Goal: Information Seeking & Learning: Compare options

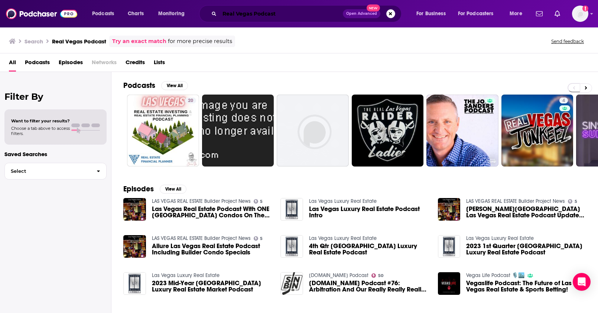
drag, startPoint x: 221, startPoint y: 10, endPoint x: 188, endPoint y: 9, distance: 32.7
click at [188, 9] on div "Podcasts Charts Monitoring Real Vegas Podcast Open Advanced New For Business Fo…" at bounding box center [308, 13] width 442 height 17
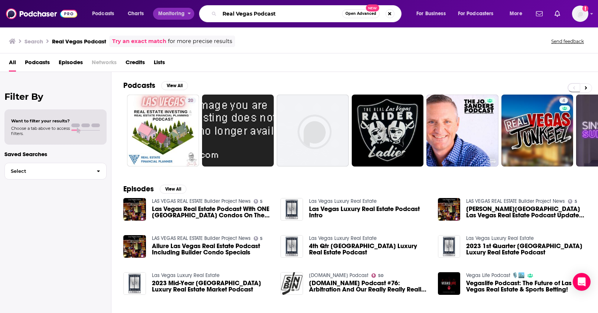
paste input "The Worlds First"
type input "The Worlds First Podcast"
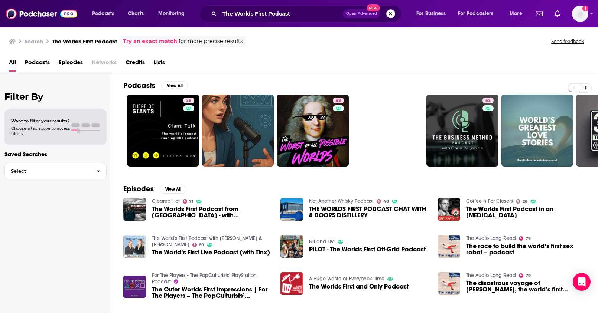
click at [390, 13] on button "Search podcasts, credits, & more..." at bounding box center [390, 13] width 9 height 9
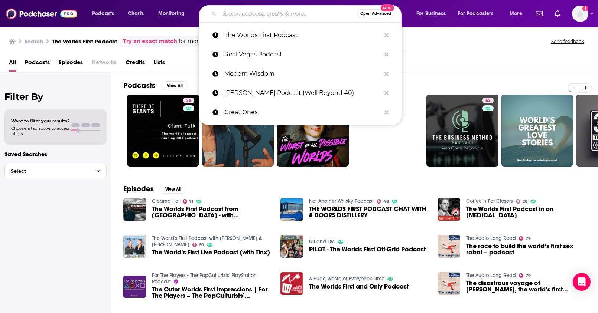
paste input "The World's First Podcast with [PERSON_NAME] & [PERSON_NAME]"
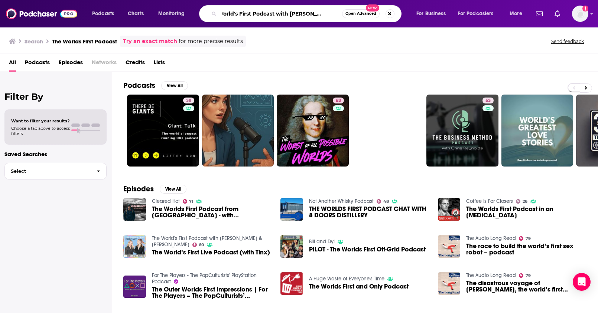
type input "The World's First Podcast with [PERSON_NAME] & [PERSON_NAME]"
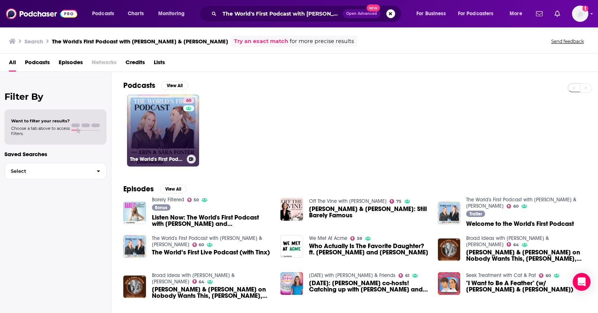
click at [160, 126] on link "60 The World's First Podcast with Erin & Sara Foster" at bounding box center [163, 131] width 72 height 72
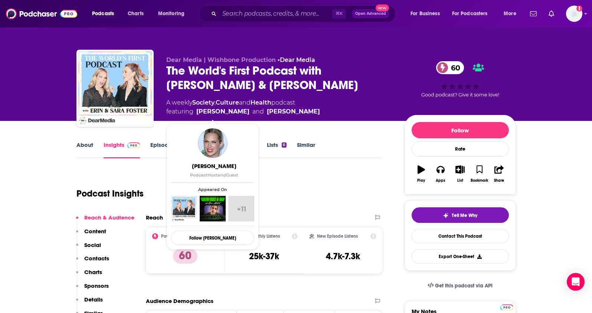
drag, startPoint x: 320, startPoint y: 110, endPoint x: 197, endPoint y: 112, distance: 123.3
click at [197, 112] on div "A weekly Society , Culture and Health podcast featuring Erin Foster and Sara Mi…" at bounding box center [279, 107] width 227 height 18
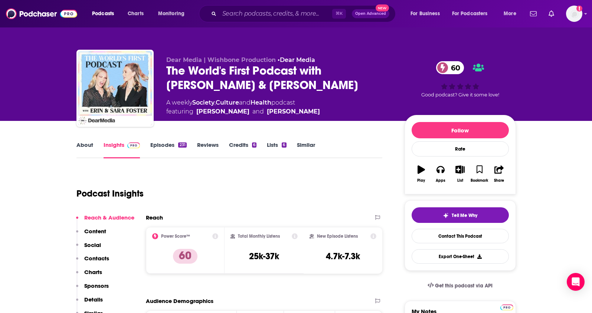
copy span "Erin Foster and Sara Michael Foster"
click at [80, 141] on link "About" at bounding box center [84, 149] width 17 height 17
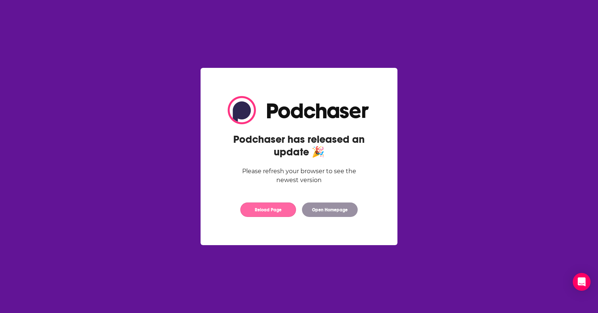
click at [279, 212] on button "Reload Page" at bounding box center [268, 210] width 56 height 14
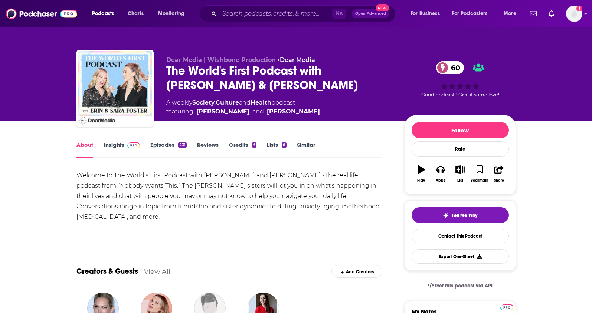
click at [114, 144] on link "Insights" at bounding box center [122, 149] width 37 height 17
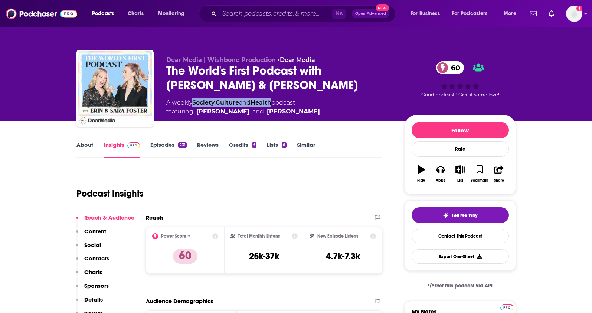
drag, startPoint x: 277, startPoint y: 102, endPoint x: 195, endPoint y: 105, distance: 82.1
click at [195, 105] on div "A weekly Society , Culture and Health podcast featuring Erin Foster and Sara Mi…" at bounding box center [243, 107] width 154 height 18
copy div "Society , Culture and Health"
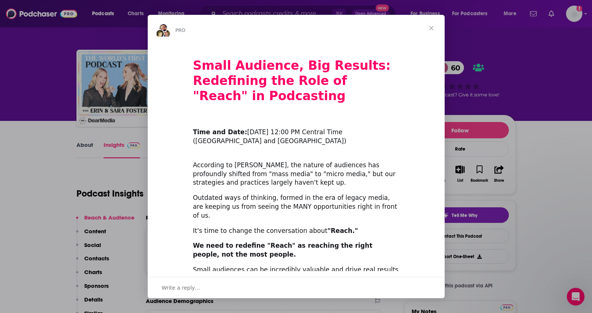
click at [434, 27] on span "Close" at bounding box center [431, 28] width 27 height 27
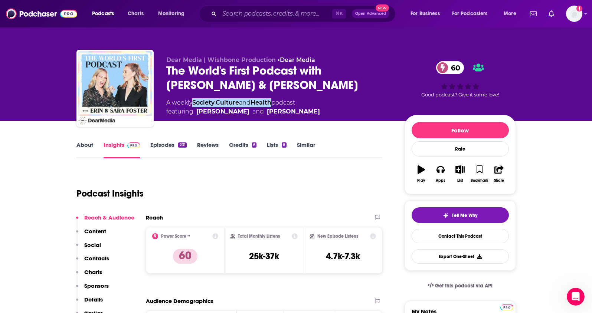
click at [93, 256] on p "Contacts" at bounding box center [96, 258] width 25 height 7
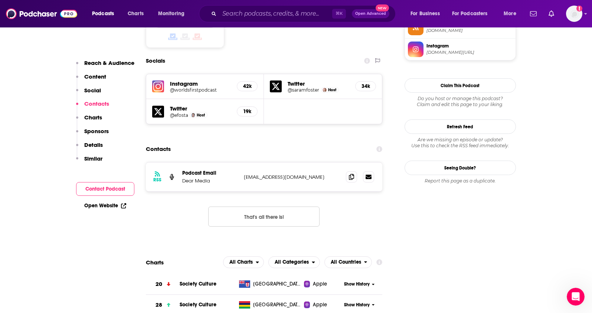
scroll to position [637, 0]
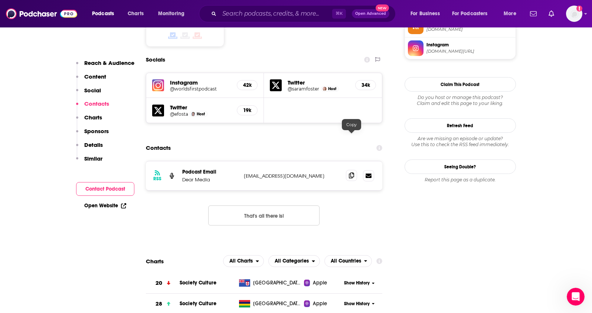
click at [349, 173] on icon at bounding box center [351, 176] width 5 height 6
click at [273, 15] on input "Search podcasts, credits, & more..." at bounding box center [275, 14] width 113 height 12
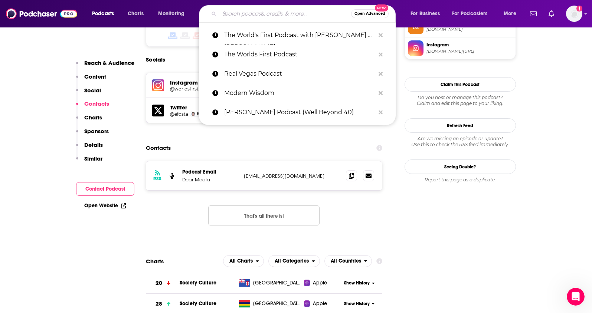
paste input "Deeper Dating Podcast"
type input "Deeper Dating Podcast"
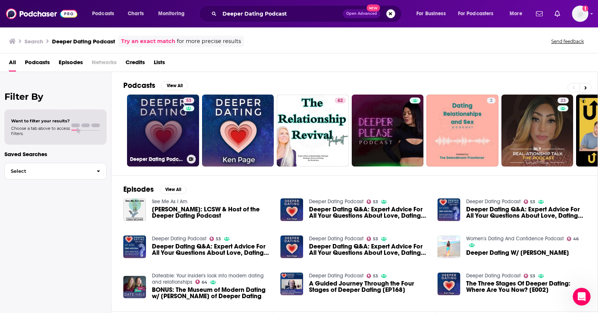
click at [163, 133] on link "53 Deeper Dating Podcast" at bounding box center [163, 131] width 72 height 72
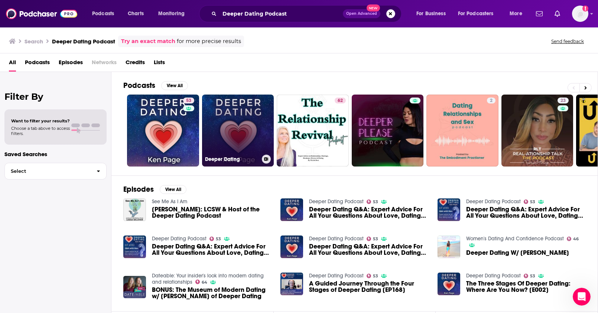
click at [216, 121] on link "Deeper Dating" at bounding box center [238, 131] width 72 height 72
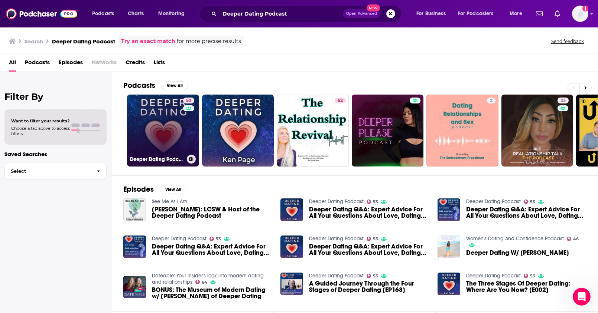
click at [164, 128] on link "53 Deeper Dating Podcast" at bounding box center [163, 131] width 72 height 72
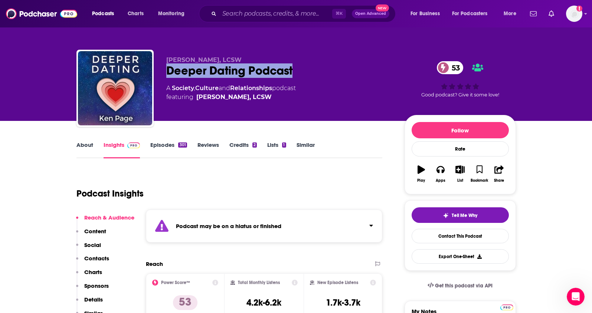
drag, startPoint x: 305, startPoint y: 71, endPoint x: 164, endPoint y: 73, distance: 141.1
click at [164, 73] on div "Ken Page, LCSW Deeper Dating Podcast 53 A Society , Culture and Relationships p…" at bounding box center [296, 90] width 440 height 80
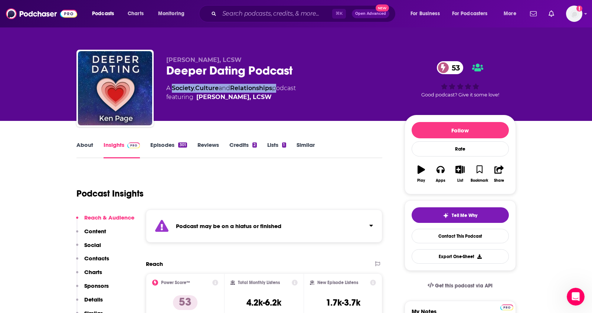
drag, startPoint x: 277, startPoint y: 88, endPoint x: 172, endPoint y: 89, distance: 104.3
click at [172, 89] on div "A Society , Culture and Relationships podcast featuring Ken Page, LCSW" at bounding box center [231, 93] width 130 height 18
copy div "Society , Culture and Relationships"
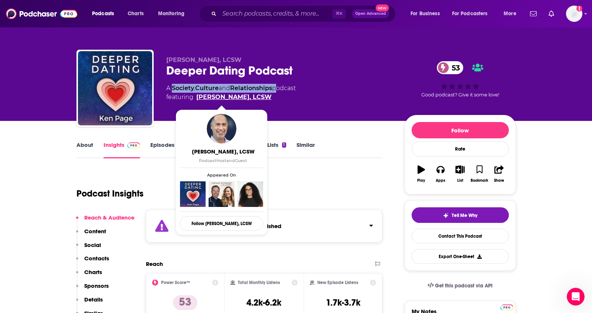
click at [196, 96] on span "featuring Ken Page, LCSW" at bounding box center [231, 97] width 130 height 9
drag, startPoint x: 196, startPoint y: 96, endPoint x: 225, endPoint y: 101, distance: 29.7
click at [225, 101] on span "featuring Ken Page, LCSW" at bounding box center [231, 97] width 130 height 9
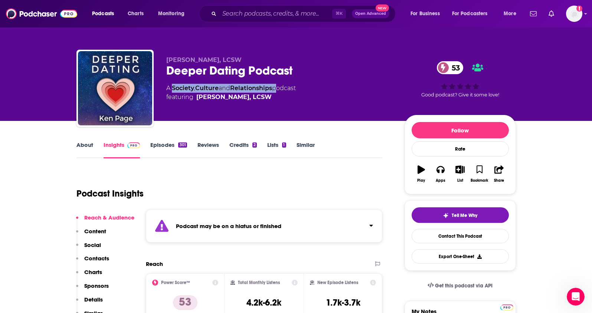
copy span "Ken Page"
click at [98, 259] on p "Contacts" at bounding box center [96, 258] width 25 height 7
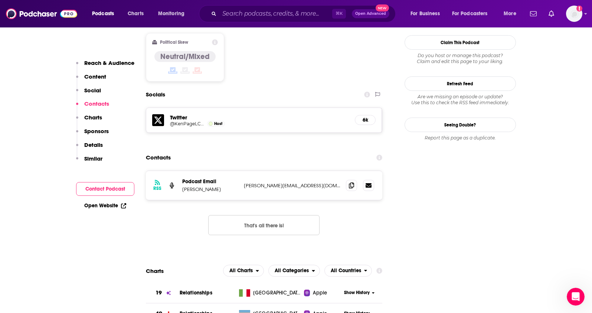
scroll to position [658, 0]
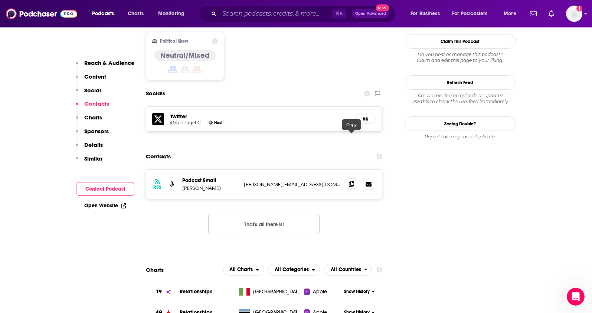
click at [347, 179] on span at bounding box center [351, 184] width 11 height 11
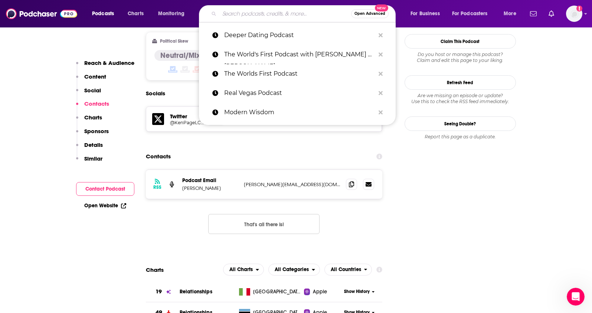
click at [223, 10] on input "Search podcasts, credits, & more..." at bounding box center [285, 14] width 132 height 12
paste input "The Love U Podcast"
type input "The Love U Podcast"
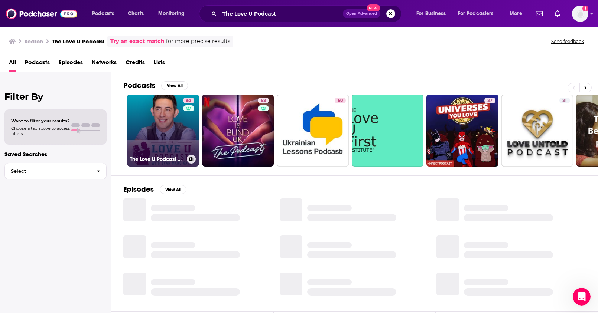
click at [170, 125] on link "62 The Love U Podcast with Evan Marc Katz" at bounding box center [163, 131] width 72 height 72
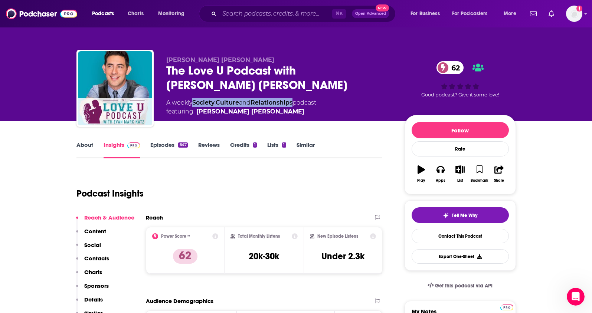
drag, startPoint x: 298, startPoint y: 89, endPoint x: 195, endPoint y: 90, distance: 102.9
click at [195, 98] on div "A weekly Society , Culture and Relationships podcast featuring Evan Marc Katz" at bounding box center [241, 107] width 150 height 18
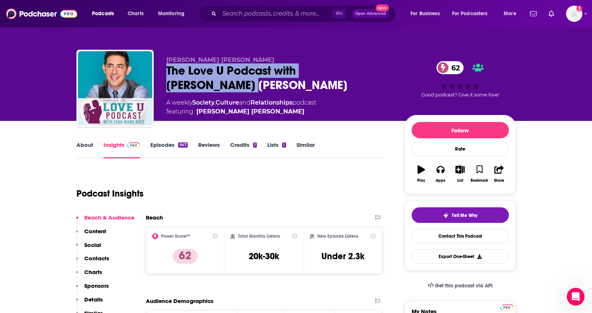
drag, startPoint x: 387, startPoint y: 72, endPoint x: 164, endPoint y: 73, distance: 223.2
click at [164, 73] on div "Evan Marc Katz The Love U Podcast with Evan Marc Katz 62 A weekly Society , Cul…" at bounding box center [296, 90] width 440 height 80
copy h2 "The Love U Podcast with [PERSON_NAME] [PERSON_NAME]"
click at [94, 257] on p "Contacts" at bounding box center [96, 258] width 25 height 7
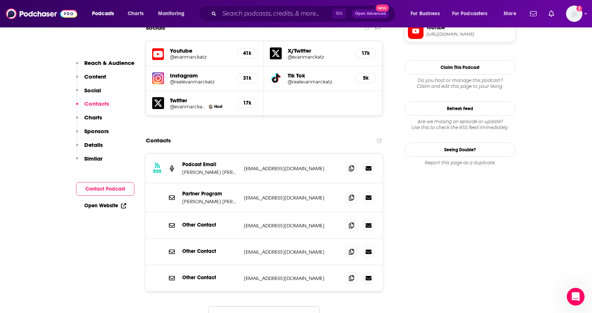
scroll to position [661, 0]
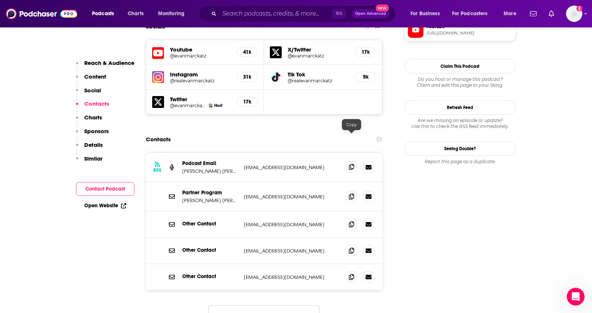
click at [353, 164] on icon at bounding box center [351, 167] width 5 height 6
click at [353, 193] on icon at bounding box center [351, 196] width 5 height 6
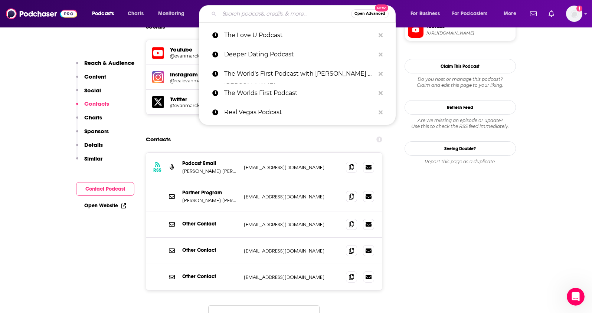
click at [238, 14] on input "Search podcasts, credits, & more..." at bounding box center [285, 14] width 132 height 12
paste input "Dr. Deloney Podcast"
type input "Dr. Deloney Podcast"
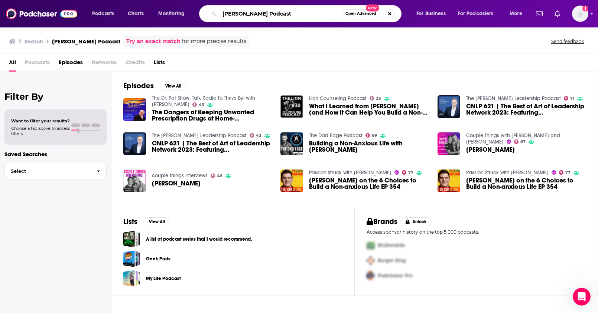
click at [252, 13] on input "Dr. Deloney Podcast" at bounding box center [280, 14] width 123 height 12
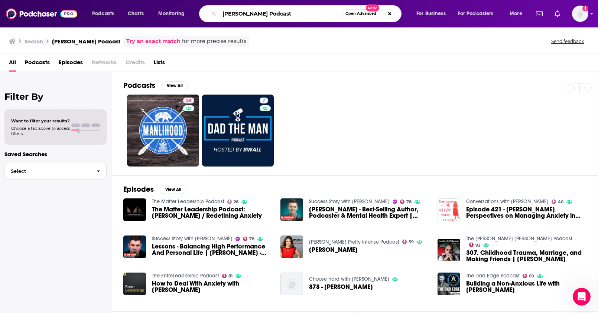
drag, startPoint x: 267, startPoint y: 17, endPoint x: 186, endPoint y: 16, distance: 81.0
click at [186, 16] on div "Podcasts Charts Monitoring Dr. Delony Podcast Open Advanced New For Business Fo…" at bounding box center [308, 13] width 442 height 17
paste input "The Dr. John Delony Show -"
drag, startPoint x: 298, startPoint y: 16, endPoint x: 332, endPoint y: 16, distance: 34.2
click at [332, 16] on input "The Dr. John Delony Show - Podcast" at bounding box center [280, 14] width 123 height 12
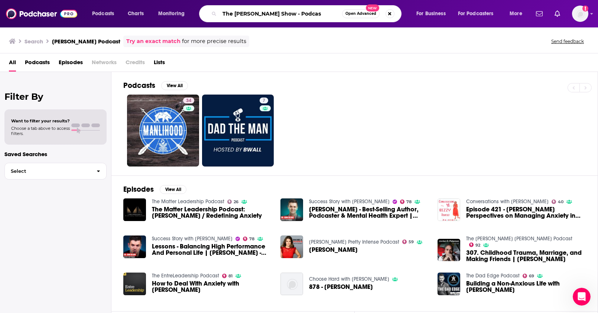
drag, startPoint x: 325, startPoint y: 14, endPoint x: 295, endPoint y: 15, distance: 30.1
click at [295, 15] on input "The Dr. John Delony Show - Podcas" at bounding box center [280, 14] width 123 height 12
type input "The Dr. John Delony Show"
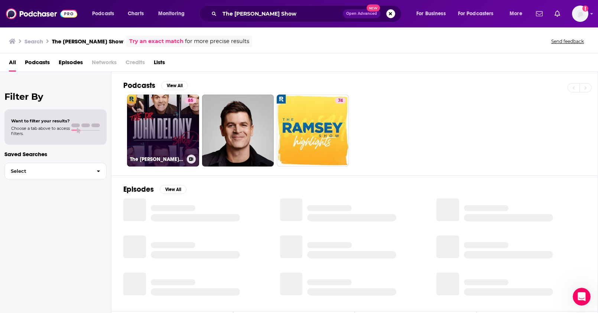
click at [170, 123] on link "85 The Dr. John Delony Show" at bounding box center [163, 131] width 72 height 72
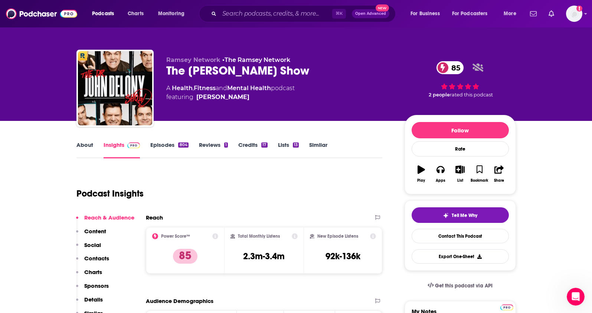
drag, startPoint x: 303, startPoint y: 72, endPoint x: 163, endPoint y: 73, distance: 140.4
click at [163, 73] on div "Ramsey Network • The Ramsey Network The Dr. John Delony Show 85 A Health , Fitn…" at bounding box center [296, 90] width 440 height 80
copy h2 "The Dr. John Delony Show"
drag, startPoint x: 290, startPoint y: 258, endPoint x: 245, endPoint y: 260, distance: 45.0
click at [245, 260] on div "Total Monthly Listens 2.3m-3.4m" at bounding box center [264, 251] width 67 height 34
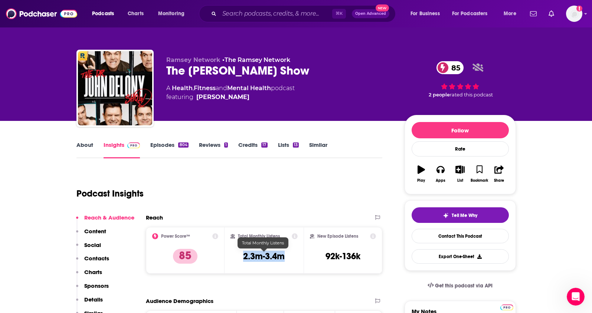
copy h3 "2.3m-3.4m"
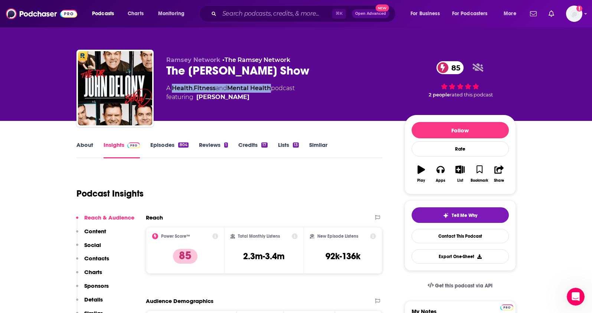
drag, startPoint x: 276, startPoint y: 88, endPoint x: 145, endPoint y: 3, distance: 156.3
click at [173, 90] on div "A Health , Fitness and Mental Health podcast featuring Dr. John Delony" at bounding box center [230, 93] width 128 height 18
copy div "Health , Fitness and Mental Health"
click at [82, 146] on link "About" at bounding box center [84, 149] width 17 height 17
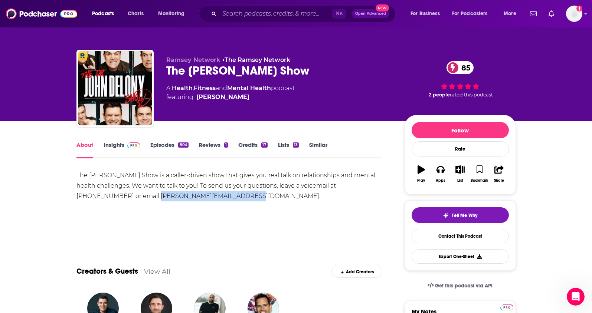
drag, startPoint x: 193, startPoint y: 197, endPoint x: 102, endPoint y: 197, distance: 91.3
click at [102, 197] on div "The Dr. John Delony Show is a caller-driven show that gives you real talk on re…" at bounding box center [229, 185] width 306 height 31
copy div "askjohn@ramseysolutions.com"
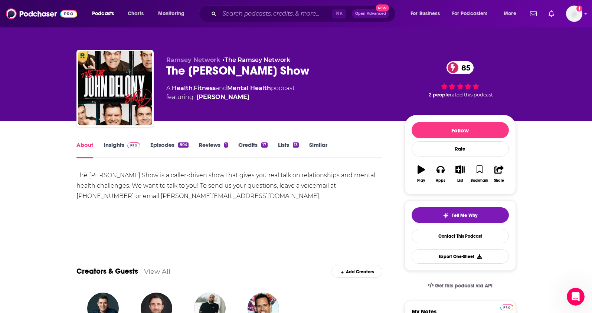
click at [110, 145] on link "Insights" at bounding box center [122, 149] width 37 height 17
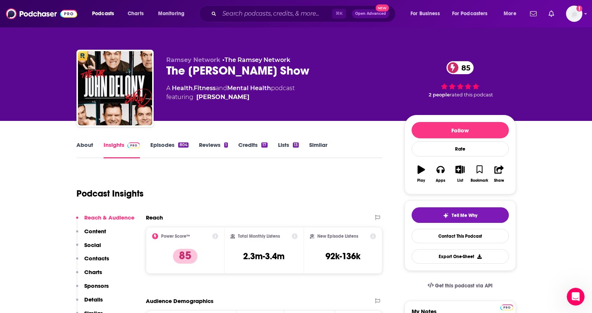
click at [98, 255] on p "Contacts" at bounding box center [96, 258] width 25 height 7
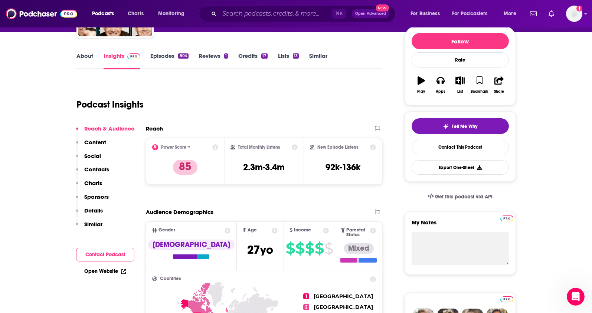
scroll to position [47, 0]
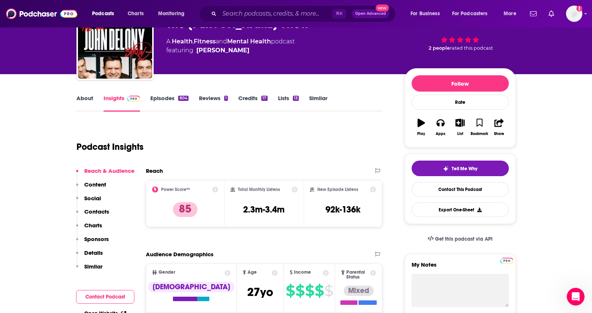
click at [82, 99] on link "About" at bounding box center [84, 103] width 17 height 17
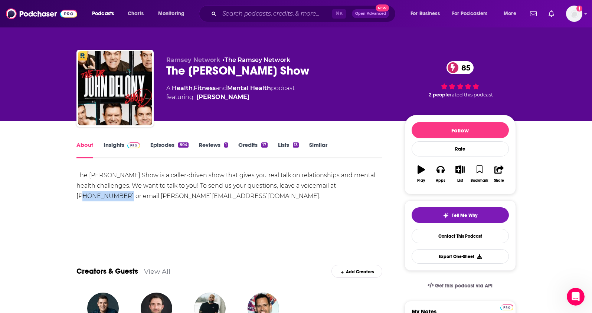
drag, startPoint x: 336, startPoint y: 186, endPoint x: 375, endPoint y: 187, distance: 38.6
click at [375, 187] on div "The Dr. John Delony Show is a caller-driven show that gives you real talk on re…" at bounding box center [229, 185] width 306 height 31
copy div "844-693-3291"
drag, startPoint x: 252, startPoint y: 100, endPoint x: 217, endPoint y: 101, distance: 34.9
click at [215, 101] on span "featuring Dr. John Delony" at bounding box center [230, 97] width 128 height 9
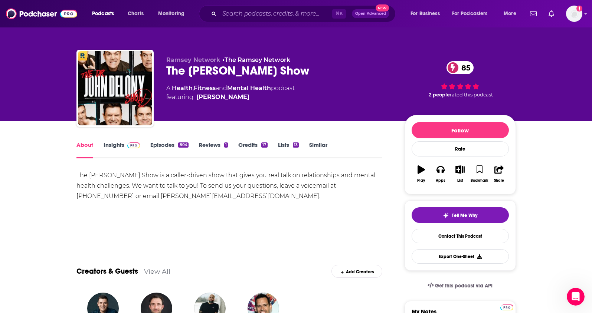
drag, startPoint x: 265, startPoint y: 100, endPoint x: 209, endPoint y: 17, distance: 99.8
click at [246, 100] on span "featuring Dr. John Delony" at bounding box center [230, 97] width 128 height 9
click at [241, 12] on input "Search podcasts, credits, & more..." at bounding box center [275, 14] width 113 height 12
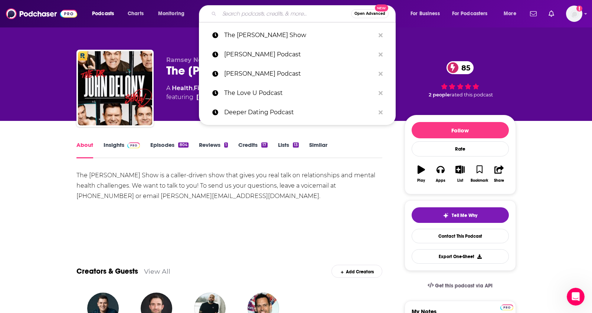
paste input "The Empowered Wife Podcast"
type input "The Empowered Wife Podcast"
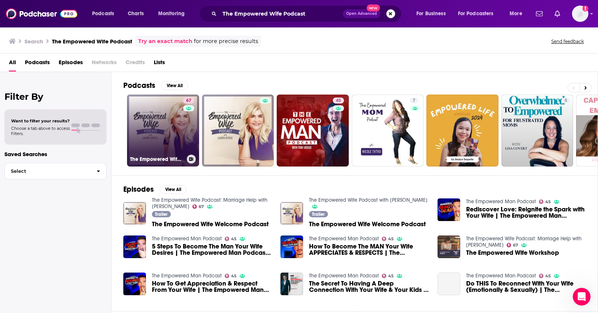
click at [168, 138] on link "67 The Empowered Wife Podcast: Marriage Help with Laura Doyle" at bounding box center [163, 131] width 72 height 72
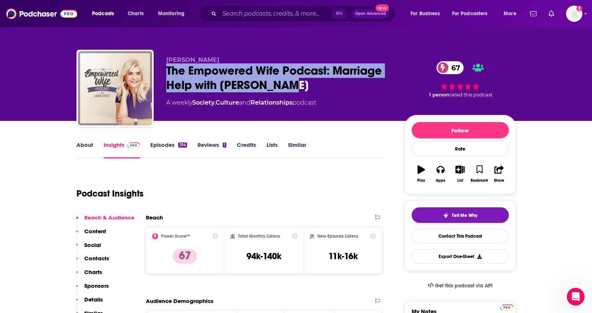
drag, startPoint x: 291, startPoint y: 89, endPoint x: 164, endPoint y: 75, distance: 127.8
click at [164, 75] on div "Laura Doyle The Empowered Wife Podcast: Marriage Help with Laura Doyle 67 A wee…" at bounding box center [296, 90] width 440 height 80
copy h2 "The Empowered Wife Podcast: Marriage Help with Laura Doyle"
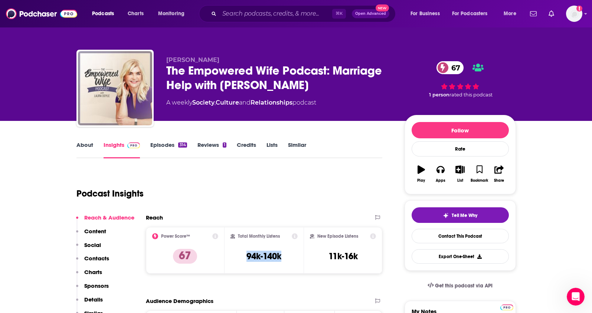
drag, startPoint x: 284, startPoint y: 261, endPoint x: 241, endPoint y: 261, distance: 42.7
click at [241, 261] on div "Total Monthly Listens 94k-140k" at bounding box center [264, 251] width 67 height 34
click at [102, 262] on p "Contacts" at bounding box center [96, 258] width 25 height 7
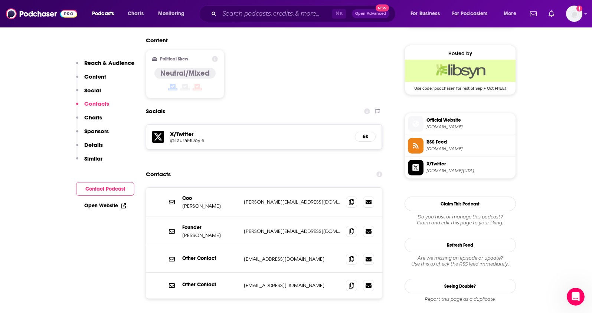
scroll to position [603, 0]
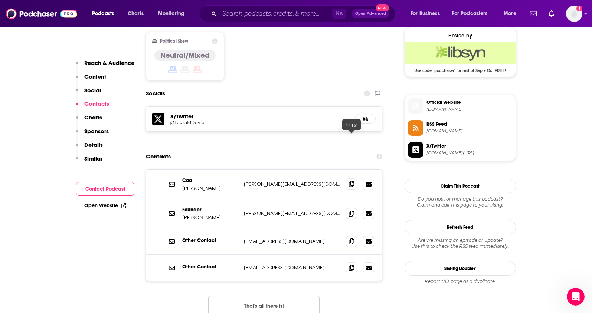
click at [353, 179] on span at bounding box center [351, 184] width 11 height 11
click at [349, 211] on icon at bounding box center [351, 214] width 5 height 6
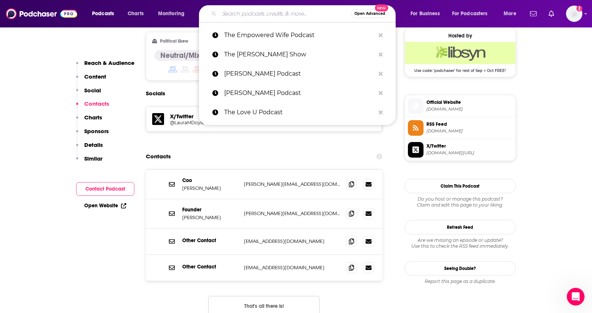
click at [245, 15] on input "Search podcasts, credits, & more..." at bounding box center [285, 14] width 132 height 12
paste input "Passion Love Pursuit Podcast"
type input "Passion Love Pursuit Podcast"
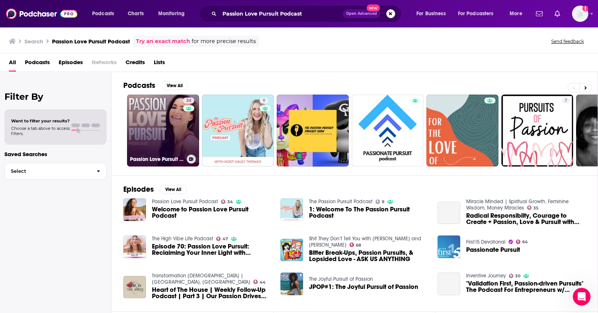
click at [172, 123] on link "34 Passion Love Pursuit Podcast" at bounding box center [163, 131] width 72 height 72
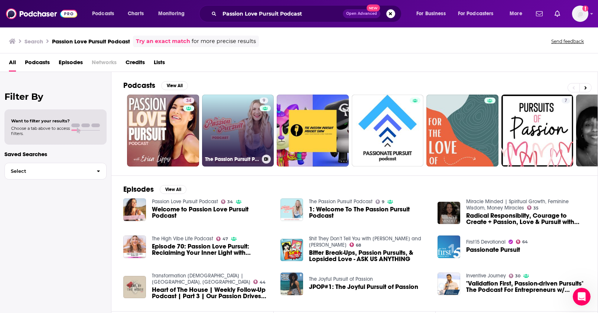
click at [224, 127] on link "9 The Passion Pursuit Podcast" at bounding box center [238, 131] width 72 height 72
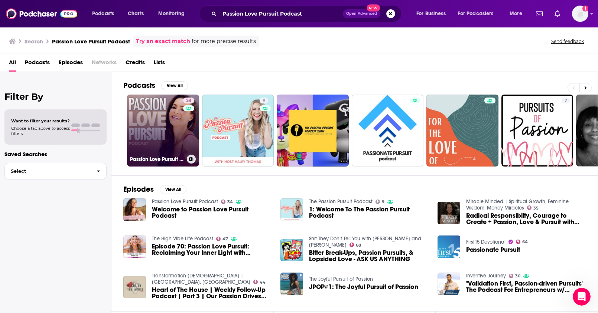
click at [179, 119] on link "34 Passion Love Pursuit Podcast" at bounding box center [163, 131] width 72 height 72
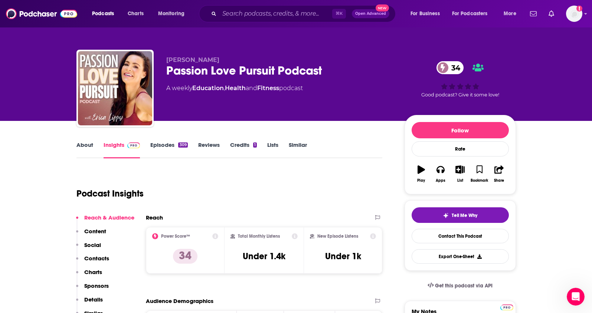
click at [87, 147] on link "About" at bounding box center [84, 149] width 17 height 17
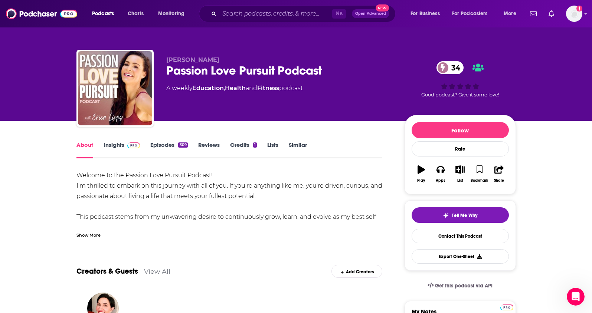
click at [113, 146] on link "Insights" at bounding box center [122, 149] width 37 height 17
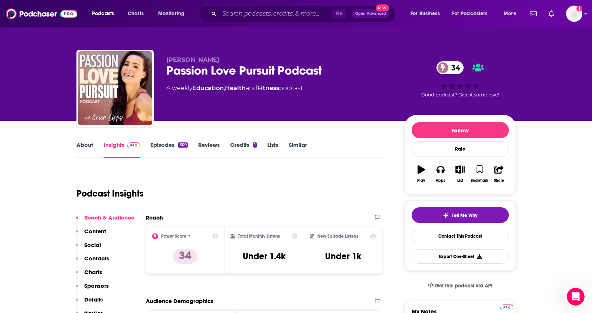
click at [173, 143] on link "Episodes 309" at bounding box center [168, 149] width 37 height 17
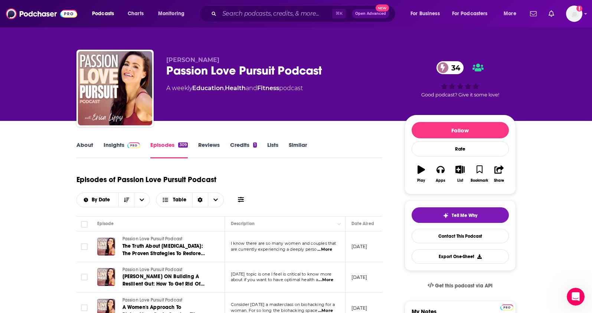
click at [113, 146] on link "Insights" at bounding box center [122, 149] width 37 height 17
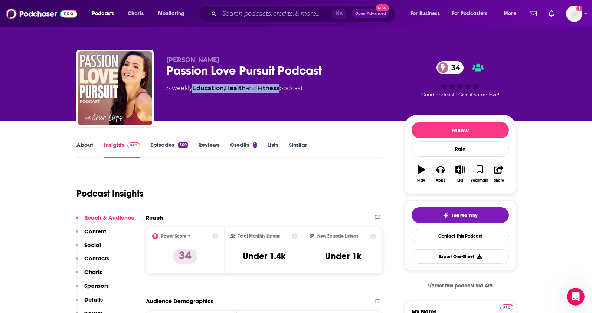
drag, startPoint x: 285, startPoint y: 89, endPoint x: 195, endPoint y: 91, distance: 90.3
click at [195, 91] on div "A weekly Education , Health and Fitness podcast" at bounding box center [234, 88] width 137 height 9
drag, startPoint x: 214, startPoint y: 59, endPoint x: 165, endPoint y: 62, distance: 49.1
click at [165, 62] on div "Erica Lippy Passion Love Pursuit Podcast 34 A weekly Education , Health and Fit…" at bounding box center [296, 90] width 440 height 80
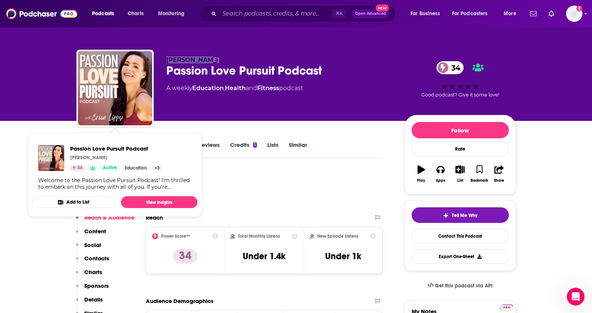
click at [100, 257] on p "Contacts" at bounding box center [96, 258] width 25 height 7
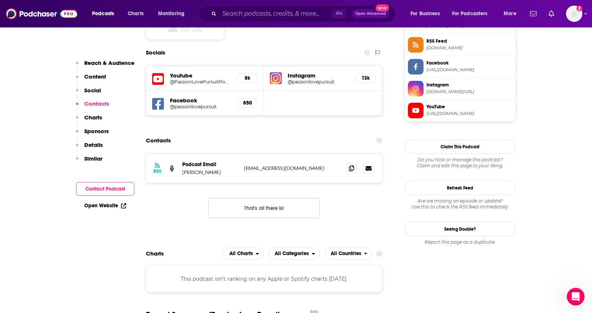
scroll to position [628, 0]
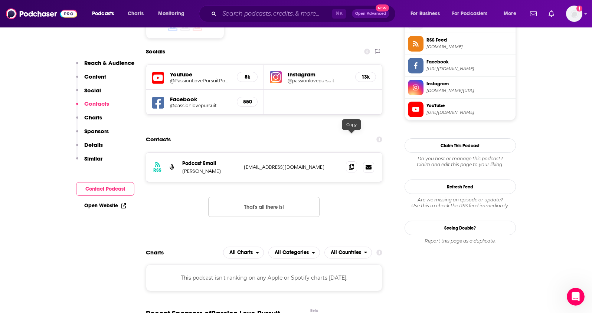
click at [353, 164] on icon at bounding box center [351, 167] width 5 height 6
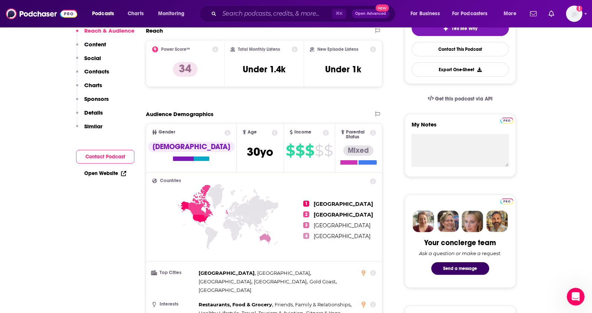
scroll to position [102, 0]
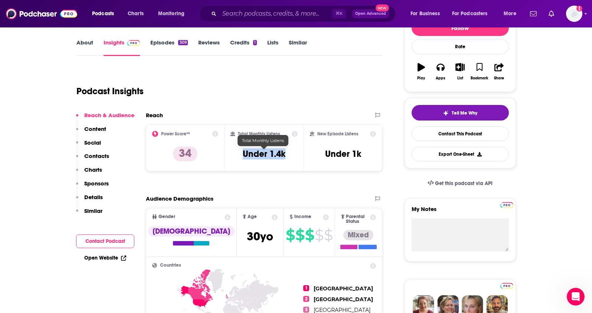
drag, startPoint x: 280, startPoint y: 157, endPoint x: 240, endPoint y: 157, distance: 39.4
click at [240, 157] on div "Total Monthly Listens Under 1.4k" at bounding box center [264, 148] width 67 height 34
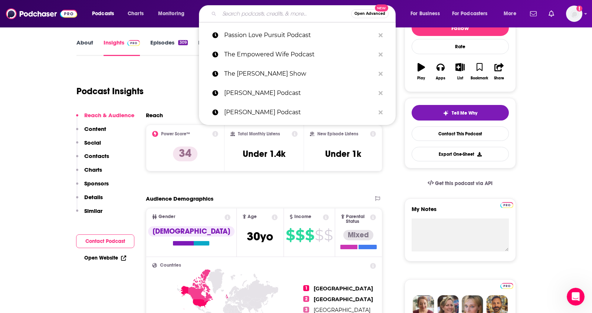
click at [228, 14] on input "Search podcasts, credits, & more..." at bounding box center [285, 14] width 132 height 12
paste input "The Art of Love Podcast"
type input "The Art of Love Podcast"
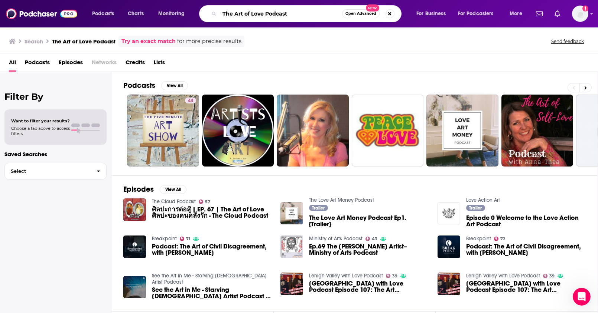
drag, startPoint x: 297, startPoint y: 15, endPoint x: 196, endPoint y: 11, distance: 101.1
click at [197, 11] on div "Podcasts Charts Monitoring The Art of Love Podcast Open Advanced New For Busine…" at bounding box center [308, 13] width 442 height 17
paste input "With Lucia | Podcast on Spotify"
drag, startPoint x: 284, startPoint y: 15, endPoint x: 361, endPoint y: 17, distance: 76.9
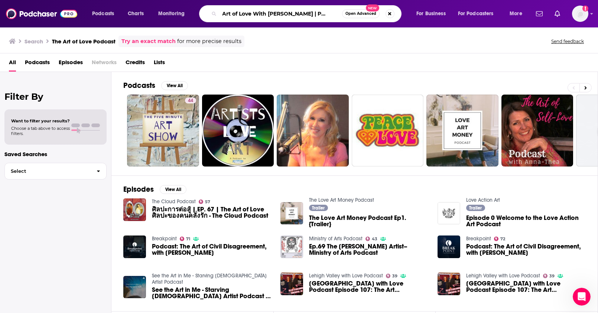
click at [361, 17] on div "The Art of Love With Lucia | Podcast on Spotify Open Advanced New" at bounding box center [300, 13] width 202 height 17
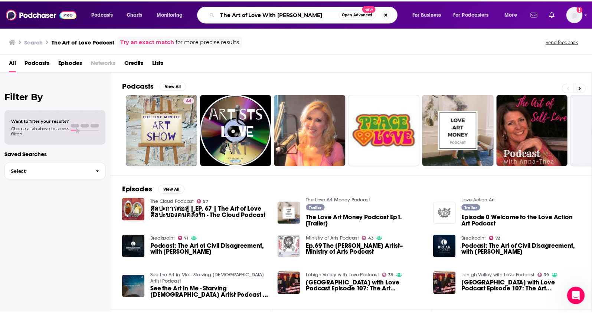
scroll to position [0, 0]
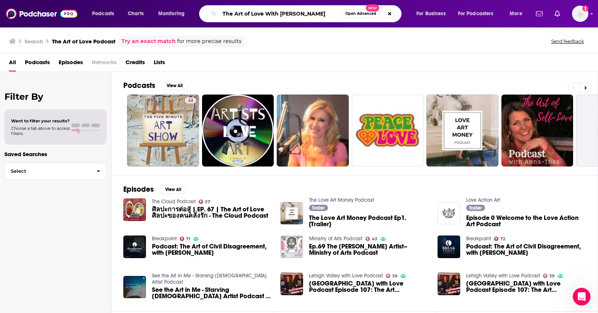
type input "The Art of Love With Lucia"
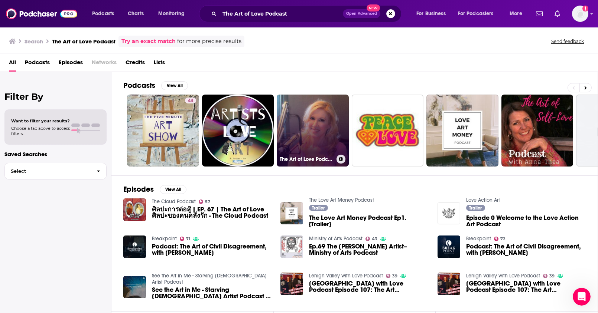
click at [316, 110] on link "The Art of Love Podcast" at bounding box center [313, 131] width 72 height 72
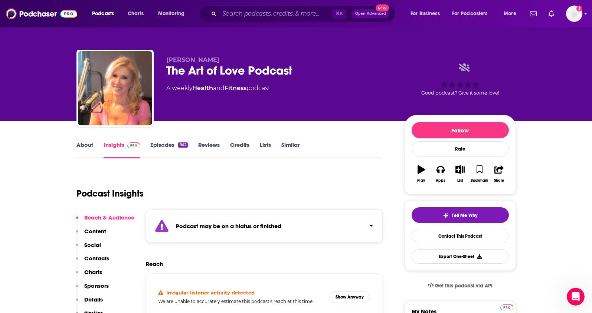
click at [101, 260] on p "Contacts" at bounding box center [96, 258] width 25 height 7
click at [86, 147] on link "About" at bounding box center [84, 149] width 17 height 17
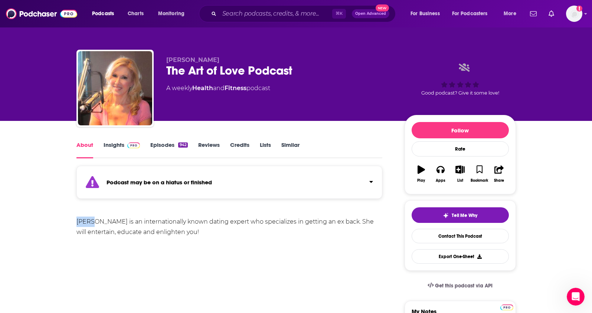
drag, startPoint x: 74, startPoint y: 222, endPoint x: 91, endPoint y: 224, distance: 16.8
click at [107, 144] on link "Insights" at bounding box center [122, 149] width 37 height 17
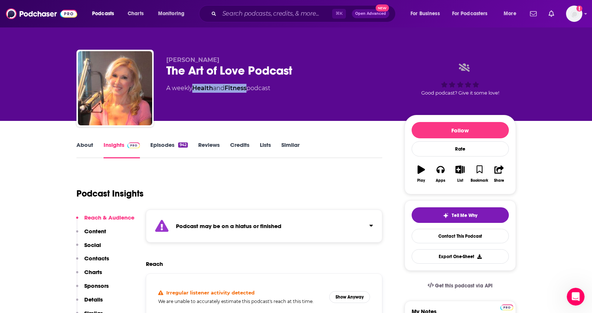
drag, startPoint x: 251, startPoint y: 89, endPoint x: 195, endPoint y: 92, distance: 56.1
click at [195, 92] on div "A weekly Health and Fitness podcast" at bounding box center [218, 88] width 104 height 9
click at [100, 256] on p "Contacts" at bounding box center [96, 258] width 25 height 7
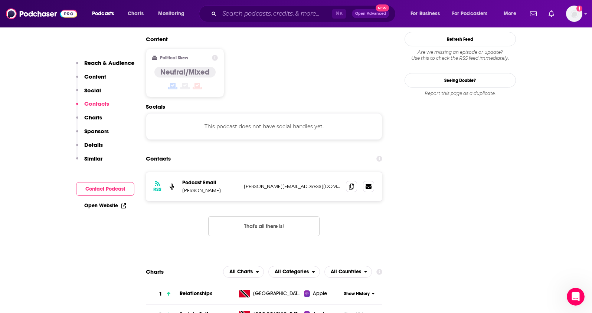
scroll to position [644, 0]
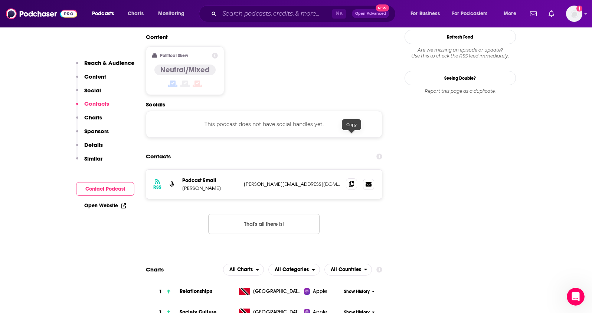
click at [350, 181] on icon at bounding box center [351, 184] width 5 height 6
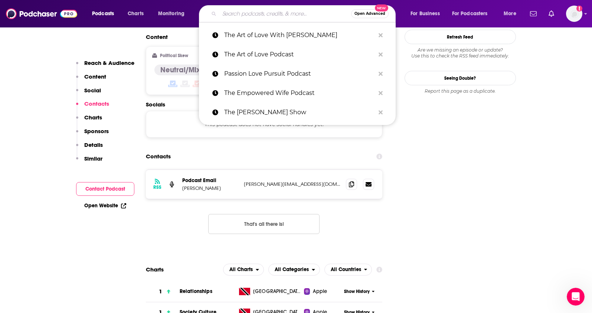
click at [248, 16] on input "Search podcasts, credits, & more..." at bounding box center [285, 14] width 132 height 12
paste input "Dateable"
type input "Dateable"
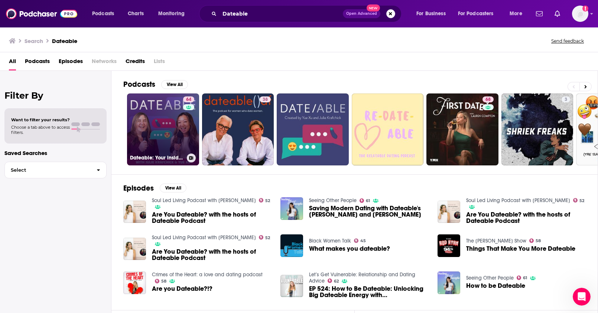
click at [165, 116] on link "64 Dateable: Your insider's look into modern dating and relationships" at bounding box center [163, 130] width 72 height 72
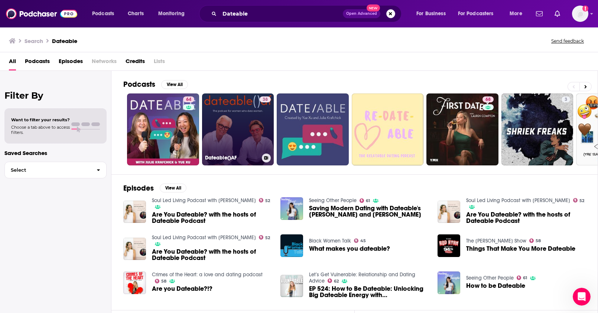
click at [216, 118] on link "38 Dateable()AF" at bounding box center [238, 130] width 72 height 72
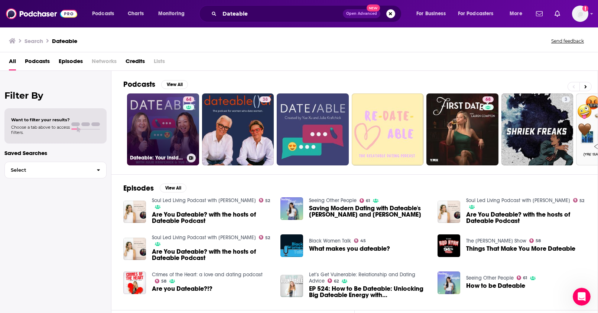
click at [155, 130] on link "64 Dateable: Your insider's look into modern dating and relationships" at bounding box center [163, 130] width 72 height 72
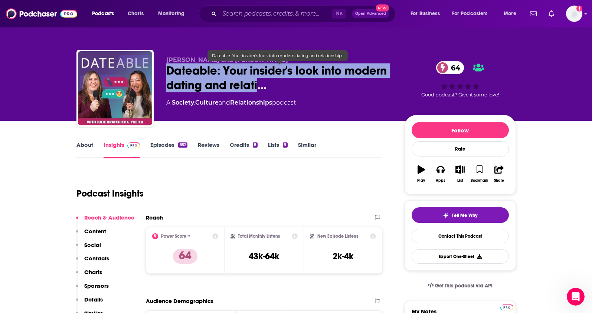
drag, startPoint x: 166, startPoint y: 71, endPoint x: 260, endPoint y: 85, distance: 95.7
click at [260, 85] on span "Dateable: Your insider's look into modern dating and relati…" at bounding box center [279, 77] width 227 height 29
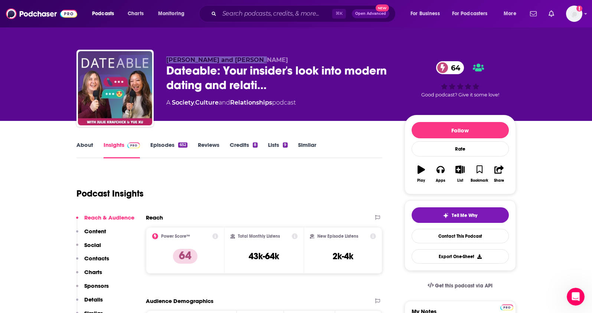
drag, startPoint x: 157, startPoint y: 52, endPoint x: 248, endPoint y: 62, distance: 91.9
click at [248, 62] on div "Yue Xu and Julie Krafchick Dateable: Your insider's look into modern dating and…" at bounding box center [296, 90] width 440 height 80
click at [83, 142] on link "About" at bounding box center [84, 149] width 17 height 17
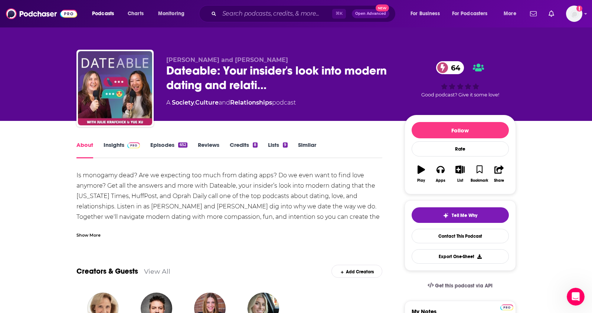
click at [113, 144] on link "Insights" at bounding box center [122, 149] width 37 height 17
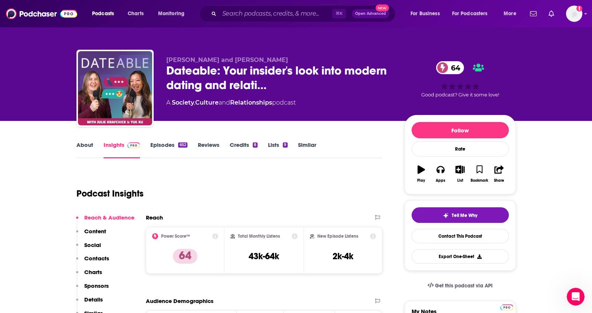
click at [103, 258] on p "Contacts" at bounding box center [96, 258] width 25 height 7
drag, startPoint x: 290, startPoint y: 256, endPoint x: 244, endPoint y: 258, distance: 46.9
click at [244, 258] on div "Total Monthly Listens 43k-64k" at bounding box center [264, 251] width 67 height 34
click at [97, 258] on p "Contacts" at bounding box center [96, 258] width 25 height 7
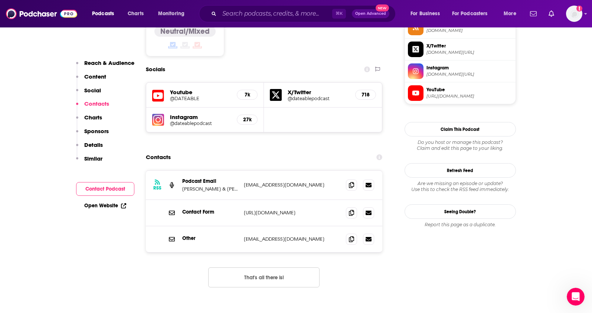
scroll to position [636, 0]
click at [353, 181] on icon at bounding box center [351, 184] width 5 height 6
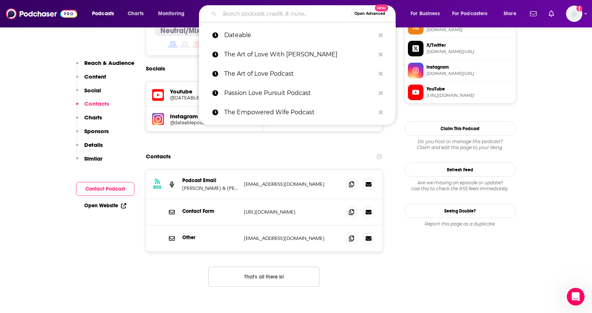
click at [237, 14] on input "Search podcasts, credits, & more..." at bounding box center [285, 14] width 132 height 12
paste input "Ennegram and Marriage"
type input "Ennegram and Marriage"
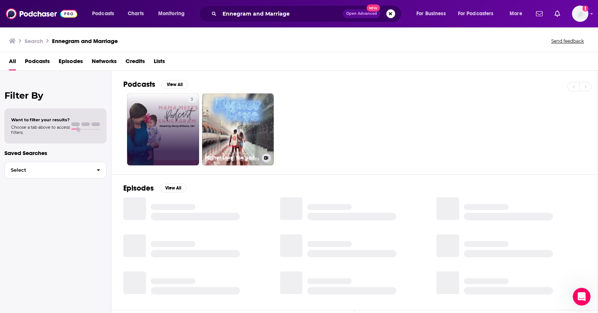
click at [190, 136] on div "3" at bounding box center [192, 130] width 9 height 66
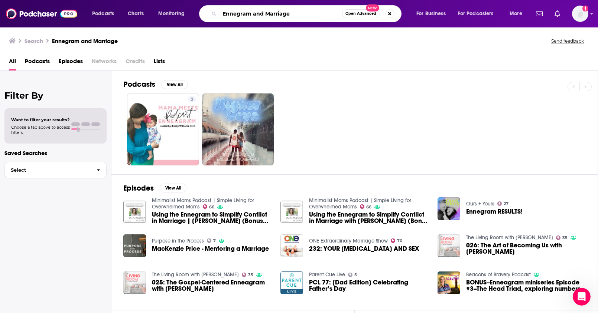
drag, startPoint x: 290, startPoint y: 16, endPoint x: 183, endPoint y: 12, distance: 107.0
click at [183, 12] on div "Podcasts Charts Monitoring Ennegram and Marriage Open Advanced New For Business…" at bounding box center [308, 13] width 442 height 17
paste input "Ennea"
type input "Enneagram and Marriage"
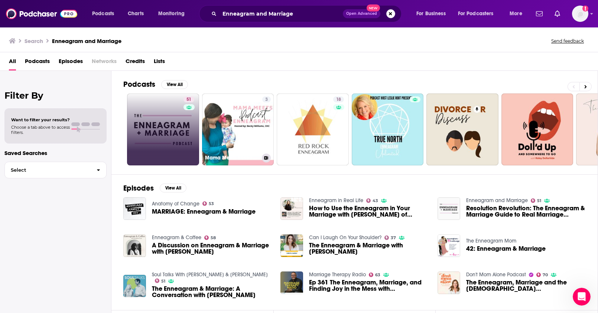
click at [172, 127] on link "51" at bounding box center [163, 130] width 72 height 72
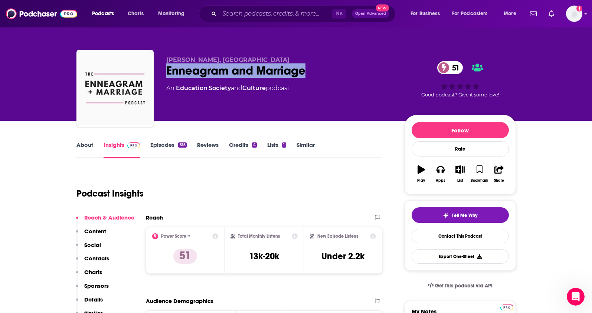
drag, startPoint x: 319, startPoint y: 70, endPoint x: 154, endPoint y: 72, distance: 164.1
click at [154, 72] on div "Christa Hardin, MA Enneagram and Marriage 51 An Education , Society and Culture…" at bounding box center [296, 90] width 440 height 80
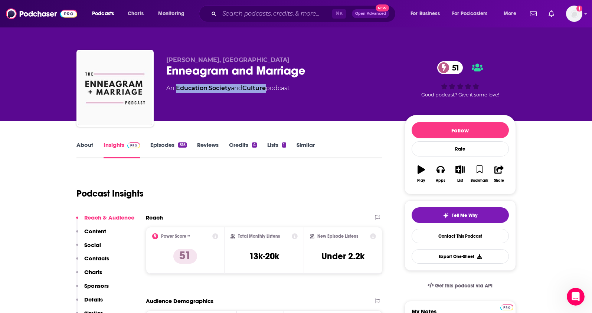
drag, startPoint x: 270, startPoint y: 88, endPoint x: 176, endPoint y: 91, distance: 94.0
click at [176, 91] on div "An Education , Society and Culture podcast" at bounding box center [227, 88] width 123 height 9
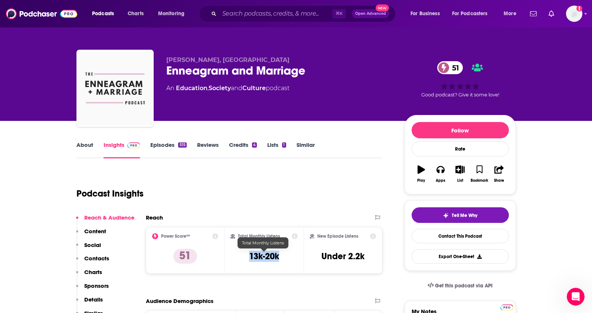
drag, startPoint x: 268, startPoint y: 260, endPoint x: 242, endPoint y: 260, distance: 26.0
click at [242, 260] on div "Total Monthly Listens 13k-20k" at bounding box center [264, 251] width 67 height 34
drag, startPoint x: 163, startPoint y: 61, endPoint x: 210, endPoint y: 62, distance: 47.2
click at [210, 62] on div "Christa Hardin, MA Enneagram and Marriage 51 An Education , Society and Culture…" at bounding box center [296, 90] width 440 height 80
click at [81, 144] on link "About" at bounding box center [84, 149] width 17 height 17
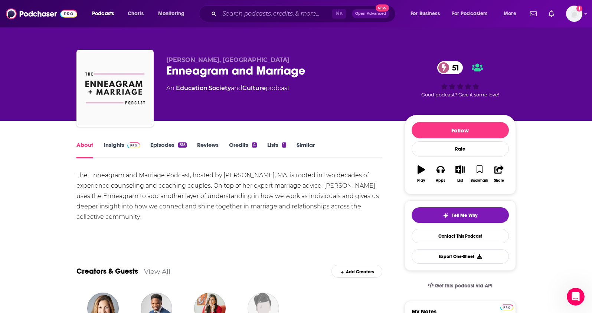
click at [106, 146] on link "Insights" at bounding box center [122, 149] width 37 height 17
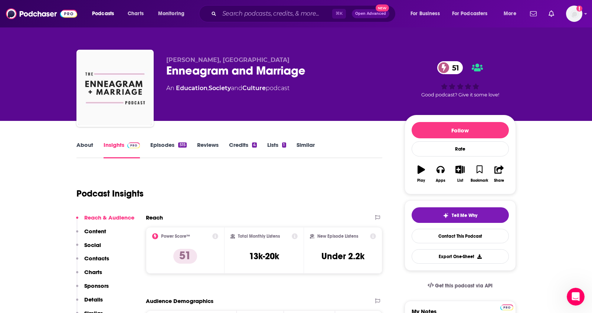
click at [97, 258] on p "Contacts" at bounding box center [96, 258] width 25 height 7
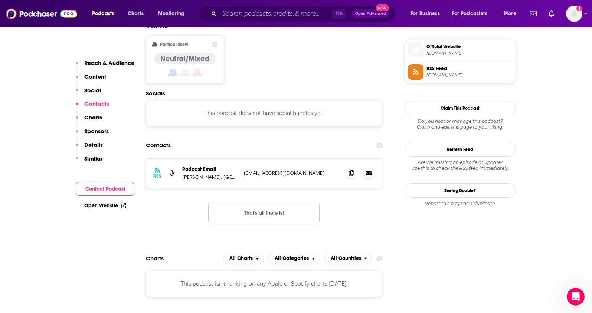
scroll to position [597, 0]
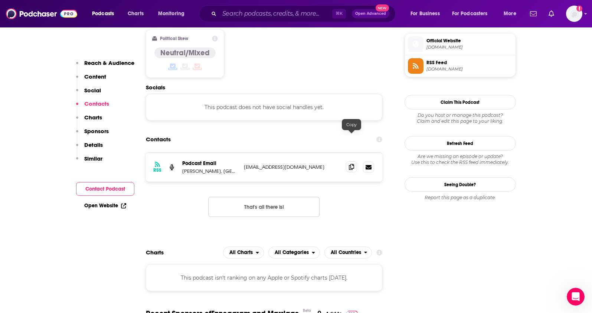
click at [352, 162] on span at bounding box center [351, 167] width 11 height 11
click at [229, 12] on input "Search podcasts, credits, & more..." at bounding box center [275, 14] width 113 height 12
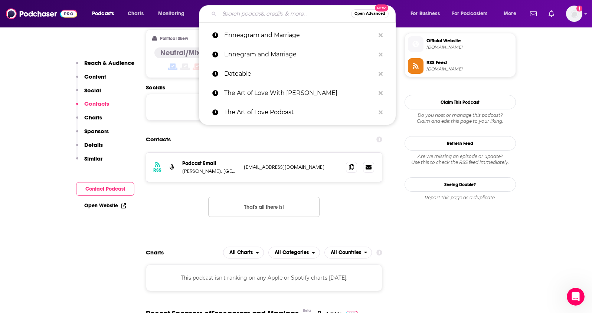
paste input "From Betrayal To Breakthrough Podcast"
type input "From Betrayal To Breakthrough Podcast"
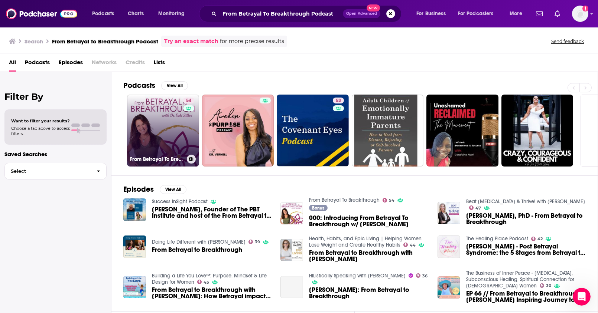
click at [173, 139] on link "54 From Betrayal To Breakthrough" at bounding box center [163, 131] width 72 height 72
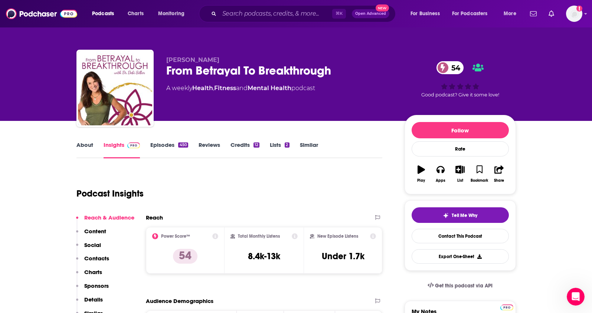
drag, startPoint x: 179, startPoint y: 60, endPoint x: 210, endPoint y: 61, distance: 31.2
click at [210, 61] on span "Dr. Debi Silber" at bounding box center [192, 59] width 53 height 7
drag, startPoint x: 298, startPoint y: 90, endPoint x: 195, endPoint y: 91, distance: 102.9
click at [195, 91] on div "A weekly Health , Fitness and Mental Health podcast" at bounding box center [240, 88] width 149 height 9
drag, startPoint x: 290, startPoint y: 258, endPoint x: 196, endPoint y: 128, distance: 160.3
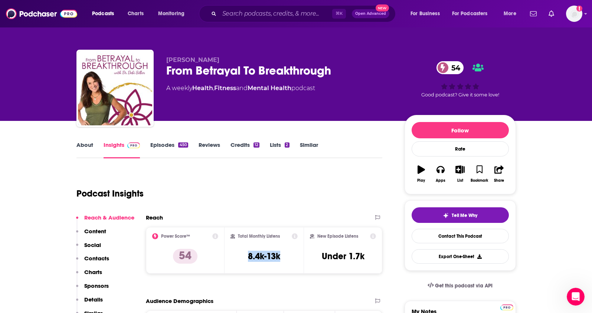
click at [244, 258] on div "Total Monthly Listens 8.4k-13k" at bounding box center [264, 251] width 67 height 34
click at [88, 145] on link "About" at bounding box center [84, 149] width 17 height 17
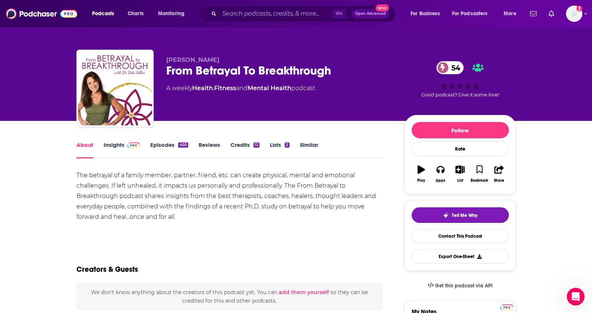
click at [112, 144] on link "Insights" at bounding box center [122, 149] width 37 height 17
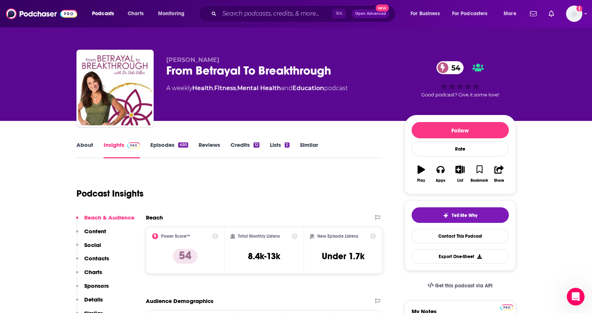
click at [103, 258] on p "Contacts" at bounding box center [96, 258] width 25 height 7
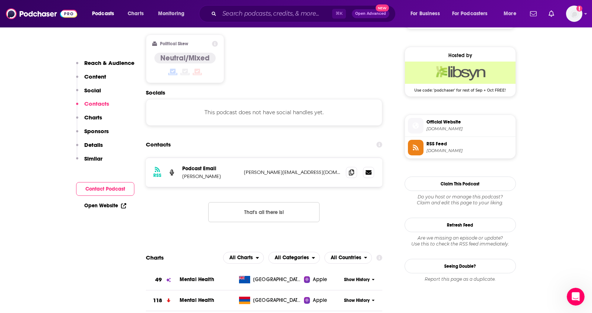
scroll to position [589, 0]
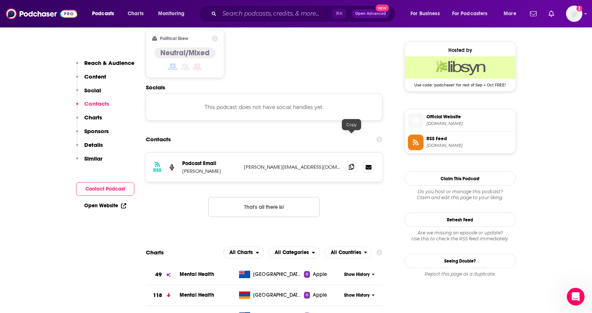
click at [353, 162] on span at bounding box center [351, 167] width 11 height 11
click at [245, 17] on input "Search podcasts, credits, & more..." at bounding box center [275, 14] width 113 height 12
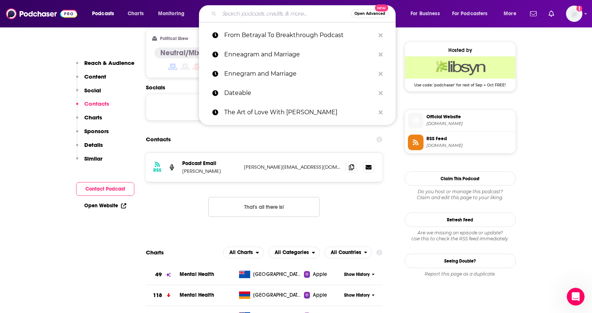
paste input "Terri Cole Podcast"
type input "Terri Cole Podcast"
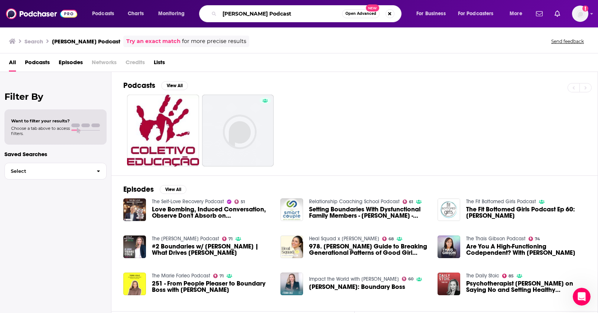
drag, startPoint x: 279, startPoint y: 15, endPoint x: 174, endPoint y: 9, distance: 105.6
click at [174, 9] on div "Podcasts Charts Monitoring Terri Cole Podcast Open Advanced New For Business Fo…" at bounding box center [308, 13] width 442 height 17
paste input "he Terri Cole Show -"
drag, startPoint x: 280, startPoint y: 15, endPoint x: 324, endPoint y: 17, distance: 43.8
click at [324, 17] on input "The Terri Cole Show - Podcast" at bounding box center [280, 14] width 123 height 12
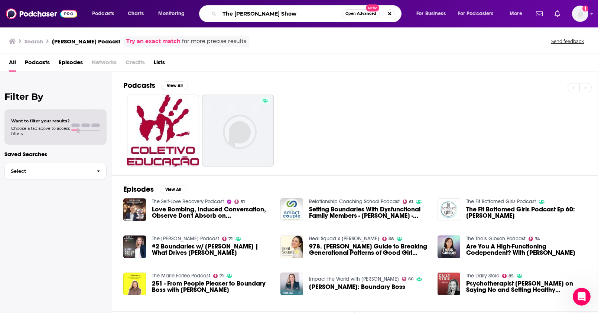
type input "The Terri Cole Show"
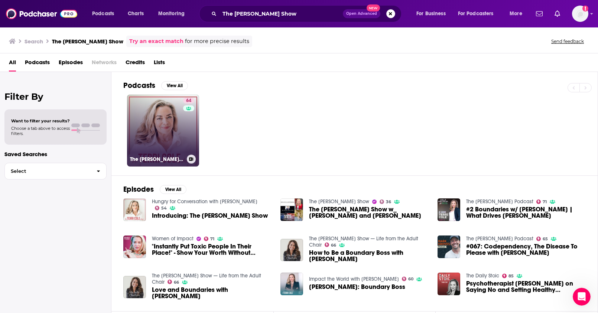
click at [196, 125] on link "64 The Terri Cole Show" at bounding box center [163, 131] width 72 height 72
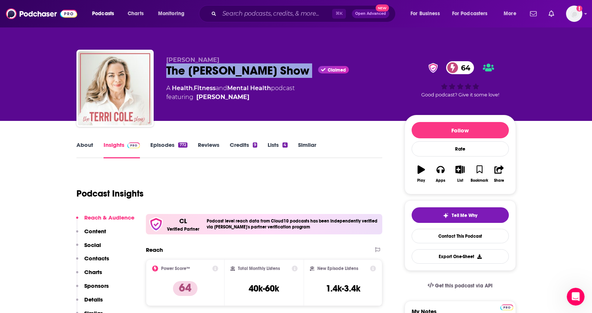
drag, startPoint x: 275, startPoint y: 70, endPoint x: 158, endPoint y: 72, distance: 116.6
click at [158, 72] on div "Terri Cole The Terri Cole Show Claimed 64 A Health , Fitness and Mental Health …" at bounding box center [296, 90] width 440 height 80
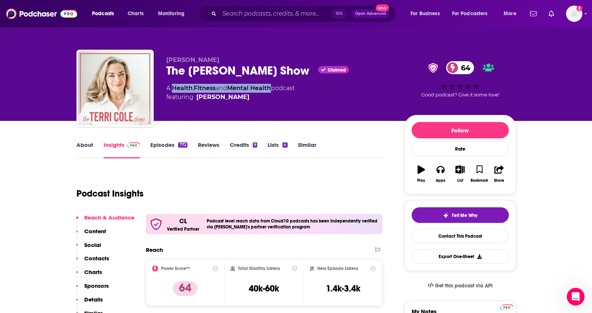
drag, startPoint x: 275, startPoint y: 89, endPoint x: 172, endPoint y: 92, distance: 102.5
click at [172, 92] on div "A Health , Fitness and Mental Health podcast featuring Terri Cole" at bounding box center [230, 93] width 128 height 18
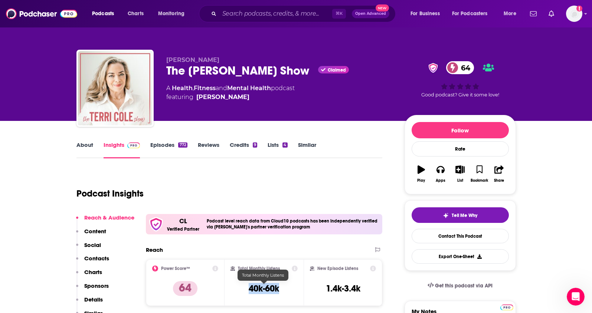
drag, startPoint x: 284, startPoint y: 292, endPoint x: 238, endPoint y: 288, distance: 45.5
click at [238, 288] on div "Total Monthly Listens 40k-60k" at bounding box center [264, 283] width 67 height 34
click at [103, 259] on p "Contacts" at bounding box center [96, 258] width 25 height 7
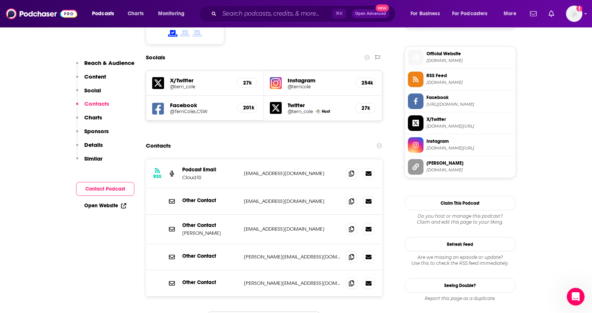
scroll to position [652, 0]
click at [350, 170] on icon at bounding box center [351, 173] width 5 height 6
click at [245, 12] on input "Search podcasts, credits, & more..." at bounding box center [275, 14] width 113 height 12
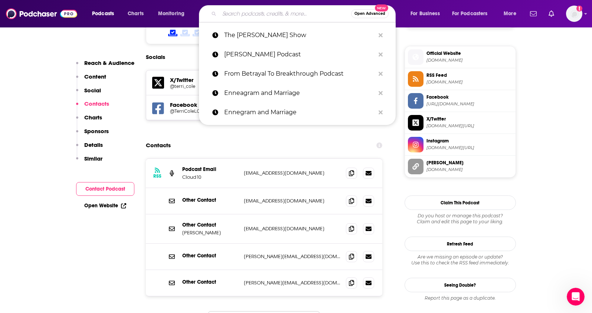
paste input "You Are What You Read Podcast"
type input "You Are What You Read Podcast"
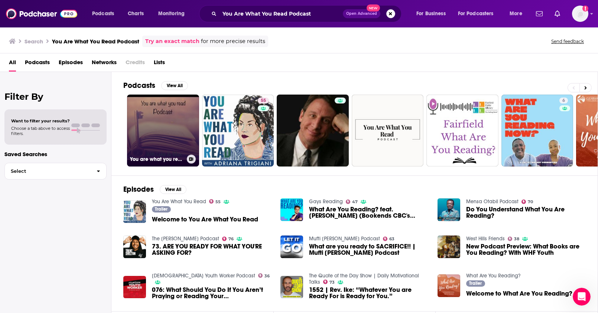
click at [185, 115] on link "You are what you read podcast" at bounding box center [163, 131] width 72 height 72
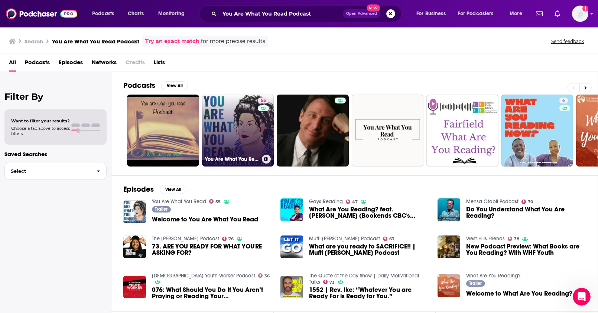
click at [227, 118] on link "55 You Are What You Read" at bounding box center [238, 131] width 72 height 72
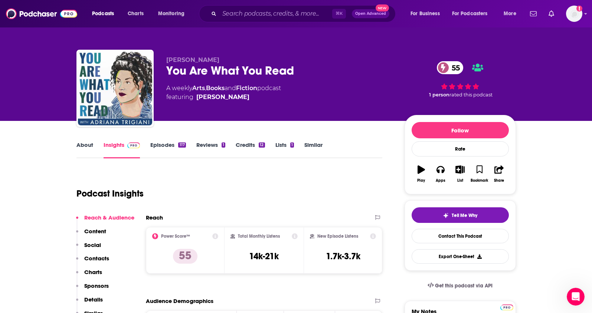
click at [87, 145] on link "About" at bounding box center [84, 149] width 17 height 17
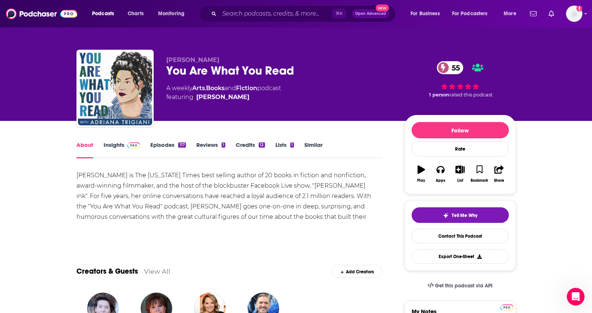
click at [123, 144] on link "Insights" at bounding box center [122, 149] width 37 height 17
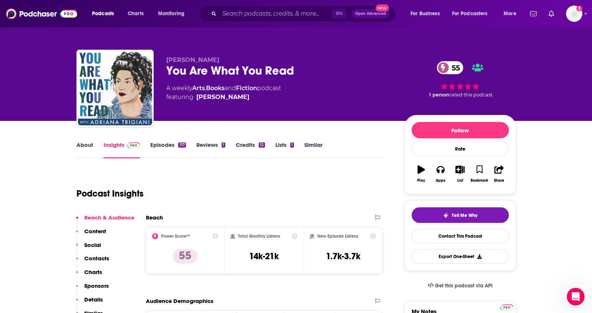
drag, startPoint x: 224, startPoint y: 61, endPoint x: 161, endPoint y: 61, distance: 63.1
click at [161, 61] on div "Adriana Trigiani You Are What You Read 55 A weekly Arts , Books and Fiction pod…" at bounding box center [296, 90] width 440 height 80
drag, startPoint x: 264, startPoint y: 88, endPoint x: 195, endPoint y: 91, distance: 69.1
click at [195, 91] on div "A weekly Arts , Books and Fiction podcast featuring Adriana Trigiani" at bounding box center [223, 93] width 115 height 18
click at [283, 186] on div "Podcast Insights" at bounding box center [226, 189] width 300 height 38
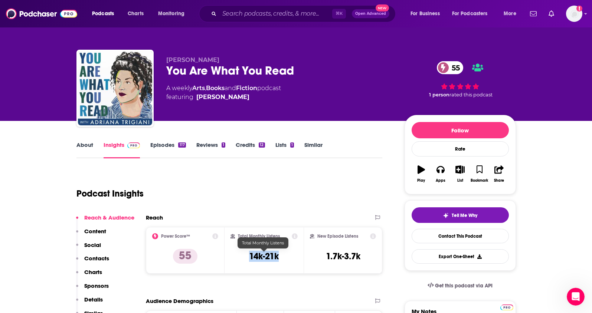
drag, startPoint x: 281, startPoint y: 257, endPoint x: 195, endPoint y: 144, distance: 141.5
click at [244, 257] on div "Total Monthly Listens 14k-21k" at bounding box center [264, 251] width 67 height 34
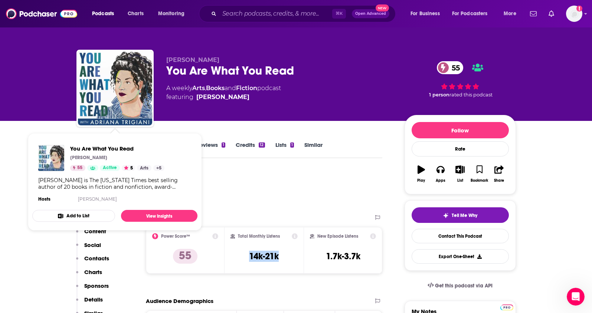
click at [96, 259] on p "Contacts" at bounding box center [96, 258] width 25 height 7
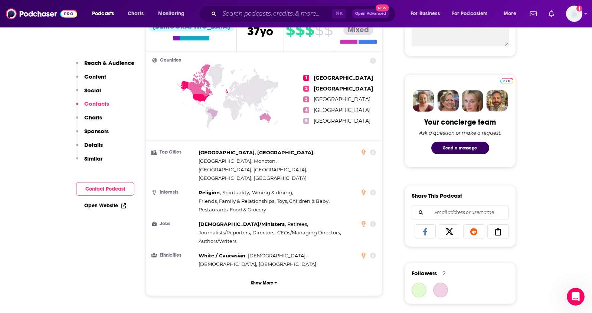
scroll to position [612, 0]
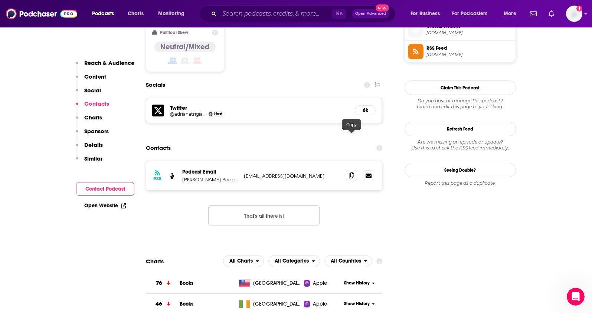
click at [353, 173] on icon at bounding box center [351, 176] width 5 height 6
click at [283, 14] on input "Search podcasts, credits, & more..." at bounding box center [275, 14] width 113 height 12
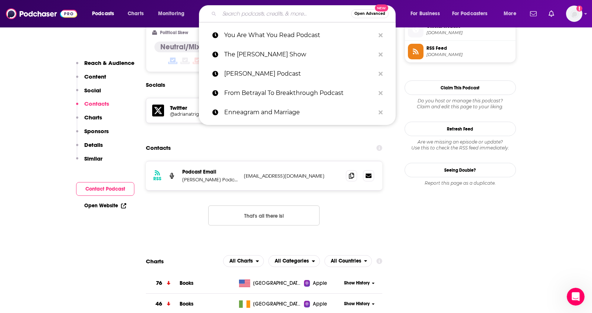
paste input "Poddin' My Noggin Podcast"
type input "Poddin' My Noggin Podcast"
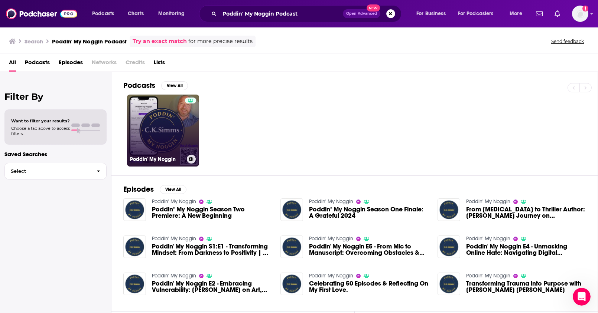
click at [182, 123] on link "Poddin' My Noggin" at bounding box center [163, 131] width 72 height 72
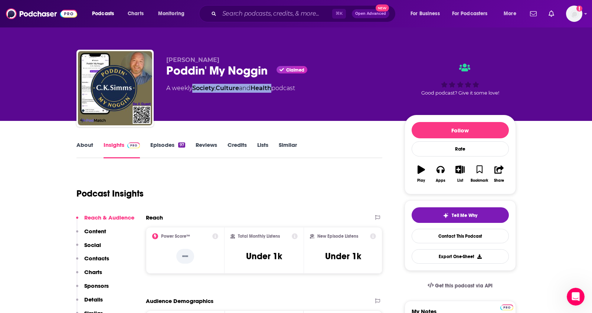
drag, startPoint x: 277, startPoint y: 89, endPoint x: 195, endPoint y: 90, distance: 81.7
click at [195, 90] on div "A weekly Society , Culture and Health podcast" at bounding box center [230, 88] width 129 height 9
click at [87, 144] on link "About" at bounding box center [84, 149] width 17 height 17
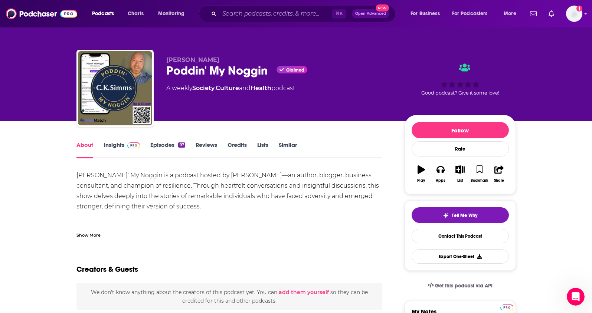
click at [107, 145] on link "Insights" at bounding box center [122, 149] width 37 height 17
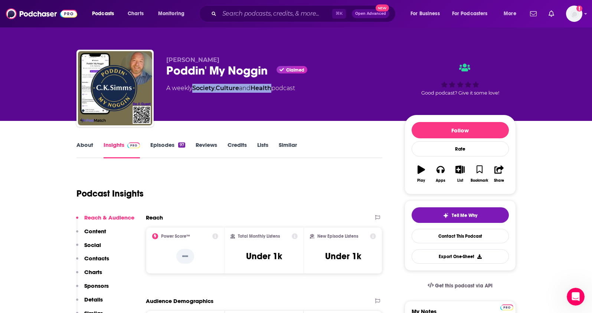
drag, startPoint x: 277, startPoint y: 89, endPoint x: 194, endPoint y: 89, distance: 82.4
click at [194, 89] on div "A weekly Society , Culture and Health podcast" at bounding box center [230, 88] width 129 height 9
drag, startPoint x: 214, startPoint y: 61, endPoint x: 166, endPoint y: 62, distance: 47.9
click at [166, 62] on p "C.K. Simms" at bounding box center [279, 59] width 227 height 7
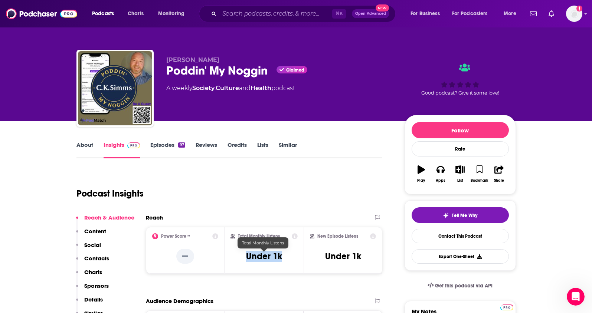
drag, startPoint x: 294, startPoint y: 256, endPoint x: 237, endPoint y: 257, distance: 57.2
click at [237, 257] on div "Total Monthly Listens Under 1k" at bounding box center [264, 251] width 67 height 34
click at [96, 255] on p "Contacts" at bounding box center [96, 258] width 25 height 7
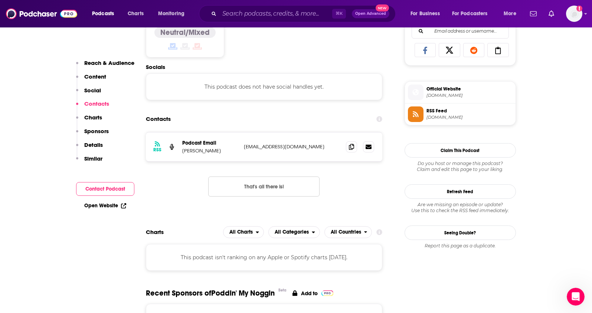
scroll to position [498, 0]
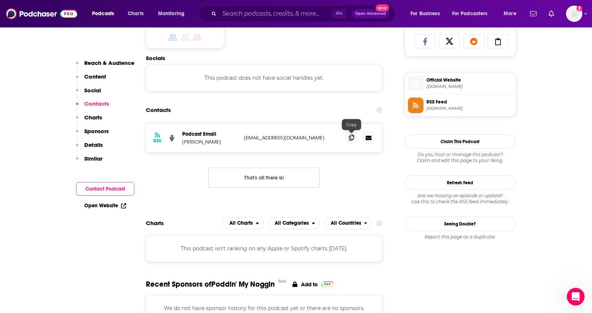
click at [350, 138] on icon at bounding box center [351, 138] width 5 height 6
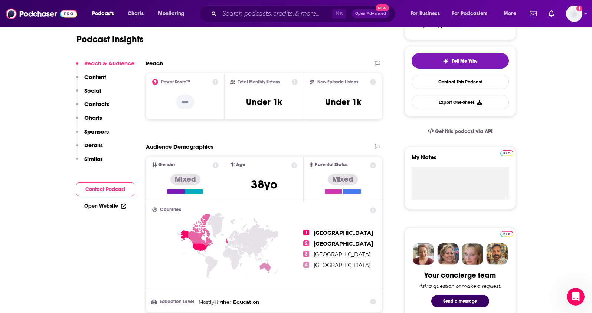
scroll to position [0, 0]
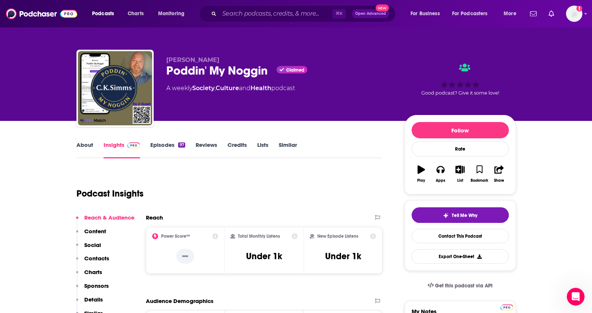
click at [83, 143] on link "About" at bounding box center [84, 149] width 17 height 17
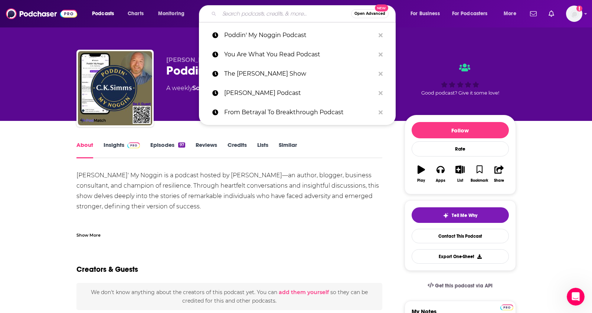
click at [231, 13] on input "Search podcasts, credits, & more..." at bounding box center [285, 14] width 132 height 12
paste input "The Love U Podcast with [PERSON_NAME] [PERSON_NAME]"
type input "The Love U Podcast with [PERSON_NAME] [PERSON_NAME]"
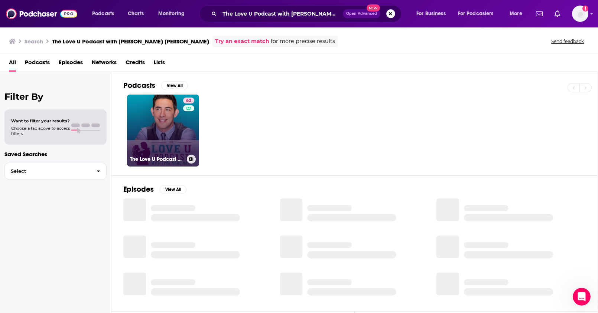
click at [170, 122] on link "62 The Love U Podcast with Evan Marc Katz" at bounding box center [163, 131] width 72 height 72
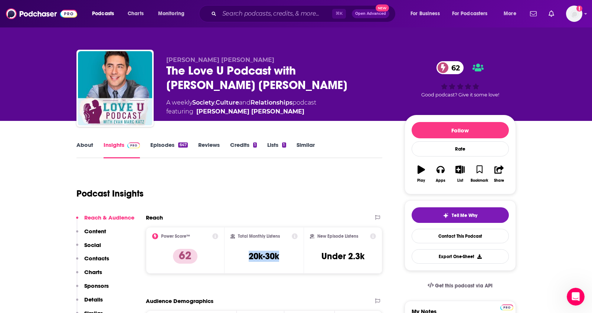
drag, startPoint x: 245, startPoint y: 258, endPoint x: 237, endPoint y: 258, distance: 8.9
click at [237, 258] on div "Total Monthly Listens 20k-30k" at bounding box center [264, 251] width 67 height 34
click at [216, 17] on div "⌘ K Open Advanced New" at bounding box center [297, 13] width 197 height 17
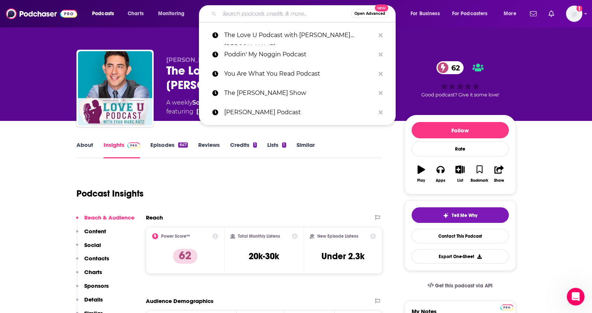
click at [222, 15] on input "Search podcasts, credits, & more..." at bounding box center [285, 14] width 132 height 12
paste input "Deeper Dating Podcast"
type input "Deeper Dating Podcast"
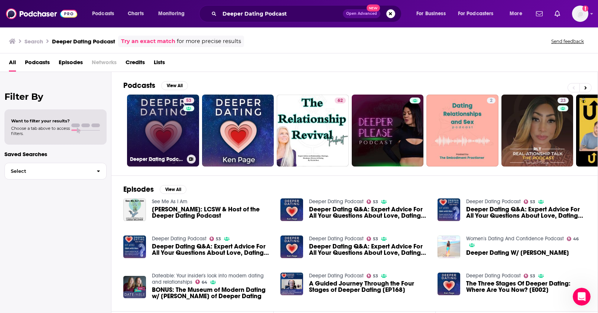
click at [163, 147] on link "53 Deeper Dating Podcast" at bounding box center [163, 131] width 72 height 72
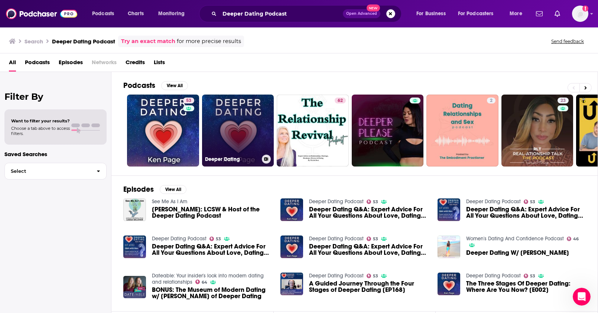
click at [228, 117] on link "Deeper Dating" at bounding box center [238, 131] width 72 height 72
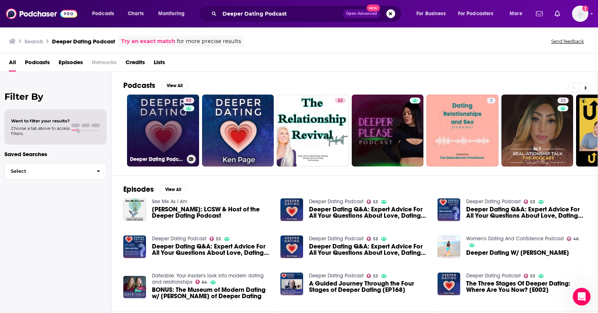
click at [153, 122] on link "53 Deeper Dating Podcast" at bounding box center [163, 131] width 72 height 72
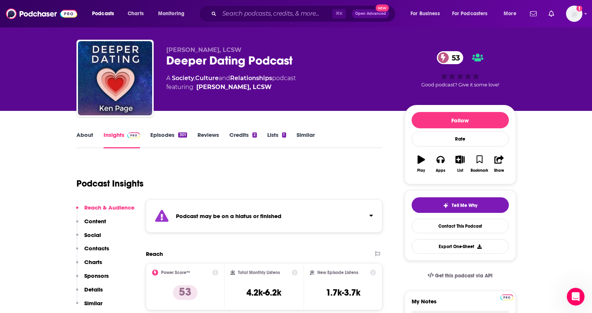
scroll to position [18, 0]
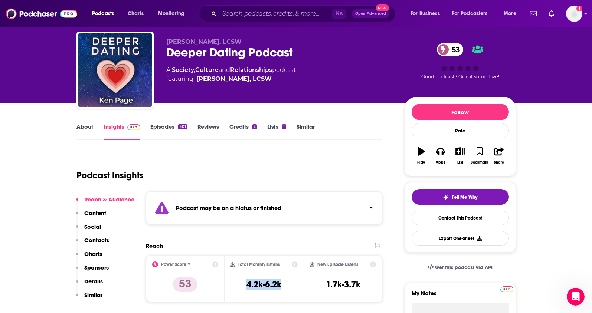
drag, startPoint x: 243, startPoint y: 307, endPoint x: 244, endPoint y: 290, distance: 16.7
click at [244, 290] on div "Total Monthly Listens 4.2k-6.2k" at bounding box center [264, 279] width 67 height 34
click at [239, 9] on input "Search podcasts, credits, & more..." at bounding box center [275, 14] width 113 height 12
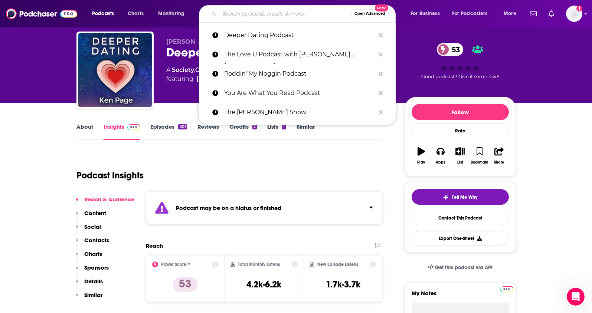
paste input "The World's First Podcast with [PERSON_NAME] & [PERSON_NAME]"
type input "The World's First Podcast with [PERSON_NAME] & [PERSON_NAME]"
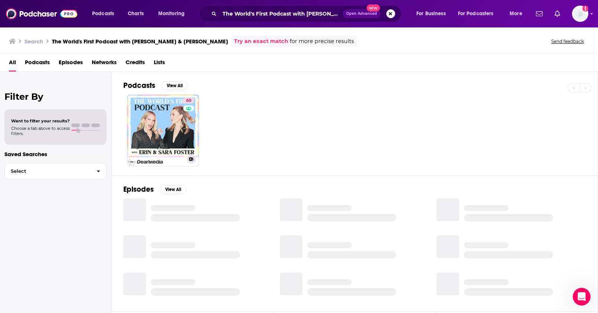
click at [157, 126] on link "60 The World's First Podcast with Erin & Sara Foster" at bounding box center [163, 131] width 72 height 72
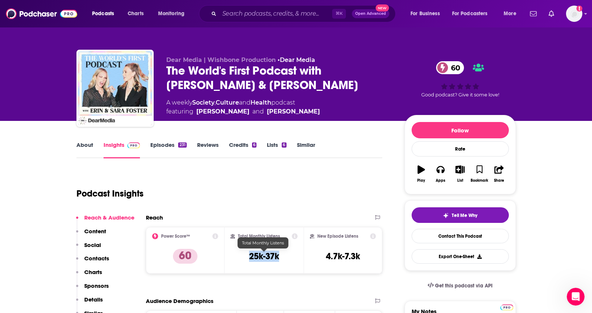
drag, startPoint x: 290, startPoint y: 255, endPoint x: 238, endPoint y: 255, distance: 52.0
click at [238, 255] on div "Total Monthly Listens 25k-37k" at bounding box center [264, 251] width 67 height 34
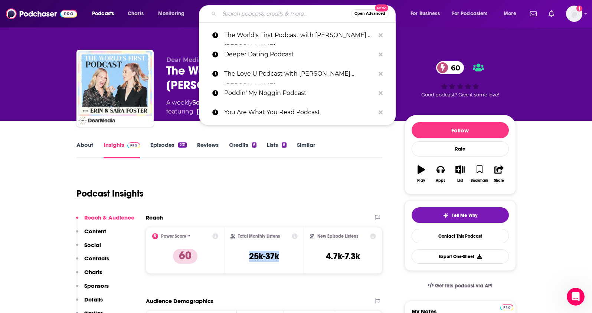
click at [225, 16] on input "Search podcasts, credits, & more..." at bounding box center [285, 14] width 132 height 12
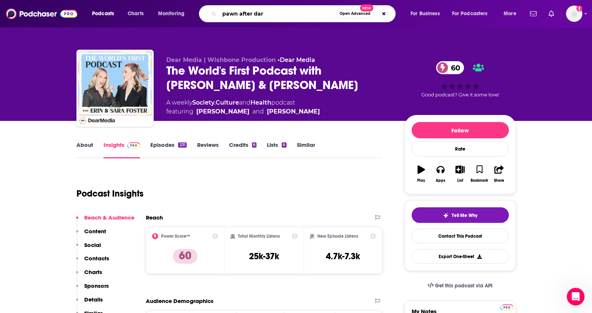
type input "pawn after dark"
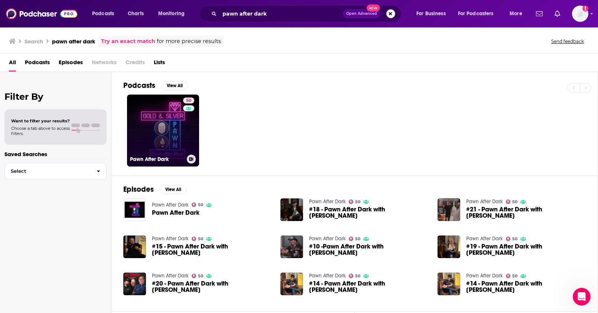
click at [167, 129] on link "50 Pawn After Dark" at bounding box center [163, 131] width 72 height 72
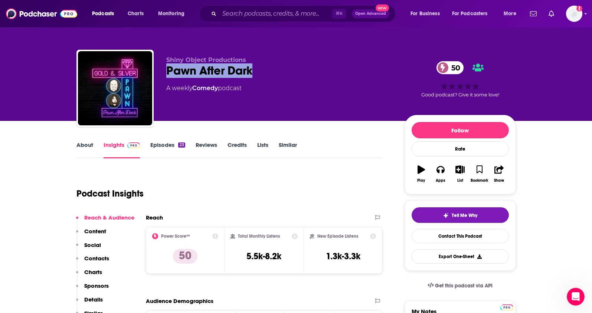
drag, startPoint x: 202, startPoint y: 72, endPoint x: 167, endPoint y: 72, distance: 34.9
click at [167, 72] on div "Pawn After Dark 50" at bounding box center [279, 70] width 227 height 14
click at [216, 91] on link "Comedy" at bounding box center [205, 88] width 26 height 7
drag, startPoint x: 220, startPoint y: 89, endPoint x: 195, endPoint y: 89, distance: 24.5
click at [195, 89] on div "A weekly Comedy podcast" at bounding box center [203, 88] width 75 height 9
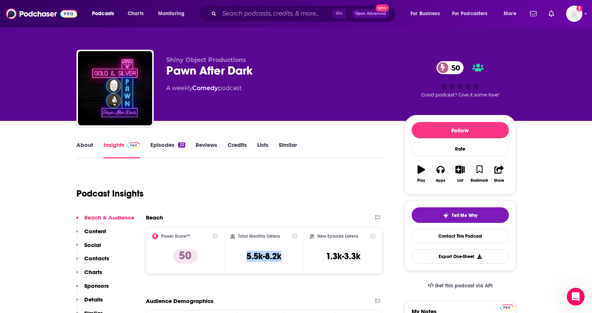
drag, startPoint x: 286, startPoint y: 260, endPoint x: 245, endPoint y: 260, distance: 41.6
click at [245, 260] on div "Total Monthly Listens 5.5k-8.2k" at bounding box center [264, 251] width 67 height 34
click at [86, 146] on link "About" at bounding box center [84, 149] width 17 height 17
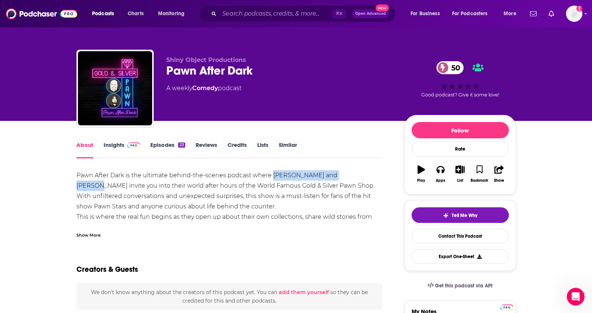
drag, startPoint x: 353, startPoint y: 175, endPoint x: 274, endPoint y: 175, distance: 79.8
click at [274, 175] on div "Pawn After Dark is the ultimate behind-the-scenes podcast where Rick Harrison a…" at bounding box center [229, 206] width 306 height 73
click at [115, 142] on link "Insights" at bounding box center [122, 149] width 37 height 17
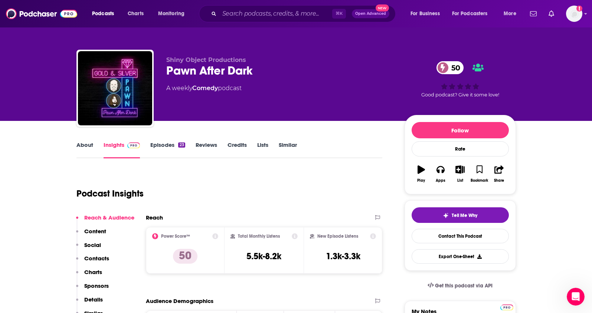
click at [97, 257] on p "Contacts" at bounding box center [96, 258] width 25 height 7
drag, startPoint x: 264, startPoint y: 77, endPoint x: 164, endPoint y: 72, distance: 100.7
click at [164, 72] on div "Shiny Object Productions Pawn After Dark 50 A weekly Comedy podcast 50 Good pod…" at bounding box center [296, 90] width 440 height 80
click at [231, 17] on input "Search podcasts, credits, & more..." at bounding box center [275, 14] width 113 height 12
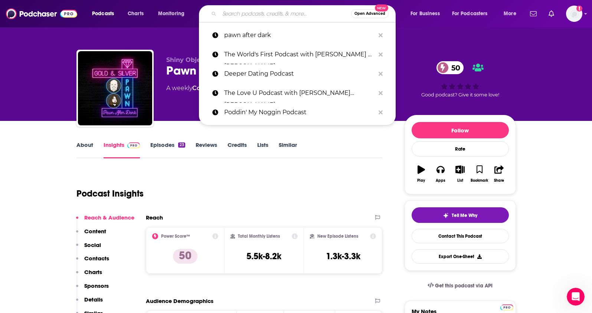
paste input "Decisions, Decisions"
type input "Decisions, Decisions"
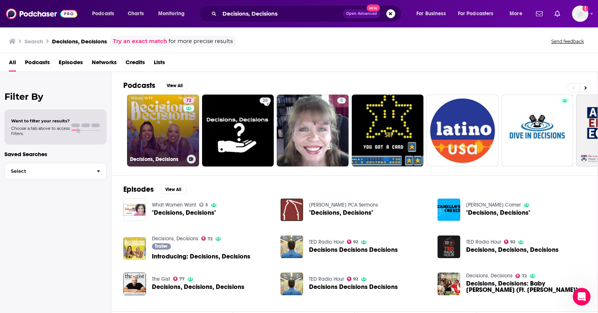
click at [162, 129] on link "72 Decisions, Decisions" at bounding box center [163, 131] width 72 height 72
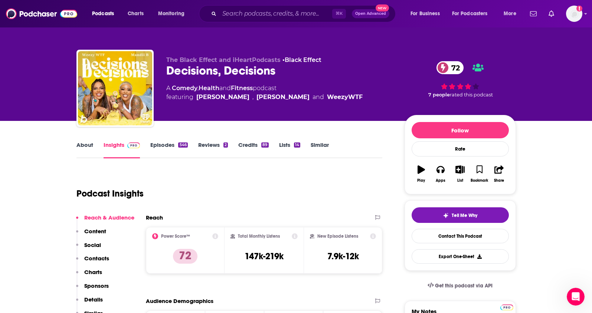
click at [92, 144] on link "About" at bounding box center [84, 149] width 17 height 17
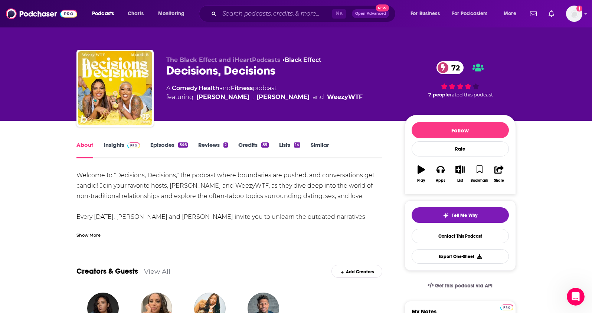
click at [114, 146] on link "Insights" at bounding box center [122, 149] width 37 height 17
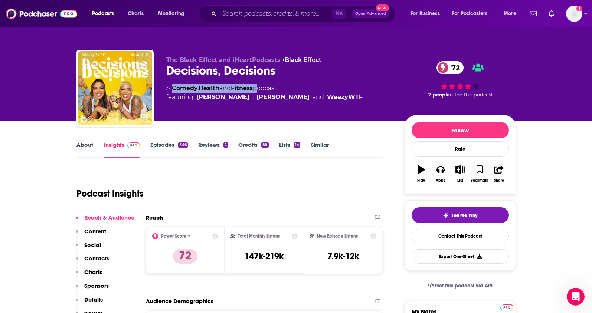
drag, startPoint x: 258, startPoint y: 89, endPoint x: 173, endPoint y: 89, distance: 85.4
click at [173, 89] on div "A Comedy , Health and Fitness podcast featuring [PERSON_NAME] , [PERSON_NAME] a…" at bounding box center [264, 93] width 196 height 18
copy div "Comedy , Health and Fitness"
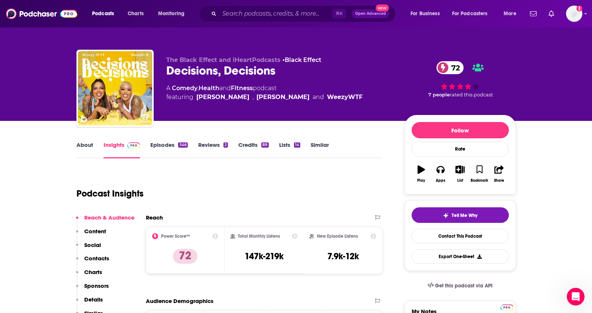
click at [83, 141] on link "About" at bounding box center [84, 149] width 17 height 17
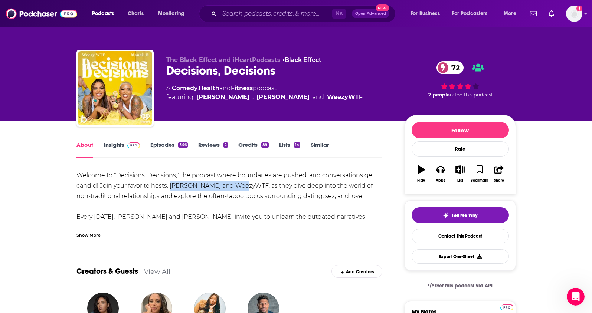
drag, startPoint x: 243, startPoint y: 186, endPoint x: 171, endPoint y: 186, distance: 72.0
click at [171, 186] on div "Welcome to "Decisions, Decisions," the podcast where boundaries are pushed, and…" at bounding box center [229, 243] width 306 height 146
copy div "[PERSON_NAME] and WeezyWTF"
click at [112, 145] on link "Insights" at bounding box center [122, 149] width 37 height 17
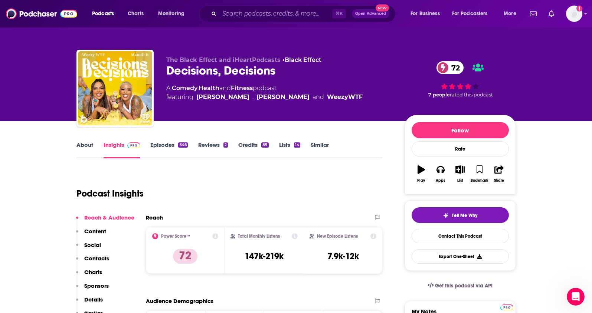
click at [96, 257] on p "Contacts" at bounding box center [96, 258] width 25 height 7
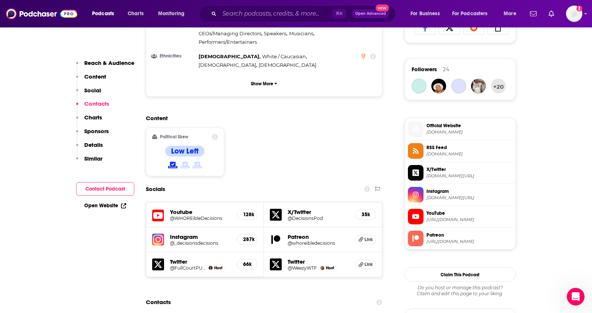
scroll to position [653, 0]
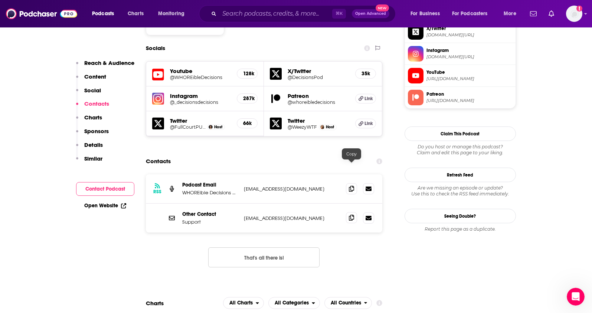
click at [350, 215] on icon at bounding box center [351, 218] width 5 height 6
click at [348, 212] on span at bounding box center [351, 217] width 11 height 11
click at [229, 10] on input "Search podcasts, credits, & more..." at bounding box center [275, 14] width 113 height 12
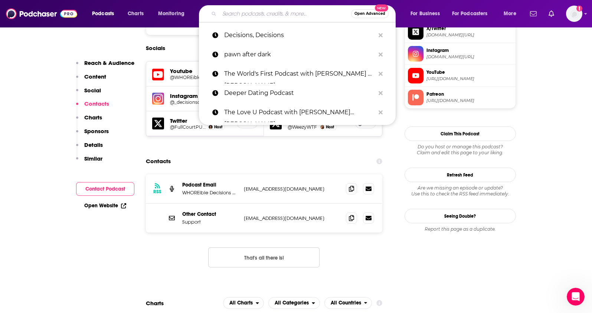
paste input "Bertcast Podcast"
type input "Bertcast Podcast"
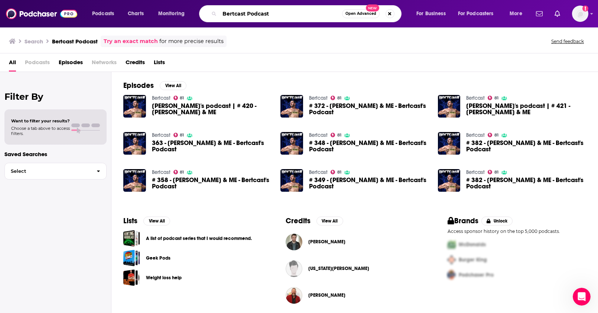
drag, startPoint x: 250, startPoint y: 14, endPoint x: 294, endPoint y: 17, distance: 43.9
click at [294, 17] on input "Bertcast Podcast" at bounding box center [280, 14] width 123 height 12
type input "Bertcast"
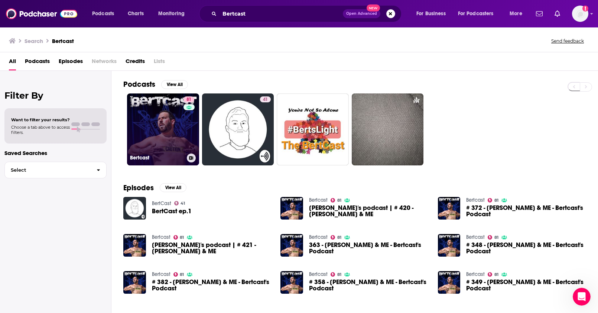
click at [163, 119] on link "81 Bertcast" at bounding box center [163, 130] width 72 height 72
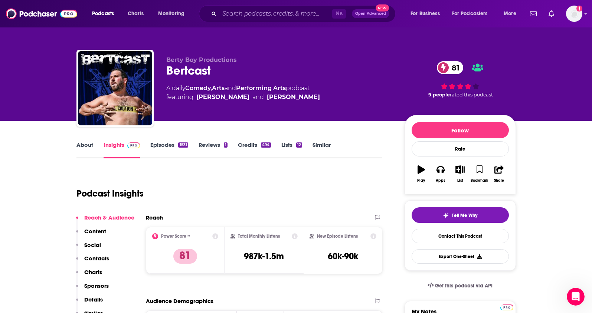
click at [83, 146] on link "About" at bounding box center [84, 149] width 17 height 17
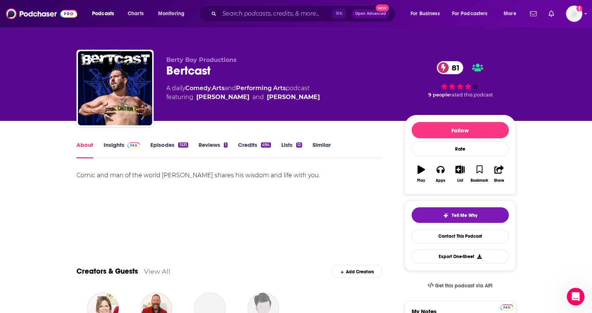
click at [105, 146] on link "Insights" at bounding box center [122, 149] width 37 height 17
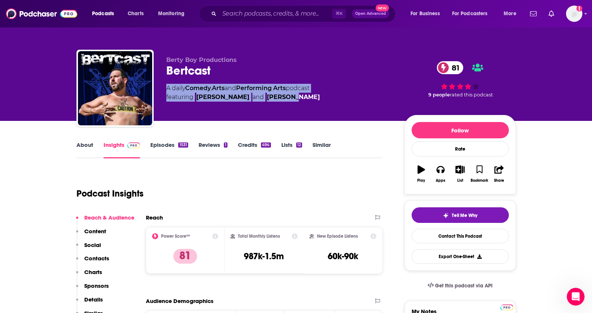
drag, startPoint x: 188, startPoint y: 82, endPoint x: 315, endPoint y: 96, distance: 127.7
click at [289, 95] on div "Berty Boy Productions Bertcast 81 A daily Comedy , Arts and Performing Arts pod…" at bounding box center [279, 85] width 227 height 59
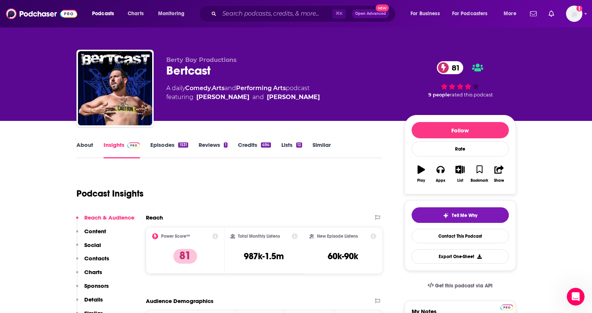
click at [375, 87] on div "A daily Comedy , Arts and Performing Arts podcast featuring [PERSON_NAME] and […" at bounding box center [279, 93] width 227 height 18
drag, startPoint x: 293, startPoint y: 87, endPoint x: 188, endPoint y: 88, distance: 105.8
click at [188, 88] on div "A daily Comedy , Arts and Performing Arts podcast featuring [PERSON_NAME] and […" at bounding box center [243, 93] width 154 height 18
copy div "Comedy , Arts and Performing Arts"
click at [86, 147] on link "About" at bounding box center [84, 149] width 17 height 17
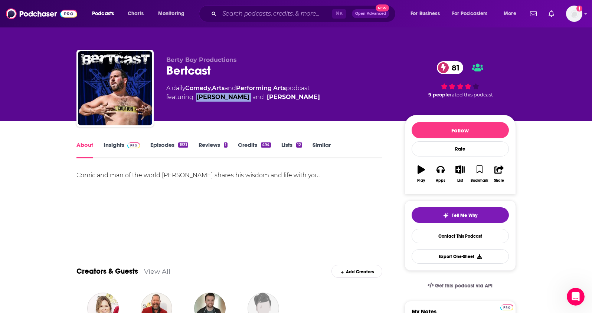
drag, startPoint x: 243, startPoint y: 98, endPoint x: 195, endPoint y: 99, distance: 47.5
click at [195, 99] on span "featuring [PERSON_NAME] and [PERSON_NAME]" at bounding box center [243, 97] width 154 height 9
copy link "[PERSON_NAME]"
click at [111, 147] on link "Insights" at bounding box center [122, 149] width 37 height 17
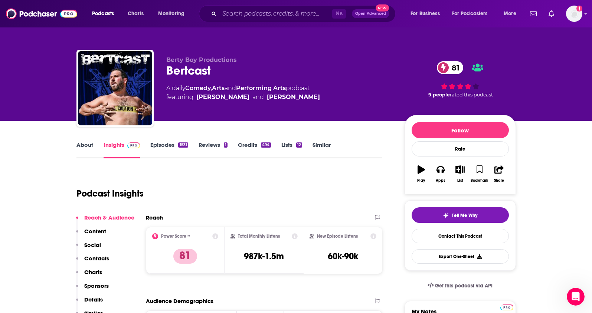
click at [102, 260] on p "Contacts" at bounding box center [96, 258] width 25 height 7
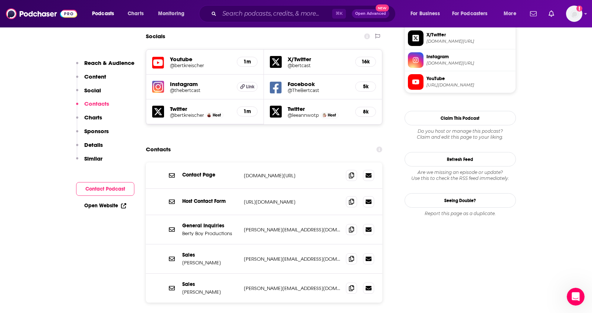
scroll to position [670, 0]
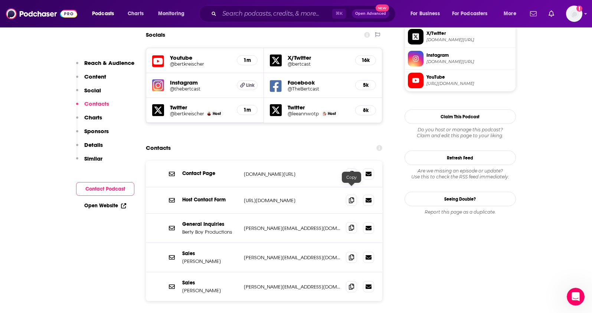
click at [350, 225] on icon at bounding box center [351, 228] width 5 height 6
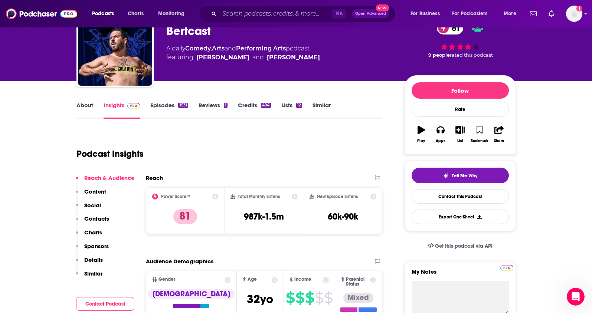
scroll to position [0, 0]
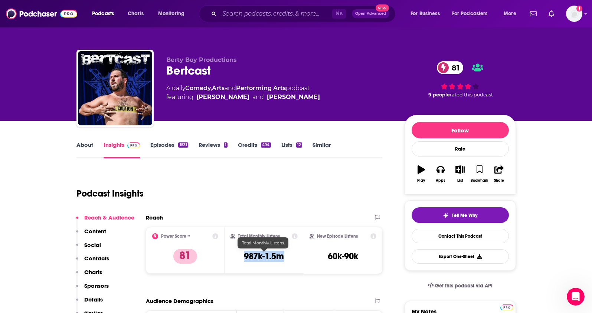
drag, startPoint x: 285, startPoint y: 258, endPoint x: 242, endPoint y: 259, distance: 43.1
click at [242, 259] on div "Total Monthly Listens 987k-1.5m" at bounding box center [264, 251] width 67 height 34
copy h3 "987k-1.5m"
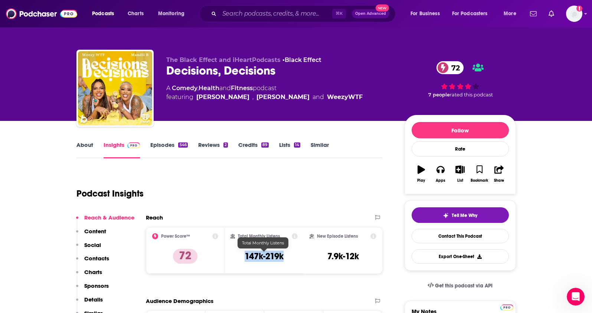
drag, startPoint x: 293, startPoint y: 259, endPoint x: 241, endPoint y: 258, distance: 52.0
click at [241, 258] on div "Total Monthly Listens 147k-219k" at bounding box center [264, 251] width 67 height 34
copy h3 "147k-219k"
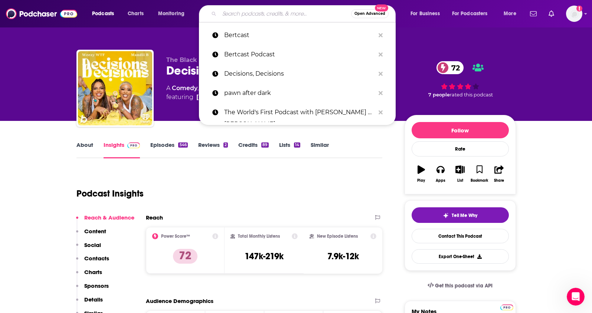
click at [222, 15] on input "Search podcasts, credits, & more..." at bounding box center [285, 14] width 132 height 12
paste input "[PERSON_NAME] Needs a Friend Podcast"
type input "[PERSON_NAME] Needs a Friend Podcast"
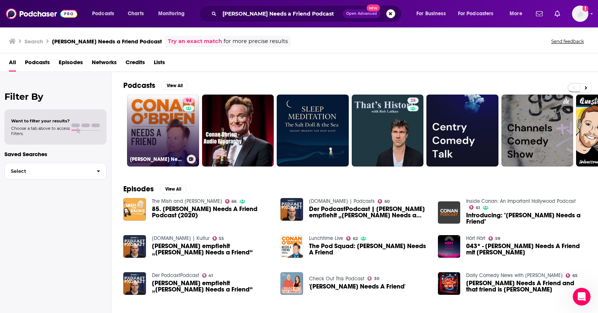
click at [152, 131] on link "94 [PERSON_NAME] Needs A Friend" at bounding box center [163, 131] width 72 height 72
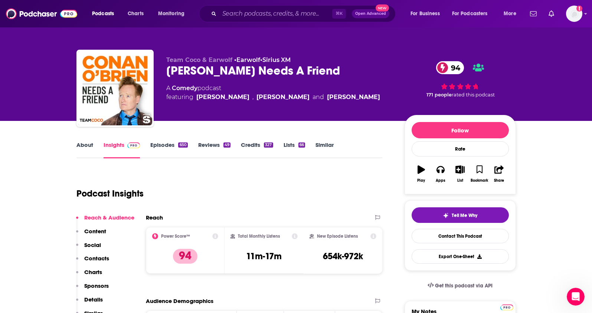
click at [85, 146] on link "About" at bounding box center [84, 149] width 17 height 17
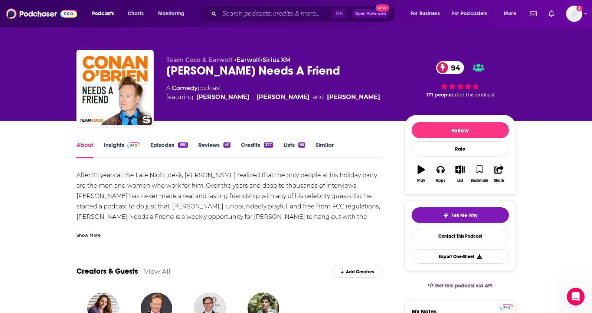
click at [108, 146] on link "Insights" at bounding box center [122, 149] width 37 height 17
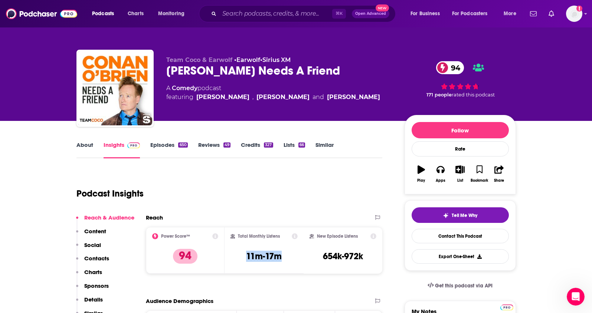
drag, startPoint x: 240, startPoint y: 255, endPoint x: 233, endPoint y: 256, distance: 7.1
click at [233, 256] on div "Total Monthly Listens 11m-17m" at bounding box center [264, 251] width 67 height 34
click at [207, 173] on div "Podcast Insights" at bounding box center [226, 189] width 300 height 38
click at [92, 260] on p "Contacts" at bounding box center [96, 258] width 25 height 7
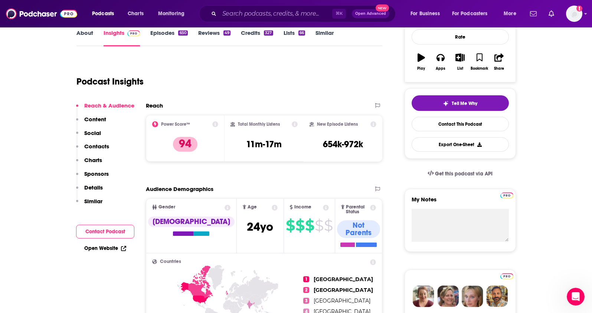
scroll to position [36, 0]
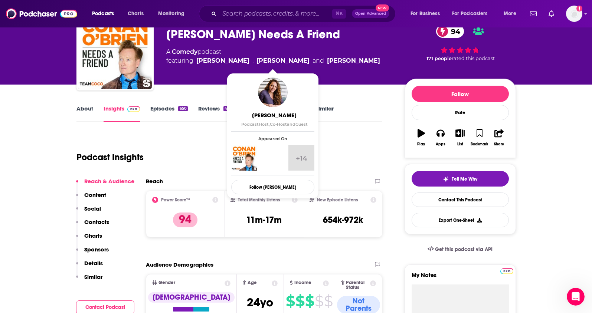
drag, startPoint x: 299, startPoint y: 62, endPoint x: 249, endPoint y: 62, distance: 49.8
click at [249, 62] on span "featuring [PERSON_NAME] , [PERSON_NAME] and [PERSON_NAME]" at bounding box center [273, 60] width 214 height 9
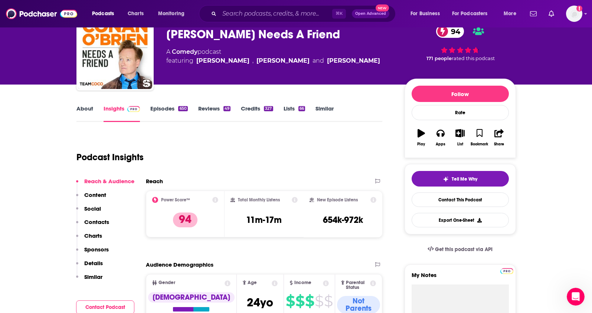
copy link "[PERSON_NAME]"
click at [102, 223] on p "Contacts" at bounding box center [96, 222] width 25 height 7
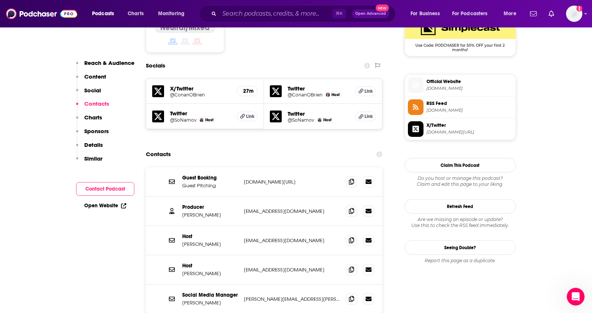
scroll to position [629, 0]
click at [352, 178] on icon at bounding box center [351, 181] width 5 height 6
click at [351, 237] on icon at bounding box center [351, 240] width 5 height 6
click at [352, 266] on icon at bounding box center [351, 269] width 5 height 6
click at [349, 205] on span at bounding box center [351, 210] width 11 height 11
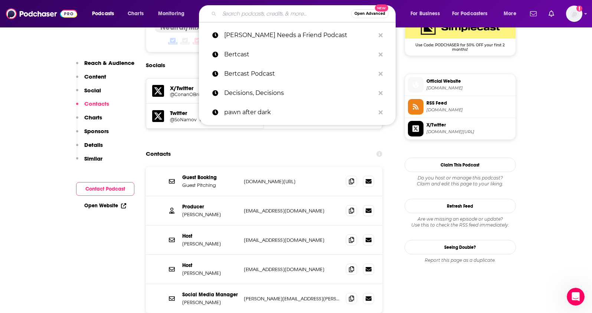
click at [228, 15] on input "Search podcasts, credits, & more..." at bounding box center [285, 14] width 132 height 12
paste input "The Armchair Expert Podcast"
type input "The Armchair Expert Podcast"
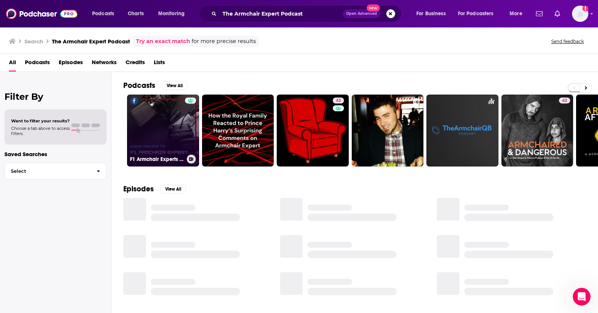
click at [174, 123] on link "F1 Armchair Experts Podcast" at bounding box center [163, 131] width 72 height 72
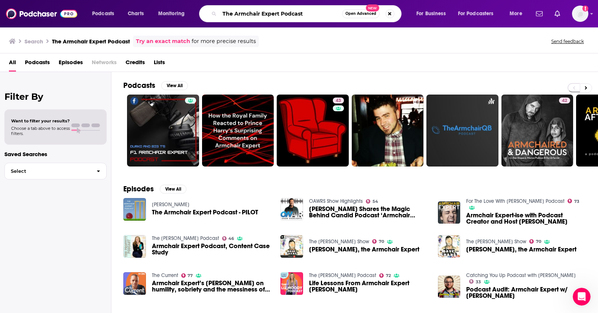
click at [231, 8] on input "The Armchair Expert Podcast" at bounding box center [280, 14] width 123 height 12
drag, startPoint x: 309, startPoint y: 12, endPoint x: 207, endPoint y: 1, distance: 102.3
click at [209, 2] on div "Podcasts Charts Monitoring The Armchair Expert Podcast Open Advanced New For Bu…" at bounding box center [299, 13] width 598 height 27
paste input "Armchair Expert with [PERSON_NAME]"
type input "Armchair Expert with [PERSON_NAME]"
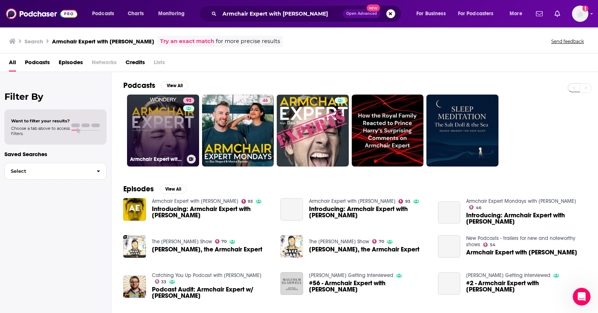
click at [153, 126] on link "93 Armchair Expert with [PERSON_NAME]" at bounding box center [163, 131] width 72 height 72
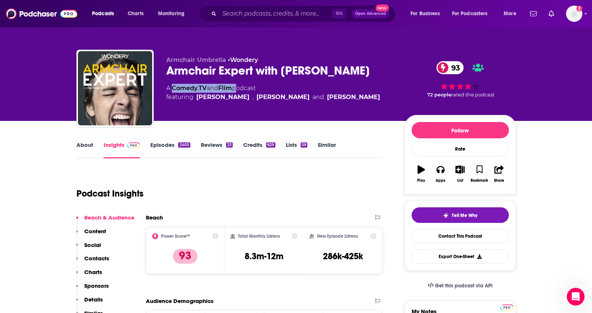
drag, startPoint x: 230, startPoint y: 88, endPoint x: 172, endPoint y: 89, distance: 57.6
click at [172, 89] on div "A Comedy , TV and Film podcast featuring [PERSON_NAME] , [PERSON_NAME] and [PER…" at bounding box center [273, 93] width 214 height 18
copy div "Comedy , TV and Film"
click at [221, 109] on div "Armchair Umbrella • Wondery Armchair Expert with [PERSON_NAME] 93 A Comedy , TV…" at bounding box center [279, 85] width 227 height 59
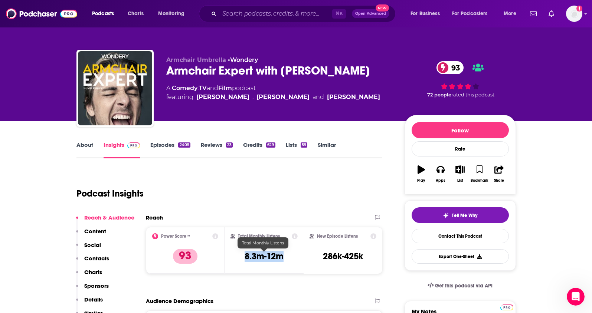
drag, startPoint x: 278, startPoint y: 257, endPoint x: 237, endPoint y: 249, distance: 42.5
click at [244, 258] on div "Total Monthly Listens 8.3m-12m" at bounding box center [264, 251] width 67 height 34
copy h3 "8.3m-12m"
click at [95, 257] on p "Contacts" at bounding box center [96, 258] width 25 height 7
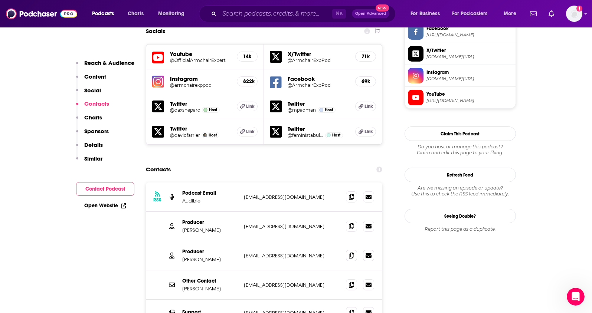
scroll to position [670, 0]
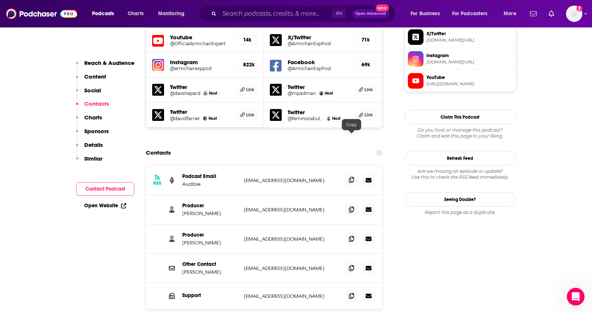
click at [353, 177] on icon at bounding box center [351, 180] width 5 height 6
click at [350, 206] on icon at bounding box center [351, 209] width 5 height 6
click at [351, 265] on icon at bounding box center [351, 268] width 5 height 6
click at [236, 13] on input "Search podcasts, credits, & more..." at bounding box center [275, 14] width 113 height 12
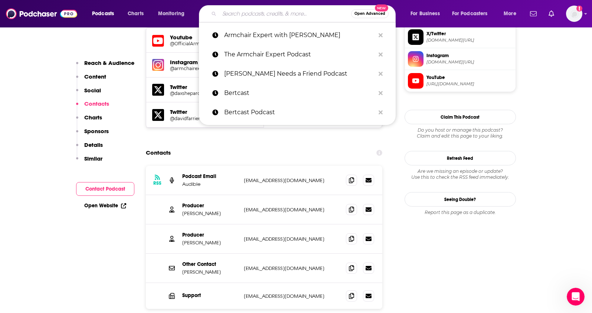
paste input "[PERSON_NAME] Podcast"
type input "[PERSON_NAME] Podcast"
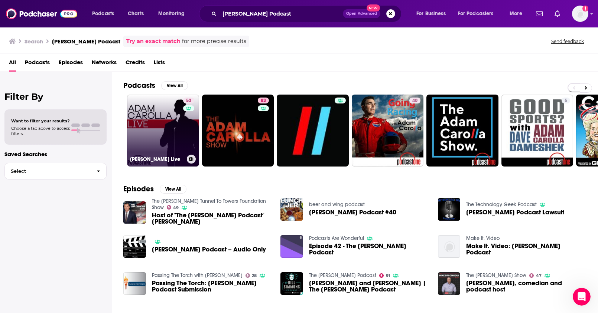
click at [170, 111] on link "53 [PERSON_NAME] Live" at bounding box center [163, 131] width 72 height 72
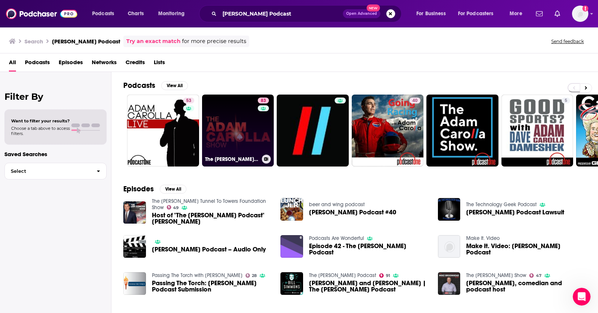
click at [229, 120] on link "83 The [PERSON_NAME] Show" at bounding box center [238, 131] width 72 height 72
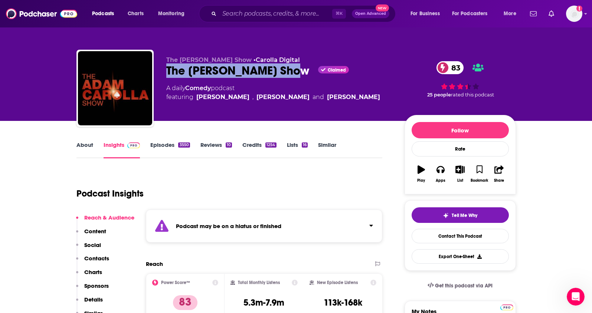
drag, startPoint x: 165, startPoint y: 69, endPoint x: 299, endPoint y: 76, distance: 133.9
click at [299, 76] on div "The [PERSON_NAME] Show • Carolla Digital The [PERSON_NAME] Show Claimed 83 A da…" at bounding box center [296, 90] width 440 height 80
copy h2 "The [PERSON_NAME] Show"
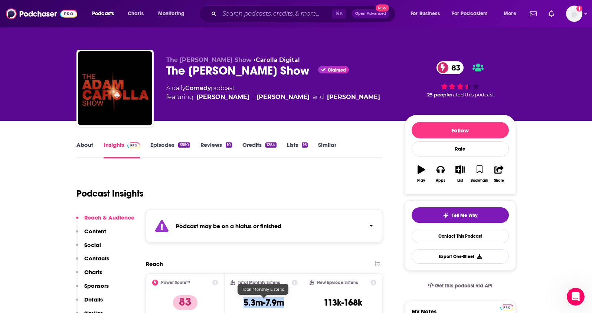
drag, startPoint x: 292, startPoint y: 303, endPoint x: 244, endPoint y: 304, distance: 47.9
click at [244, 304] on div "Total Monthly Listens 5.3m-7.9m" at bounding box center [264, 297] width 67 height 34
click at [334, 200] on div "Podcast Insights" at bounding box center [226, 189] width 300 height 38
click at [81, 150] on link "About" at bounding box center [84, 149] width 17 height 17
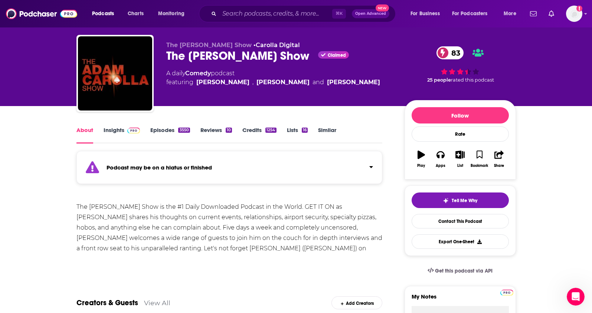
scroll to position [19, 0]
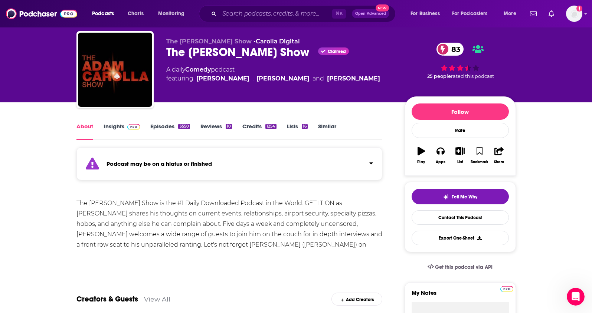
click at [110, 126] on link "Insights" at bounding box center [122, 131] width 37 height 17
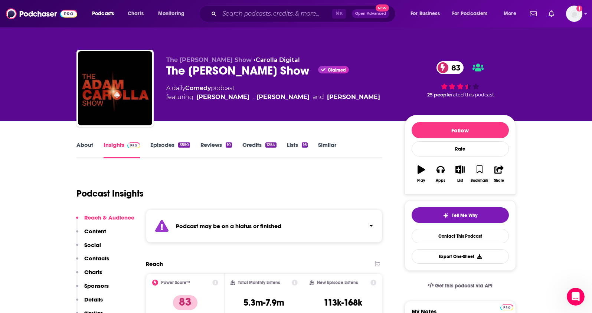
click at [102, 258] on p "Contacts" at bounding box center [96, 258] width 25 height 7
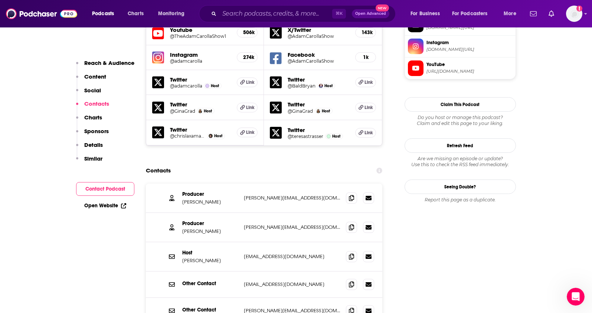
scroll to position [759, 0]
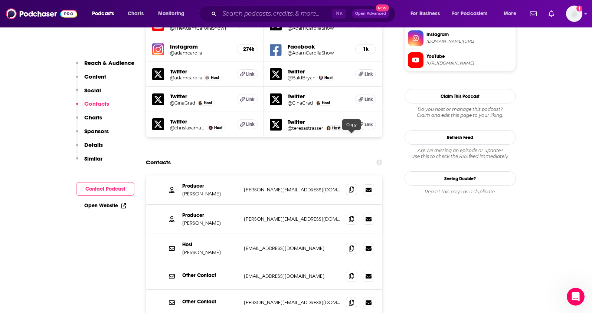
click at [350, 184] on span at bounding box center [351, 189] width 11 height 11
click at [349, 216] on icon at bounding box center [351, 219] width 5 height 6
click at [354, 245] on icon at bounding box center [351, 248] width 5 height 6
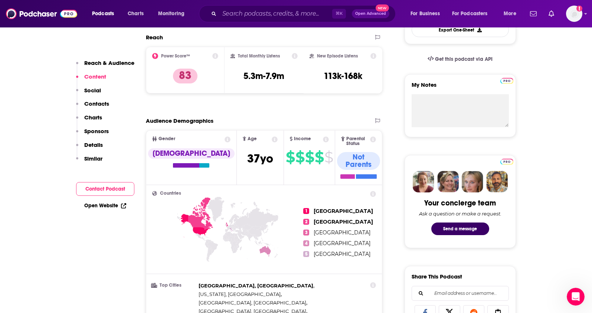
scroll to position [0, 0]
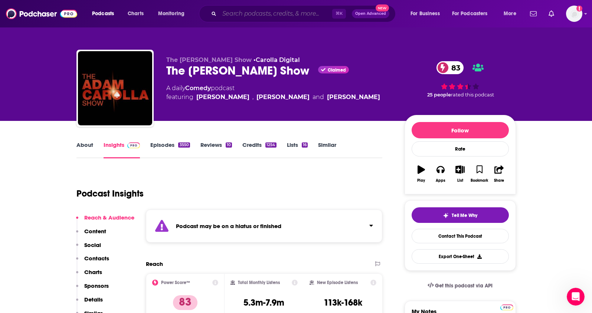
click at [221, 16] on input "Search podcasts, credits, & more..." at bounding box center [275, 14] width 113 height 12
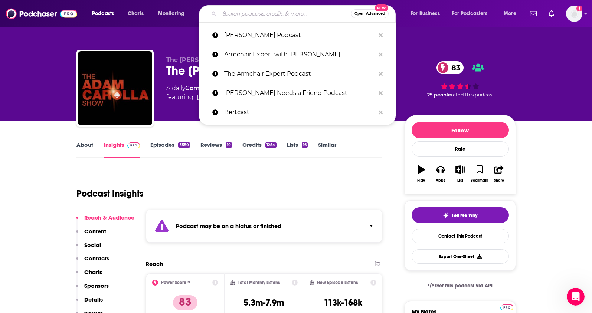
paste input "Bercast Podcast"
type input "Bercast Podcast"
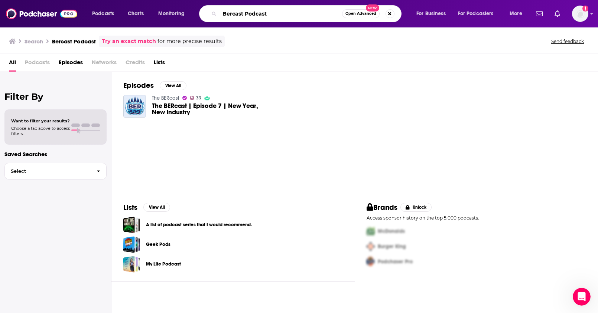
drag, startPoint x: 270, startPoint y: 13, endPoint x: 196, endPoint y: 4, distance: 73.6
click at [197, 4] on div "Podcasts Charts Monitoring Bercast Podcast Open Advanced New For Business For P…" at bounding box center [299, 13] width 598 height 27
paste input "The [PERSON_NAME] Files"
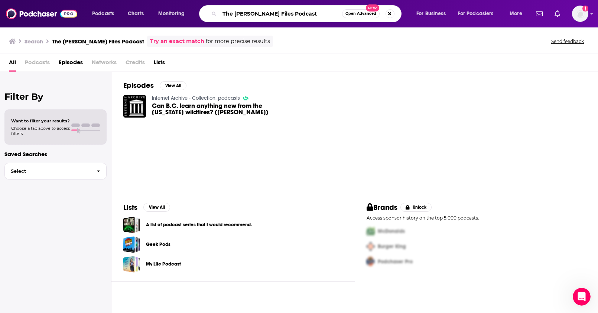
drag, startPoint x: 262, startPoint y: 14, endPoint x: 308, endPoint y: 15, distance: 46.1
click at [308, 15] on input "The [PERSON_NAME] Files Podcast" at bounding box center [280, 14] width 123 height 12
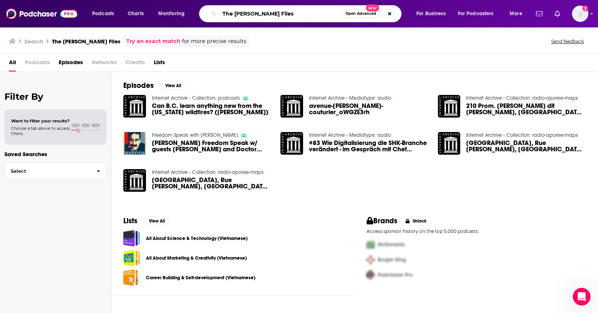
drag, startPoint x: 265, startPoint y: 14, endPoint x: 167, endPoint y: 0, distance: 98.7
click at [167, 0] on div "Podcasts Charts Monitoring The [PERSON_NAME] Files Open Advanced New For Busine…" at bounding box center [299, 13] width 598 height 27
paste input "iall Files"
type input "The [PERSON_NAME] Files"
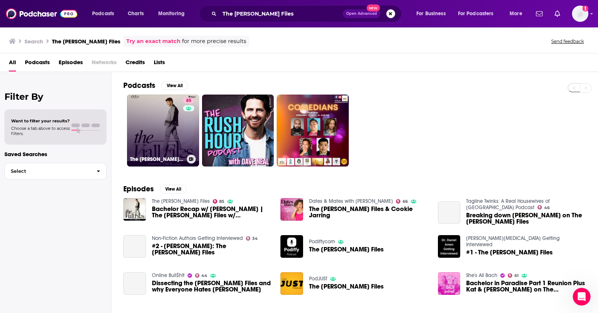
click at [157, 123] on link "85 The [PERSON_NAME] Files" at bounding box center [163, 131] width 72 height 72
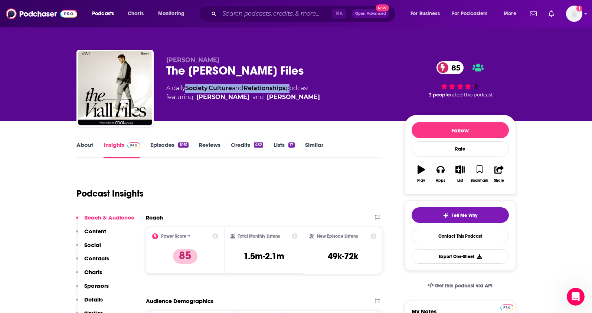
drag, startPoint x: 292, startPoint y: 88, endPoint x: 189, endPoint y: 87, distance: 103.6
click at [189, 87] on div "A daily Society , Culture and Relationships podcast featuring [PERSON_NAME] and…" at bounding box center [243, 93] width 154 height 18
drag, startPoint x: 200, startPoint y: 58, endPoint x: 163, endPoint y: 59, distance: 36.4
click at [163, 59] on div "[PERSON_NAME] The [PERSON_NAME] Files 85 A daily Society , Culture and Relation…" at bounding box center [296, 90] width 440 height 80
click at [90, 147] on link "About" at bounding box center [84, 149] width 17 height 17
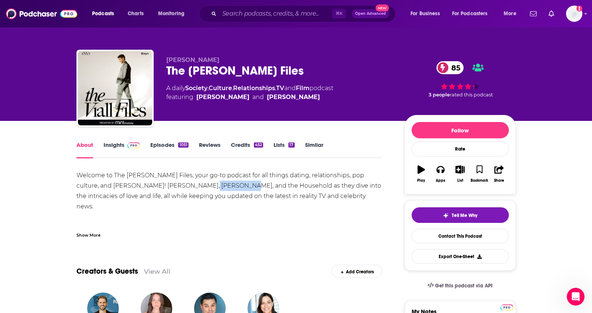
drag, startPoint x: 204, startPoint y: 186, endPoint x: 174, endPoint y: 186, distance: 30.5
click at [174, 186] on div "Welcome to The [PERSON_NAME] Files, your go-to podcast for all things dating, r…" at bounding box center [229, 253] width 306 height 166
click at [123, 147] on link "Insights" at bounding box center [122, 149] width 37 height 17
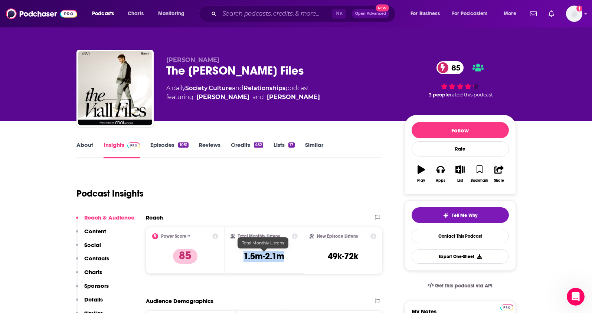
drag, startPoint x: 289, startPoint y: 257, endPoint x: 244, endPoint y: 260, distance: 44.6
click at [244, 260] on div "Total Monthly Listens 1.5m-2.1m" at bounding box center [264, 251] width 67 height 34
click at [101, 259] on p "Contacts" at bounding box center [96, 258] width 25 height 7
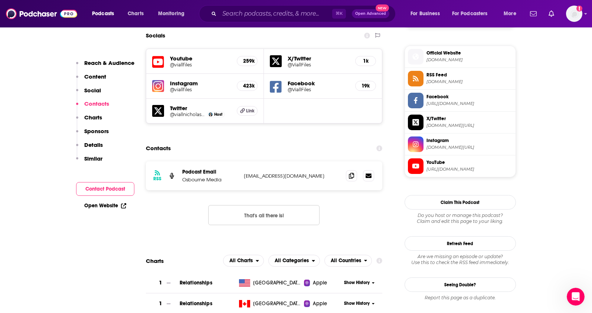
scroll to position [653, 0]
click at [351, 172] on icon at bounding box center [351, 175] width 5 height 6
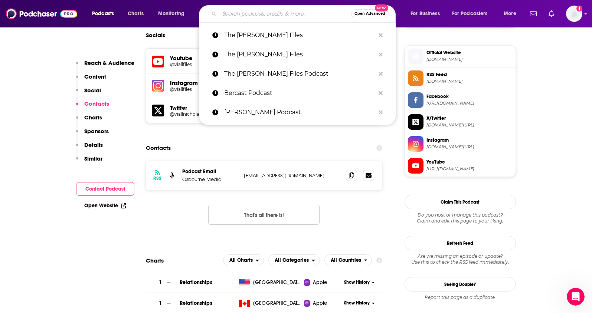
click at [237, 18] on input "Search podcasts, credits, & more..." at bounding box center [285, 14] width 132 height 12
paste input "[PERSON_NAME] Podcast"
type input "[PERSON_NAME] Podcast"
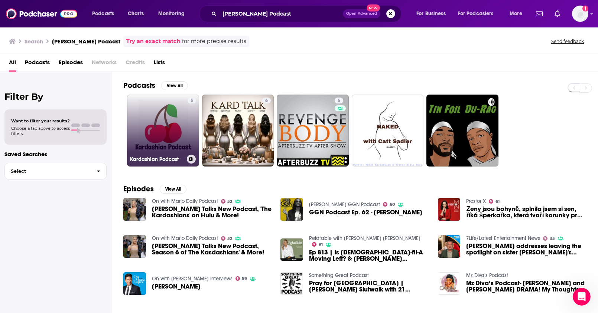
click at [171, 125] on link "5 Kardashian Podcast" at bounding box center [163, 131] width 72 height 72
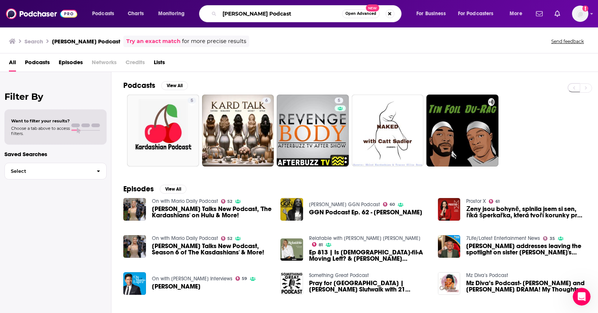
drag, startPoint x: 282, startPoint y: 14, endPoint x: 235, endPoint y: 14, distance: 47.2
click at [153, 0] on html "Podcasts Charts Monitoring [PERSON_NAME] Podcast Open Advanced New For Business…" at bounding box center [299, 156] width 598 height 313
paste input "é in Wonder Land -"
drag, startPoint x: 286, startPoint y: 14, endPoint x: 326, endPoint y: 15, distance: 40.9
click at [326, 15] on input "Khloé in Wonder Land - Podcast" at bounding box center [280, 14] width 123 height 12
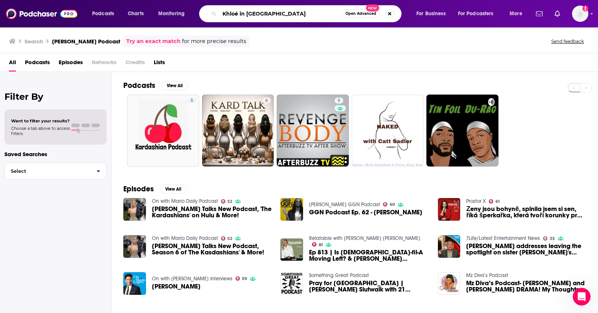
type input "Khloé in [GEOGRAPHIC_DATA]"
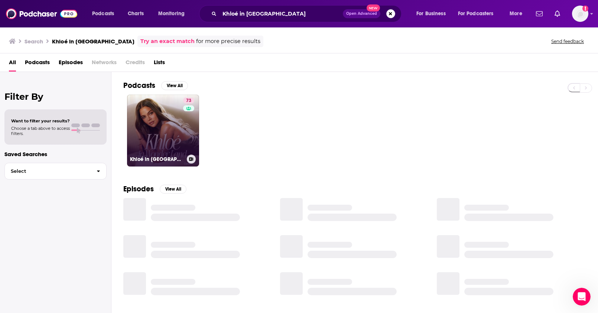
click at [159, 125] on link "73 Khloé in [GEOGRAPHIC_DATA]" at bounding box center [163, 131] width 72 height 72
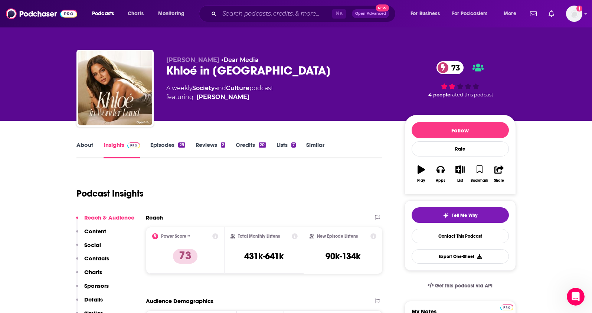
click at [85, 150] on link "About" at bounding box center [84, 149] width 17 height 17
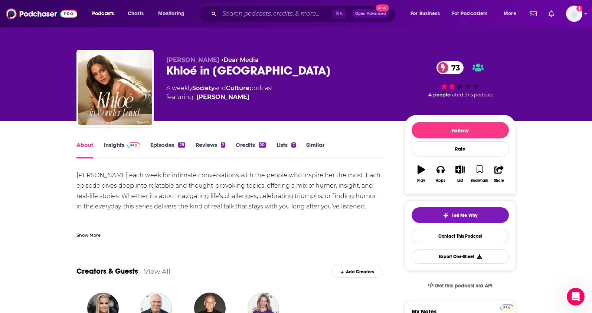
click at [106, 149] on link "Insights" at bounding box center [122, 149] width 37 height 17
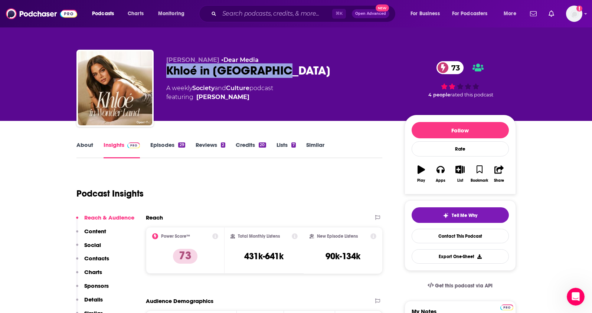
drag, startPoint x: 295, startPoint y: 72, endPoint x: 162, endPoint y: 72, distance: 133.3
click at [162, 72] on div "[PERSON_NAME] • Dear Media [PERSON_NAME] in Wonder Land 73 A weekly Society and…" at bounding box center [296, 90] width 440 height 80
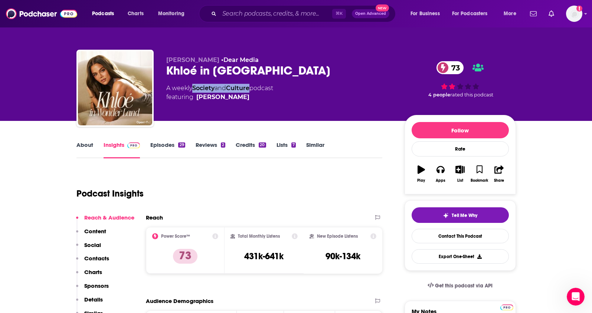
drag, startPoint x: 248, startPoint y: 89, endPoint x: 194, endPoint y: 90, distance: 53.5
click at [194, 90] on div "A weekly Society and Culture podcast featuring [PERSON_NAME]" at bounding box center [219, 93] width 107 height 18
drag, startPoint x: 286, startPoint y: 257, endPoint x: 242, endPoint y: 258, distance: 43.4
click at [242, 258] on div "Total Monthly Listens 431k-641k" at bounding box center [264, 251] width 67 height 34
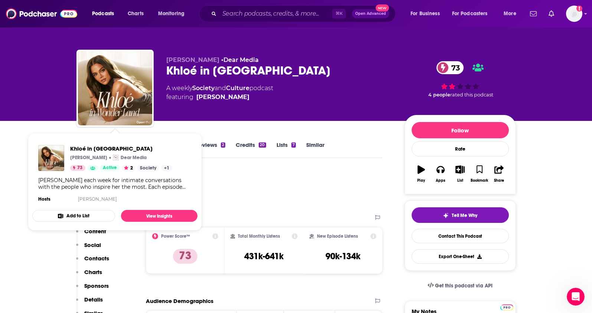
click at [246, 191] on div "Podcast Insights" at bounding box center [226, 189] width 300 height 38
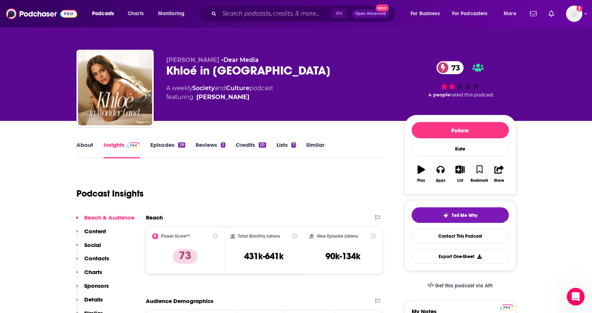
click at [100, 255] on p "Contacts" at bounding box center [96, 258] width 25 height 7
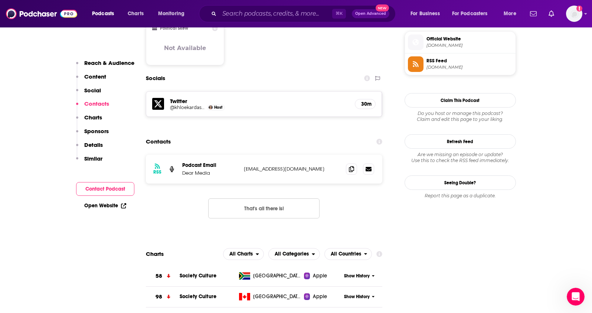
scroll to position [601, 0]
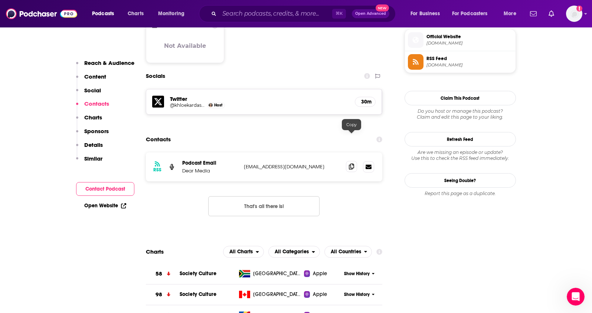
click at [353, 164] on icon at bounding box center [351, 167] width 5 height 6
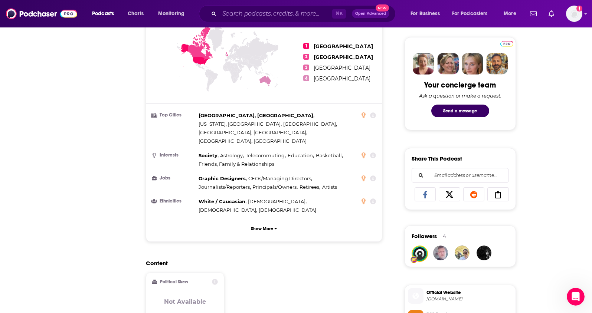
scroll to position [0, 0]
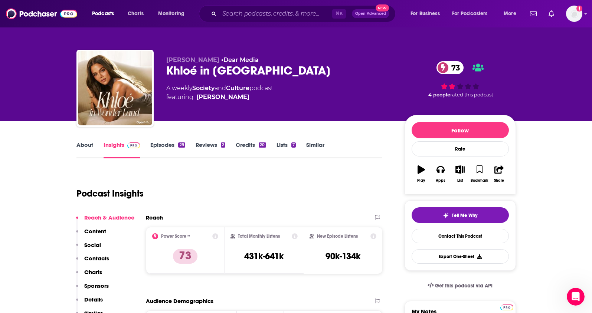
drag, startPoint x: 167, startPoint y: 58, endPoint x: 221, endPoint y: 63, distance: 54.0
click at [221, 63] on div "[PERSON_NAME] • Dear Media [PERSON_NAME] in Wonder Land 73 A weekly Society and…" at bounding box center [296, 90] width 440 height 80
click at [228, 12] on input "Search podcasts, credits, & more..." at bounding box center [275, 14] width 113 height 12
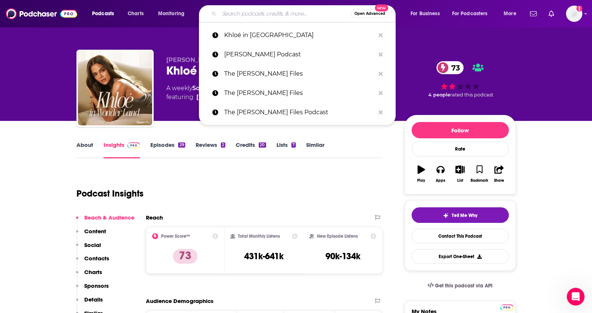
paste input "What Now? with [PERSON_NAME] Podcast"
type input "What Now? with [PERSON_NAME] Podcast"
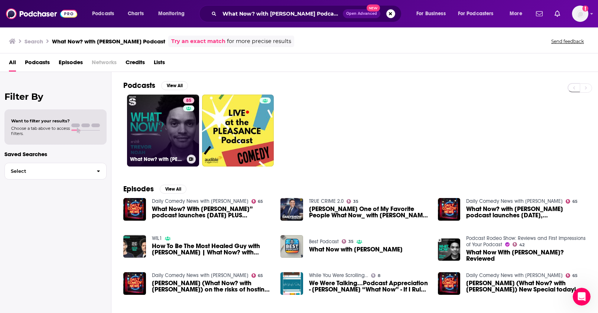
click at [165, 134] on link "85 What Now? with [PERSON_NAME]" at bounding box center [163, 131] width 72 height 72
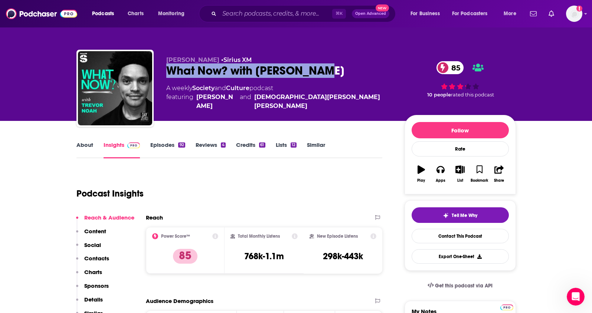
drag, startPoint x: 330, startPoint y: 71, endPoint x: 166, endPoint y: 72, distance: 164.1
click at [166, 72] on div "[PERSON_NAME] • Sirius XM What Now? with [PERSON_NAME] 85 A weekly Society and …" at bounding box center [296, 90] width 440 height 80
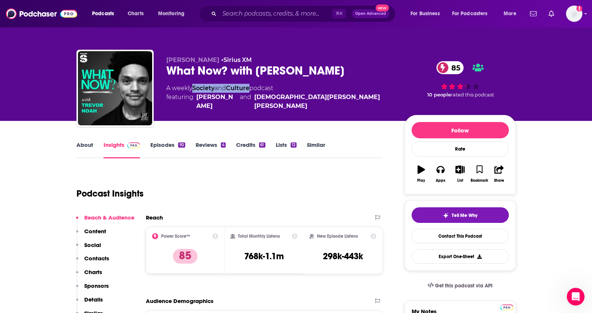
drag, startPoint x: 254, startPoint y: 89, endPoint x: 195, endPoint y: 88, distance: 59.0
click at [195, 88] on div "A weekly Society and Culture podcast featuring [PERSON_NAME] and [DEMOGRAPHIC_D…" at bounding box center [279, 97] width 227 height 27
drag, startPoint x: 278, startPoint y: 260, endPoint x: 238, endPoint y: 259, distance: 40.5
click at [238, 260] on div "Total Monthly Listens 768k-1.1m" at bounding box center [264, 251] width 67 height 34
click at [94, 259] on p "Contacts" at bounding box center [96, 258] width 25 height 7
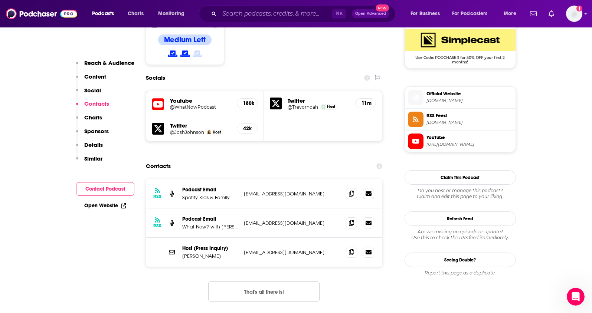
scroll to position [628, 0]
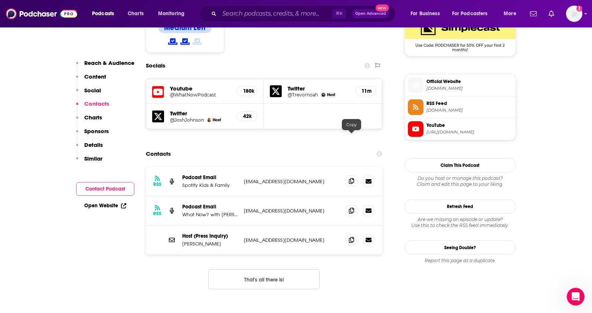
click at [352, 178] on icon at bounding box center [351, 181] width 5 height 6
click at [353, 208] on icon at bounding box center [351, 211] width 5 height 6
click at [348, 234] on span at bounding box center [351, 239] width 11 height 11
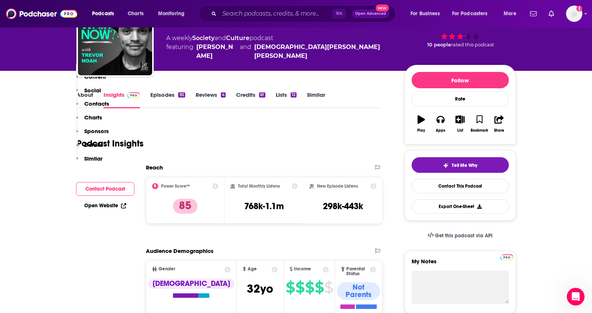
scroll to position [567, 0]
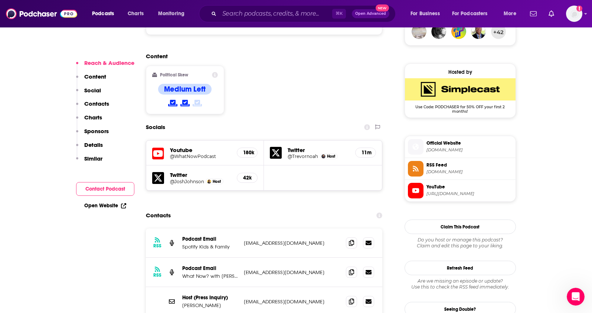
click at [189, 154] on h5 "@WhatNowPodcast" at bounding box center [200, 157] width 61 height 6
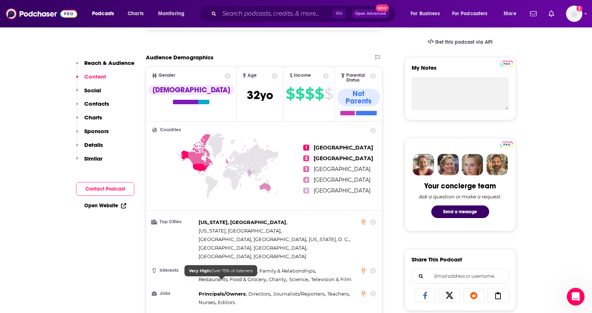
scroll to position [80, 0]
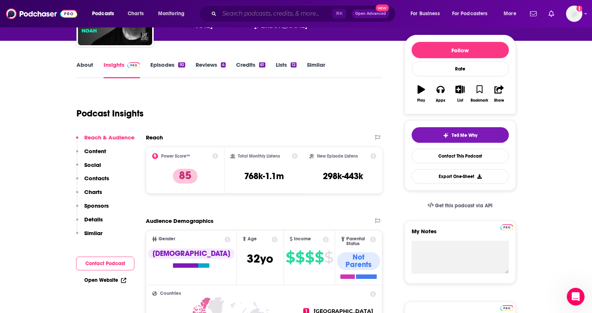
click at [239, 17] on input "Search podcasts, credits, & more..." at bounding box center [275, 14] width 113 height 12
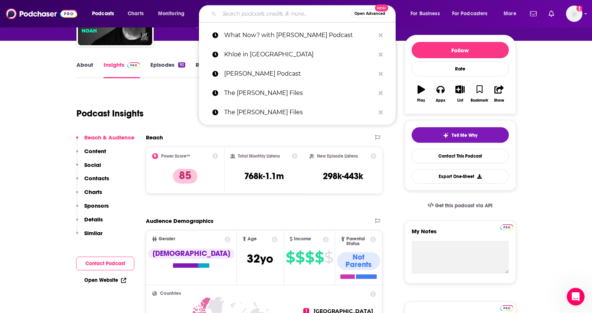
paste input "The Zaddy Zone Podcast"
type input "The Zaddy Zone Podcast"
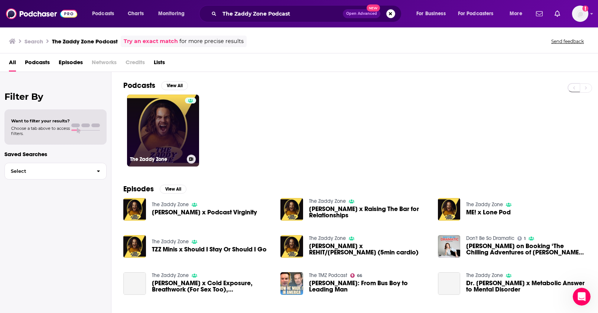
click at [165, 128] on link "The Zaddy Zone" at bounding box center [163, 131] width 72 height 72
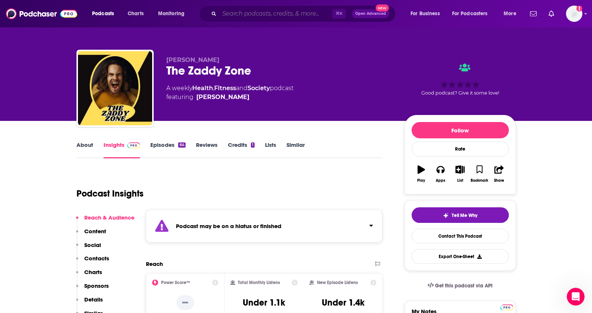
click at [224, 14] on input "Search podcasts, credits, & more..." at bounding box center [275, 14] width 113 height 12
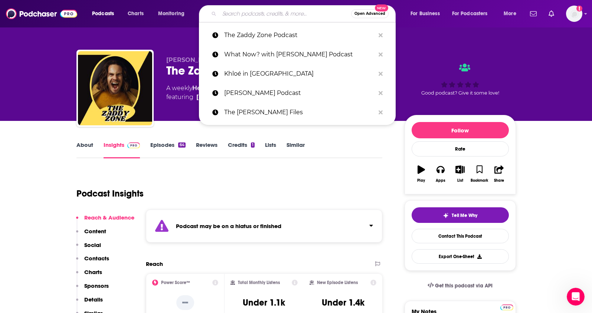
paste input "Ologies with [PERSON_NAME] Podcast"
type input "Ologies with [PERSON_NAME] Podcast"
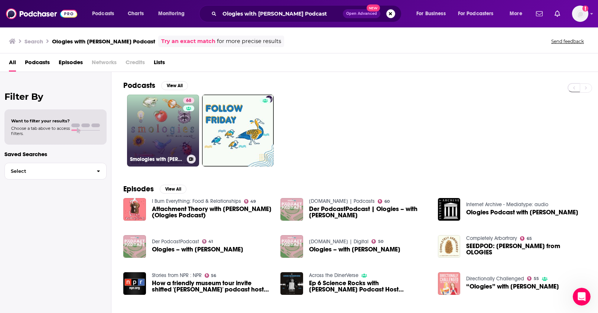
click at [158, 109] on link "68 Smologies with [PERSON_NAME]" at bounding box center [163, 131] width 72 height 72
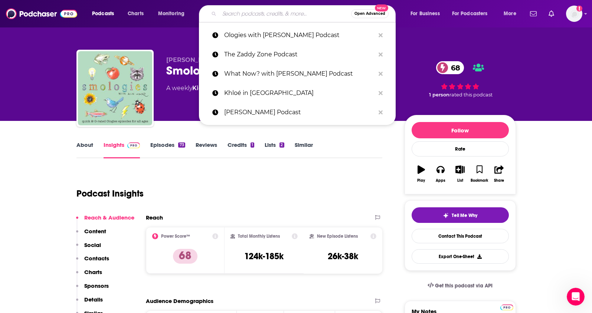
click at [235, 15] on input "Search podcasts, credits, & more..." at bounding box center [285, 14] width 132 height 12
type input "v"
paste input "Ologies with [PERSON_NAME]"
type input "Ologies with [PERSON_NAME]"
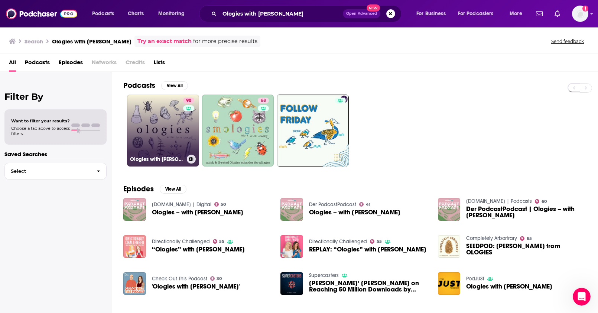
click at [172, 117] on link "90 Ologies with [PERSON_NAME]" at bounding box center [163, 131] width 72 height 72
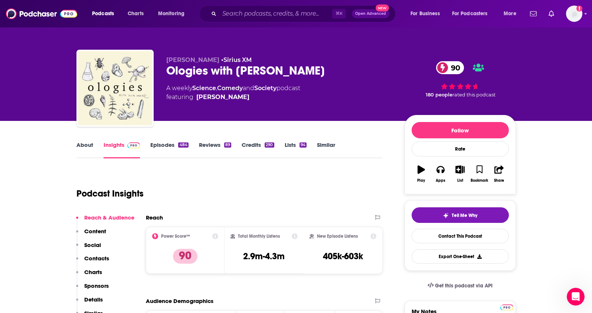
drag, startPoint x: 300, startPoint y: 72, endPoint x: 163, endPoint y: 38, distance: 141.6
click at [166, 69] on div "Ologies with [PERSON_NAME] 90" at bounding box center [279, 70] width 227 height 14
drag, startPoint x: 283, startPoint y: 89, endPoint x: 195, endPoint y: 87, distance: 87.7
click at [195, 87] on div "A weekly Science , Comedy and Society podcast featuring [PERSON_NAME]" at bounding box center [233, 93] width 134 height 18
drag, startPoint x: 294, startPoint y: 261, endPoint x: 237, endPoint y: 256, distance: 57.0
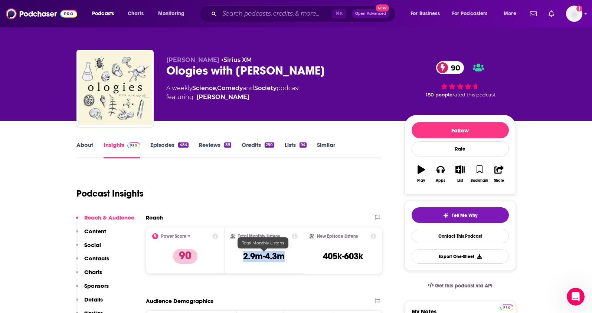
click at [237, 256] on div "Total Monthly Listens 2.9m-4.3m" at bounding box center [264, 251] width 67 height 34
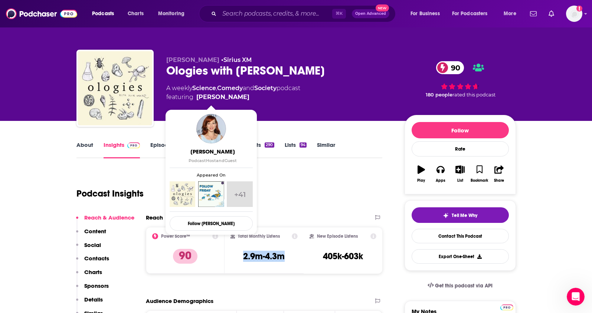
drag, startPoint x: 221, startPoint y: 97, endPoint x: 225, endPoint y: 98, distance: 4.1
click at [225, 98] on span "featuring [PERSON_NAME]" at bounding box center [233, 97] width 134 height 9
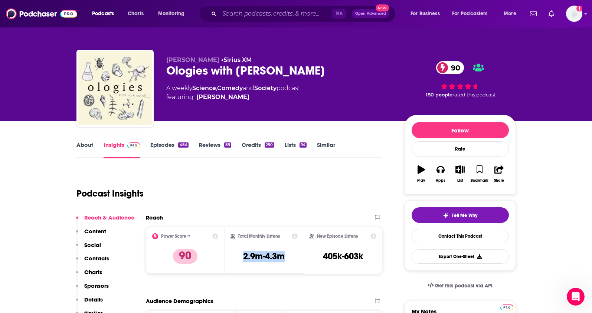
click at [101, 258] on p "Contacts" at bounding box center [96, 258] width 25 height 7
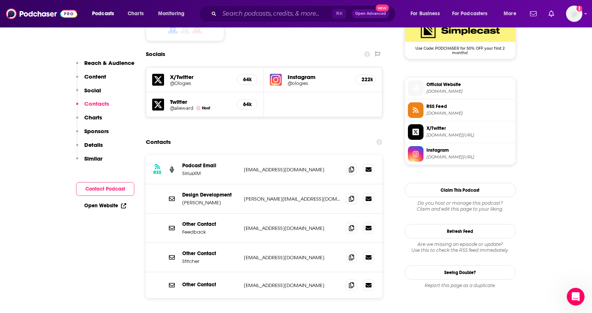
scroll to position [628, 0]
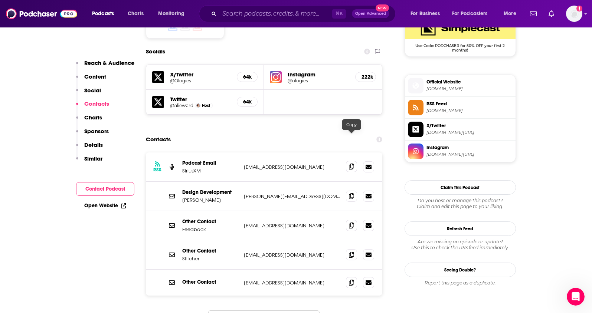
click at [355, 161] on span at bounding box center [351, 166] width 11 height 11
click at [245, 16] on input "Search podcasts, credits, & more..." at bounding box center [275, 14] width 113 height 12
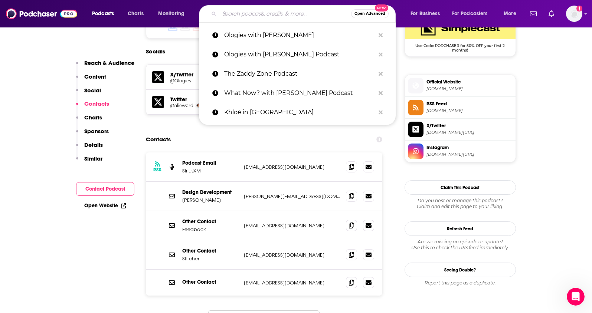
paste input "Off the Vine Podcast"
type input "Off the Vine Podcast"
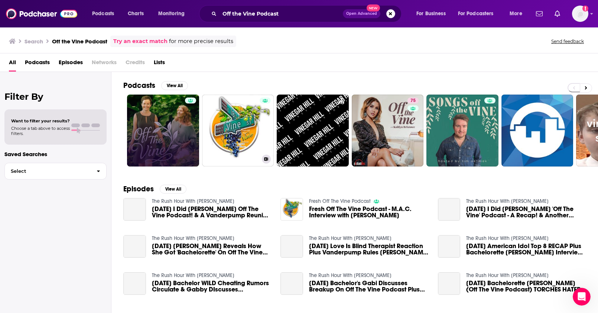
click at [179, 115] on link at bounding box center [163, 131] width 72 height 72
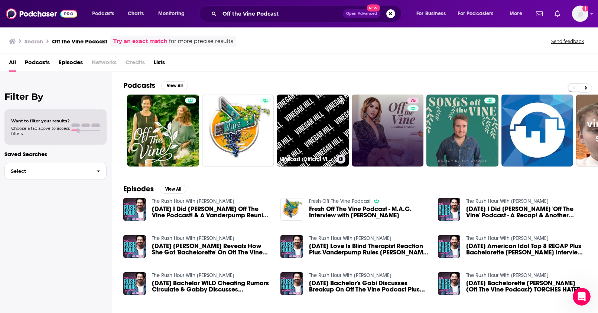
click at [368, 109] on link "75" at bounding box center [388, 131] width 72 height 72
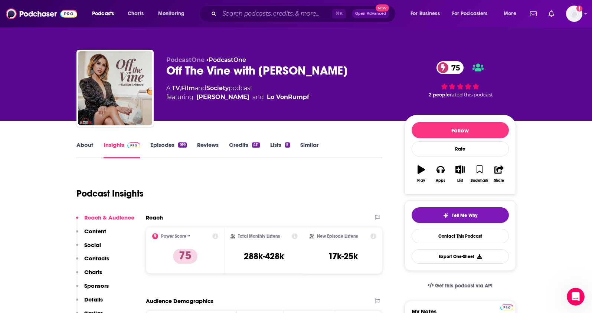
click at [87, 146] on link "About" at bounding box center [84, 149] width 17 height 17
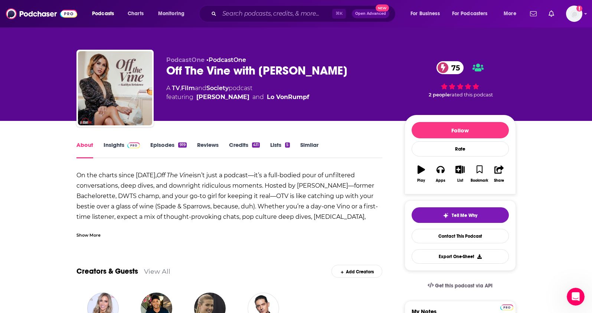
click at [109, 146] on link "Insights" at bounding box center [122, 149] width 37 height 17
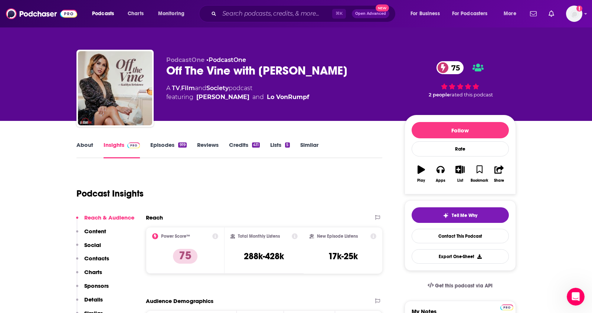
drag, startPoint x: 348, startPoint y: 71, endPoint x: 162, endPoint y: 71, distance: 185.7
click at [162, 71] on div "PodcastOne • PodcastOne Off The Vine with [PERSON_NAME] 75 A TV , Film and Soci…" at bounding box center [296, 90] width 440 height 80
drag, startPoint x: 234, startPoint y: 87, endPoint x: 173, endPoint y: 87, distance: 61.6
click at [173, 87] on div "A TV , Film and Society podcast featuring [PERSON_NAME] and [PERSON_NAME]" at bounding box center [237, 93] width 143 height 18
drag, startPoint x: 351, startPoint y: 73, endPoint x: 261, endPoint y: 74, distance: 89.9
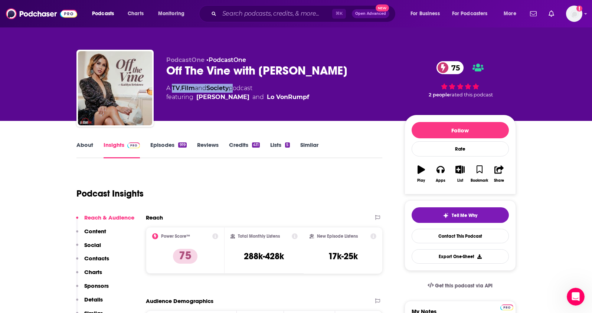
click at [261, 74] on div "Off The Vine with [PERSON_NAME] 75" at bounding box center [279, 70] width 227 height 14
drag, startPoint x: 289, startPoint y: 259, endPoint x: 242, endPoint y: 260, distance: 47.2
click at [242, 260] on div "Total Monthly Listens 288k-428k" at bounding box center [264, 251] width 67 height 34
click at [105, 262] on p "Contacts" at bounding box center [96, 258] width 25 height 7
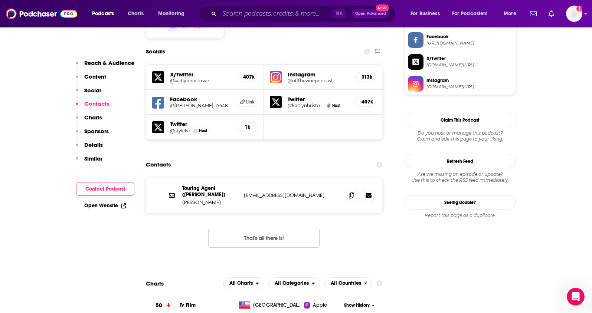
scroll to position [653, 0]
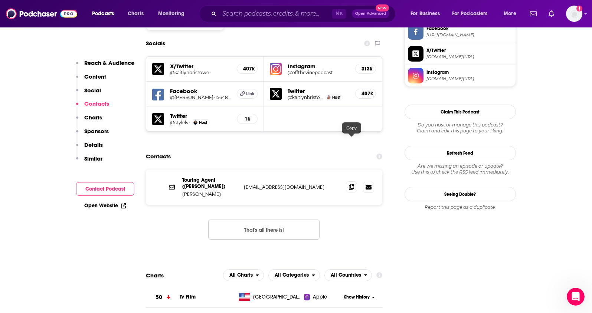
click at [353, 184] on icon at bounding box center [351, 187] width 5 height 6
click at [272, 9] on input "Search podcasts, credits, & more..." at bounding box center [275, 14] width 113 height 12
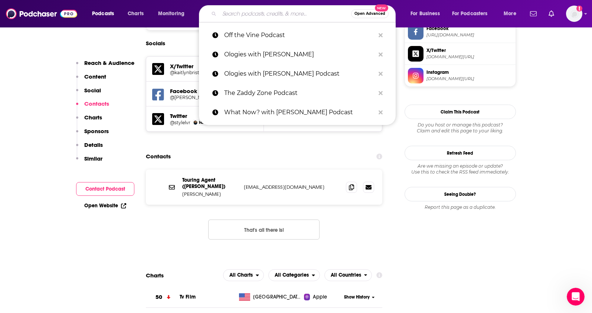
paste input "Good Guys Podcast"
type input "Good Guys Podcast"
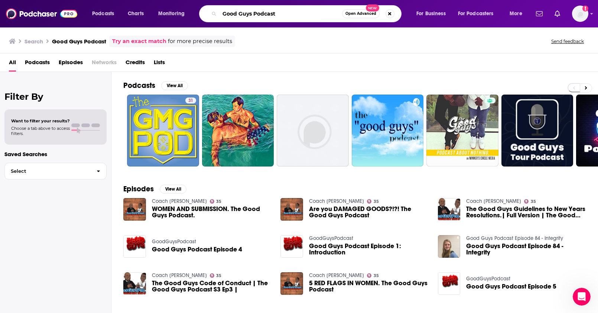
drag, startPoint x: 255, startPoint y: 14, endPoint x: 291, endPoint y: 16, distance: 36.1
click at [291, 16] on input "Good Guys Podcast" at bounding box center [280, 14] width 123 height 12
drag, startPoint x: 287, startPoint y: 16, endPoint x: 253, endPoint y: 16, distance: 33.8
click at [253, 16] on input "Good Guys Podcast" at bounding box center [280, 14] width 123 height 12
type input "Good Guys"
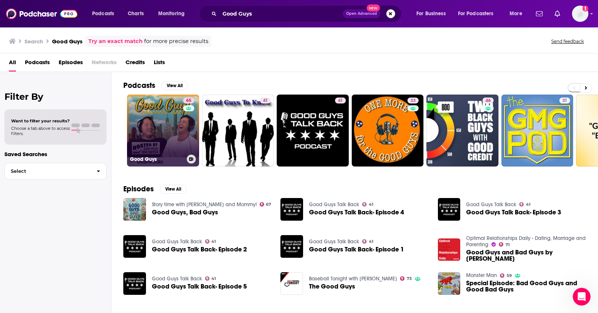
click at [179, 115] on link "65 Good Guys" at bounding box center [163, 131] width 72 height 72
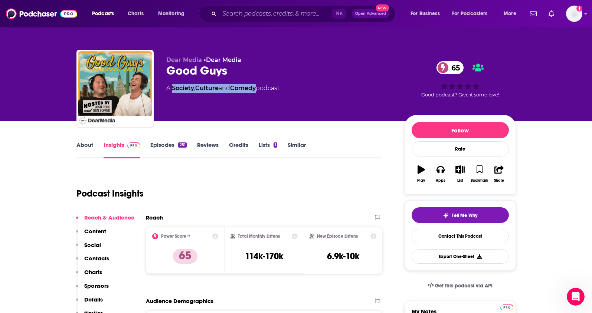
drag, startPoint x: 260, startPoint y: 89, endPoint x: 173, endPoint y: 88, distance: 87.3
click at [173, 88] on div "A Society , Culture and Comedy podcast" at bounding box center [222, 88] width 113 height 9
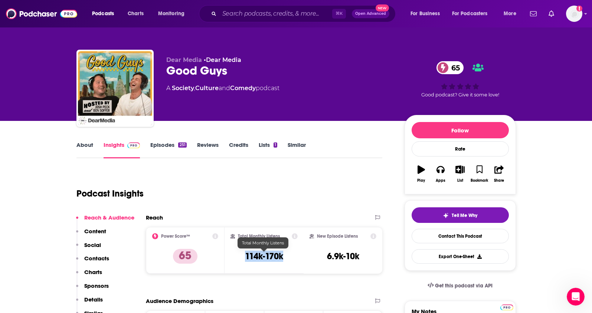
drag, startPoint x: 257, startPoint y: 257, endPoint x: 242, endPoint y: 257, distance: 14.9
click at [242, 257] on div "Total Monthly Listens 114k-170k" at bounding box center [264, 251] width 67 height 34
click at [87, 147] on link "About" at bounding box center [84, 149] width 17 height 17
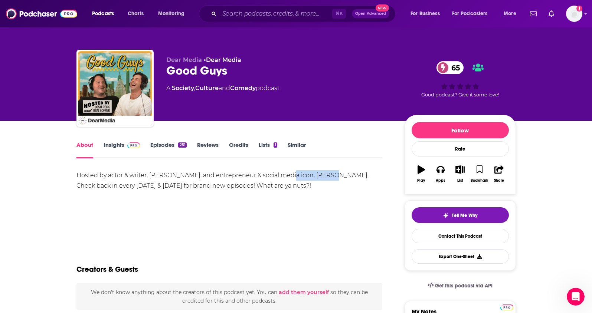
drag, startPoint x: 325, startPoint y: 176, endPoint x: 271, endPoint y: 175, distance: 53.5
click at [283, 176] on div "Hosted by actor & writer, [PERSON_NAME], and entrepreneur & social media icon, …" at bounding box center [229, 180] width 306 height 21
drag, startPoint x: 175, startPoint y: 175, endPoint x: 150, endPoint y: 176, distance: 24.9
click at [150, 176] on div "Hosted by actor & writer, [PERSON_NAME], and entrepreneur & social media icon, …" at bounding box center [229, 180] width 306 height 21
drag, startPoint x: 325, startPoint y: 176, endPoint x: 295, endPoint y: 177, distance: 29.7
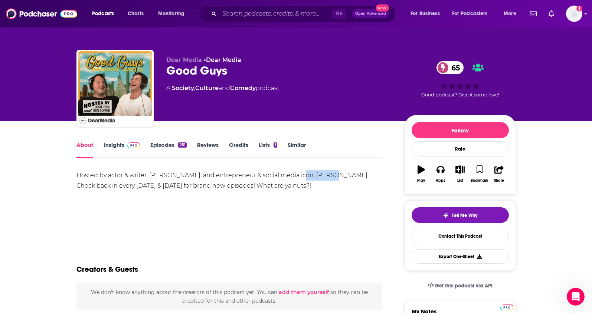
click at [295, 177] on div "Hosted by actor & writer, [PERSON_NAME], and entrepreneur & social media icon, …" at bounding box center [229, 180] width 306 height 21
click at [118, 146] on link "Insights" at bounding box center [122, 149] width 37 height 17
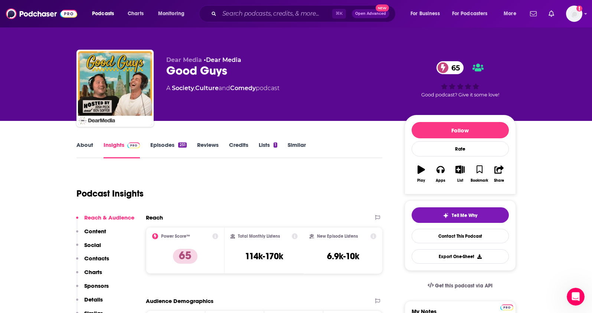
click at [104, 259] on p "Contacts" at bounding box center [96, 258] width 25 height 7
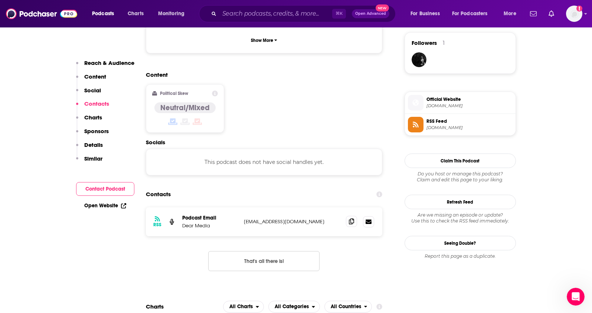
scroll to position [597, 0]
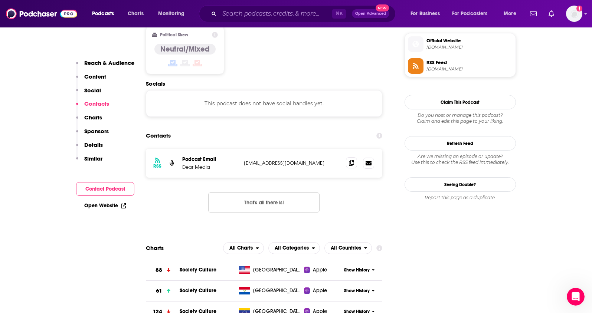
click at [352, 157] on span at bounding box center [351, 162] width 11 height 11
click at [239, 10] on input "Search podcasts, credits, & more..." at bounding box center [275, 14] width 113 height 12
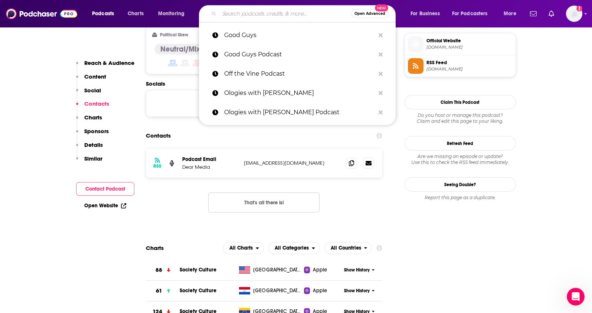
paste input "Joy, a Podcast. Hosted by [PERSON_NAME]"
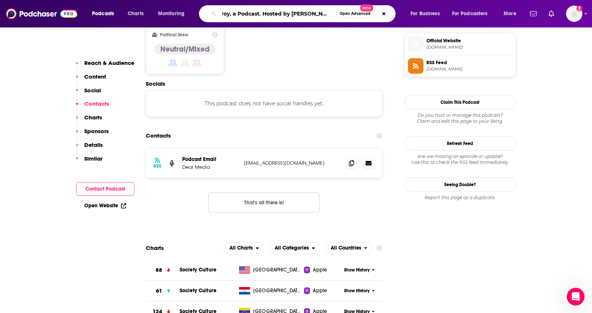
drag, startPoint x: 263, startPoint y: 14, endPoint x: 350, endPoint y: 17, distance: 86.9
click at [350, 17] on div "Joy, a Podcast. Hosted by [PERSON_NAME] Open Advanced New" at bounding box center [297, 13] width 197 height 17
type input "Joy, a Podcast"
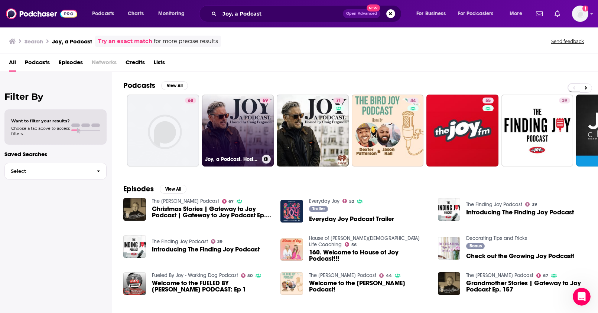
click at [241, 120] on link "69 Joy, a Podcast. Hosted by [PERSON_NAME]" at bounding box center [238, 131] width 72 height 72
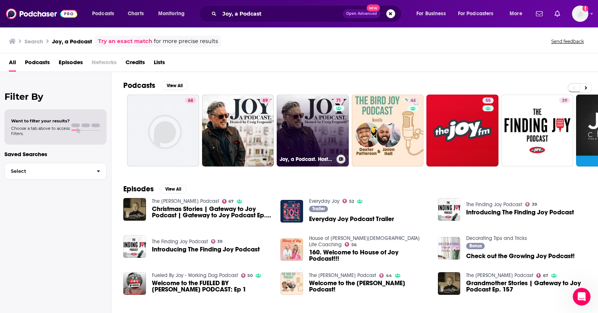
click at [321, 147] on link "71 Joy, a Podcast. Hosted by [PERSON_NAME]" at bounding box center [313, 131] width 72 height 72
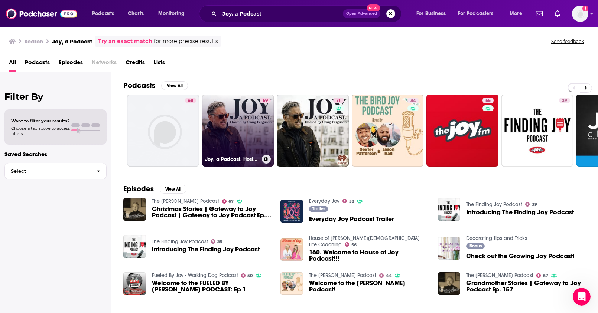
click at [249, 136] on link "69 Joy, a Podcast. Hosted by [PERSON_NAME]" at bounding box center [238, 131] width 72 height 72
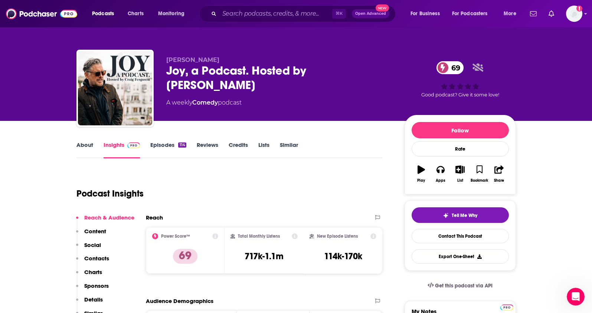
drag, startPoint x: 225, startPoint y: 88, endPoint x: 159, endPoint y: 75, distance: 67.3
click at [159, 75] on div "[PERSON_NAME] [PERSON_NAME], a Podcast. Hosted by [PERSON_NAME] 69 A weekly Com…" at bounding box center [296, 90] width 440 height 80
drag, startPoint x: 297, startPoint y: 262, endPoint x: 238, endPoint y: 262, distance: 59.0
click at [238, 262] on div "Total Monthly Listens 717k-1.1m" at bounding box center [264, 251] width 67 height 34
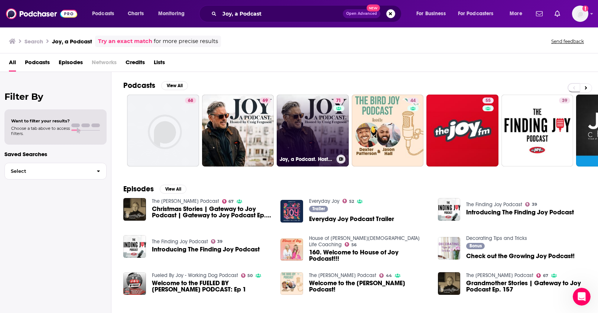
click at [293, 121] on link "71 Joy, a Podcast. Hosted by [PERSON_NAME]" at bounding box center [313, 131] width 72 height 72
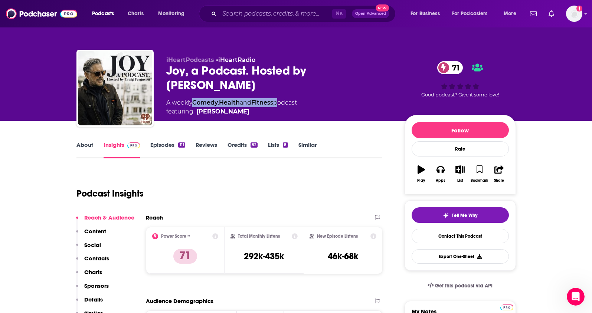
drag, startPoint x: 280, startPoint y: 102, endPoint x: 195, endPoint y: 104, distance: 84.7
click at [195, 104] on div "A weekly Comedy , Health and Fitness podcast featuring [PERSON_NAME]" at bounding box center [231, 107] width 131 height 18
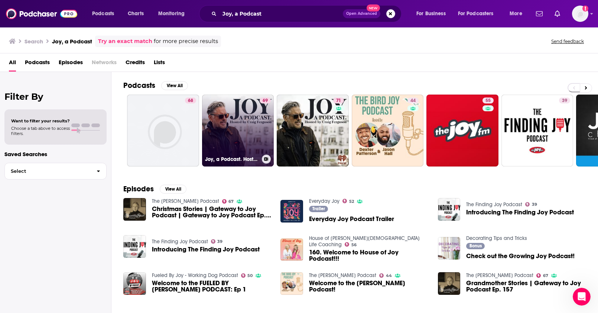
click at [225, 128] on link "69 Joy, a Podcast. Hosted by [PERSON_NAME]" at bounding box center [238, 131] width 72 height 72
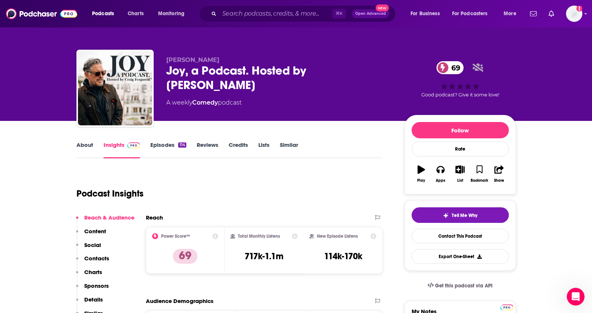
click at [92, 258] on p "Contacts" at bounding box center [96, 258] width 25 height 7
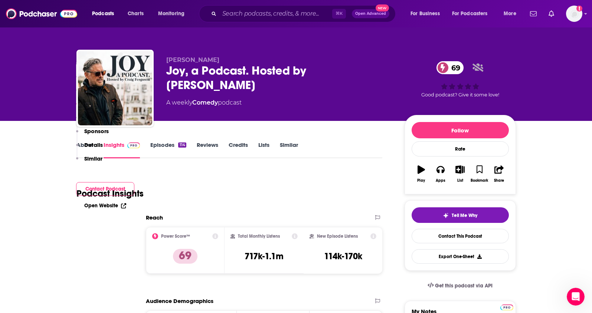
scroll to position [511, 0]
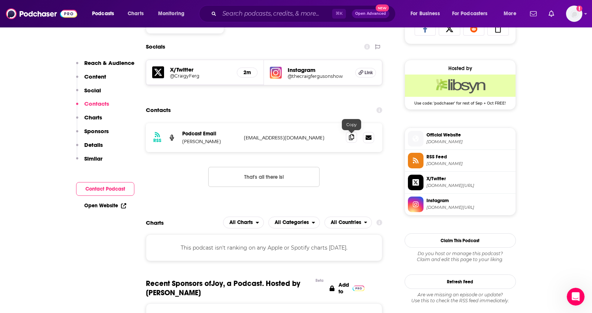
click at [355, 138] on span at bounding box center [351, 137] width 11 height 11
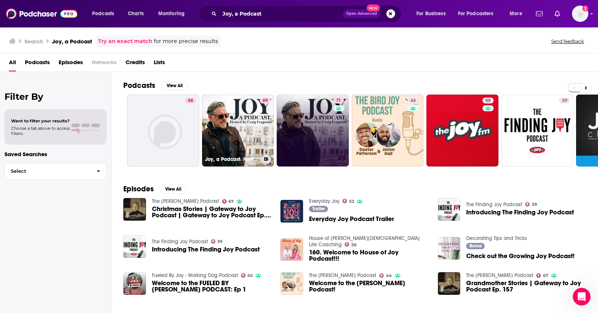
click at [310, 111] on link "71" at bounding box center [313, 131] width 72 height 72
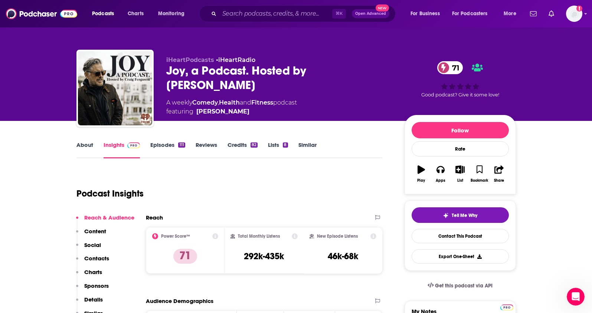
click at [97, 257] on p "Contacts" at bounding box center [96, 258] width 25 height 7
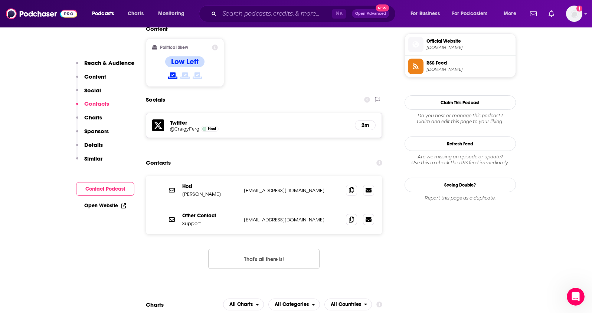
scroll to position [603, 0]
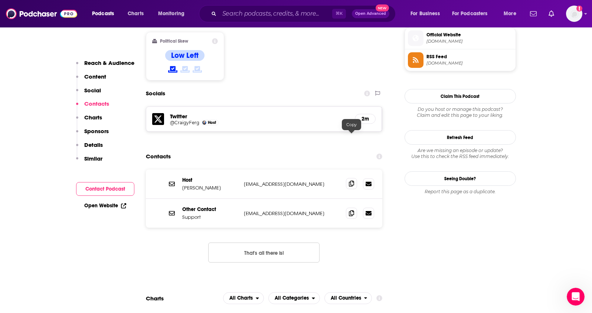
click at [354, 178] on span at bounding box center [351, 183] width 11 height 11
click at [233, 17] on input "Search podcasts, credits, & more..." at bounding box center [275, 14] width 113 height 12
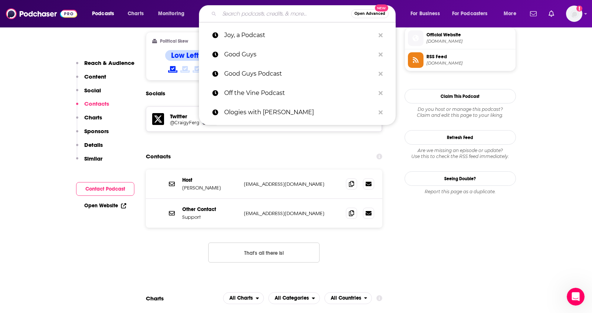
paste input "This Podcast Will Kill You"
type input "This Podcast Will Kill You"
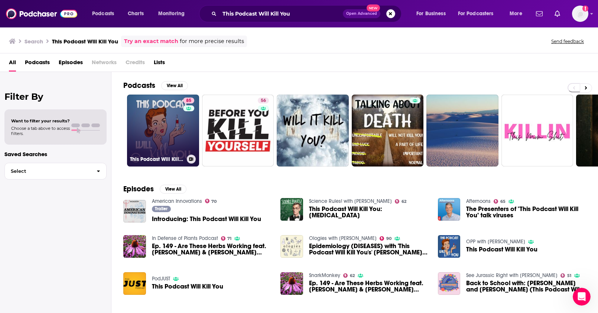
click at [163, 129] on link "85 This Podcast Will Kill You" at bounding box center [163, 131] width 72 height 72
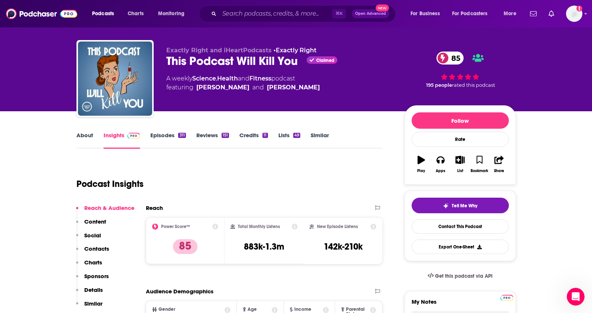
scroll to position [13, 0]
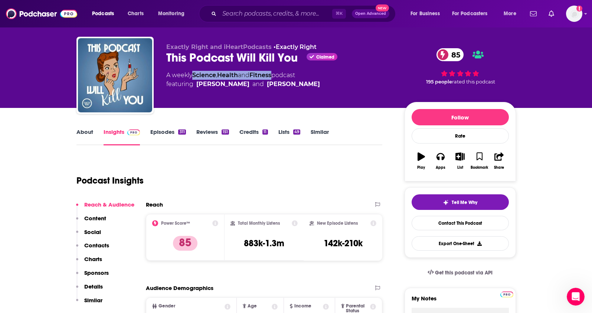
drag, startPoint x: 278, startPoint y: 75, endPoint x: 195, endPoint y: 76, distance: 83.2
click at [195, 76] on div "A weekly Science , Health and Fitness podcast featuring Erin Welsh and Erin All…" at bounding box center [243, 80] width 154 height 18
copy div "Science , Health and Fitness"
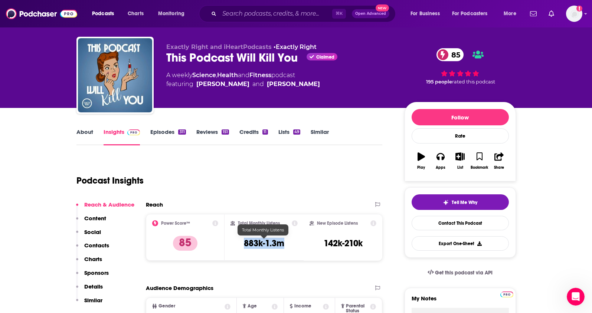
drag, startPoint x: 272, startPoint y: 246, endPoint x: 240, endPoint y: 246, distance: 32.3
click at [240, 246] on div "Total Monthly Listens 883k-1.3m" at bounding box center [264, 238] width 67 height 34
copy h3 "883k-1.3m"
click at [77, 133] on link "About" at bounding box center [84, 136] width 17 height 17
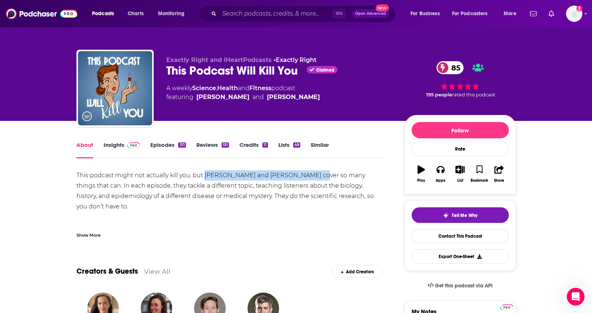
drag, startPoint x: 205, startPoint y: 175, endPoint x: 313, endPoint y: 177, distance: 108.1
click at [313, 177] on div "This podcast might not actually kill you, but Erin Welsh and Erin Allmann Updyk…" at bounding box center [229, 289] width 306 height 239
copy div "Erin Welsh and Erin Allmann Updyke"
click at [106, 145] on link "Insights" at bounding box center [122, 149] width 37 height 17
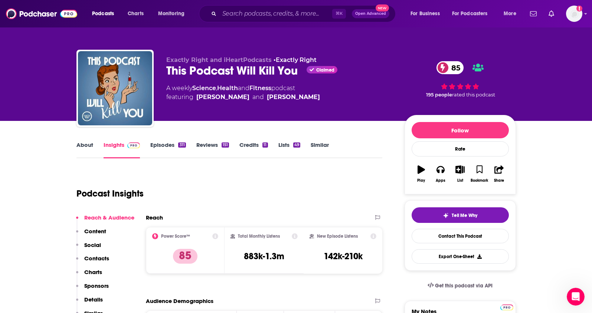
click at [102, 256] on p "Contacts" at bounding box center [96, 258] width 25 height 7
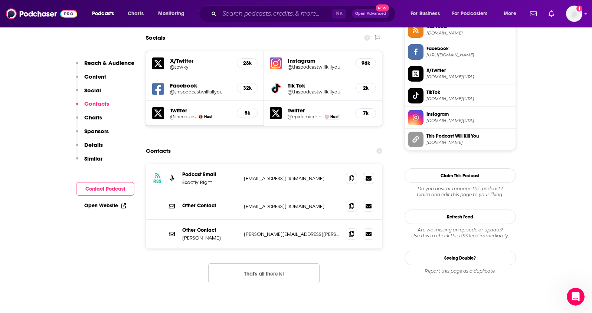
scroll to position [636, 0]
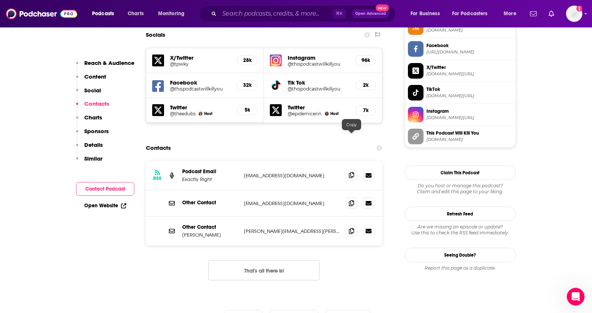
click at [353, 172] on icon at bounding box center [351, 175] width 5 height 6
click at [351, 228] on icon at bounding box center [351, 231] width 5 height 6
click at [248, 16] on input "Search podcasts, credits, & more..." at bounding box center [275, 14] width 113 height 12
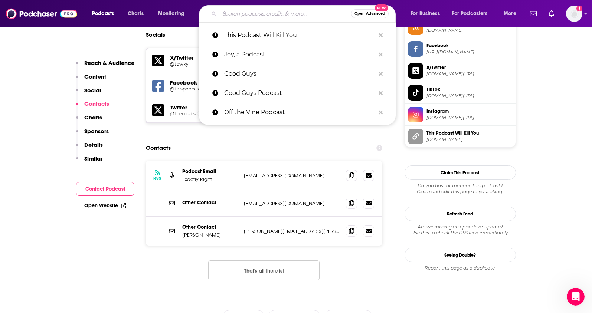
paste input "You Can Sit With Us Podcast"
type input "You Can Sit With Us Podcast"
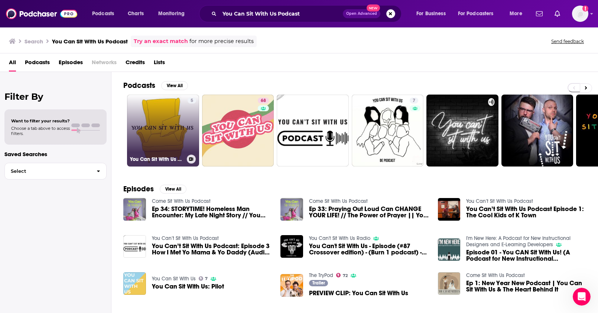
click at [169, 133] on link "5 You Can Sit With Us Podcast" at bounding box center [163, 131] width 72 height 72
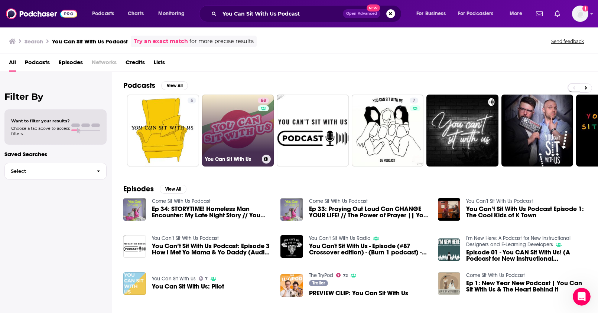
click at [227, 140] on link "68 You Can Sit With Us" at bounding box center [238, 131] width 72 height 72
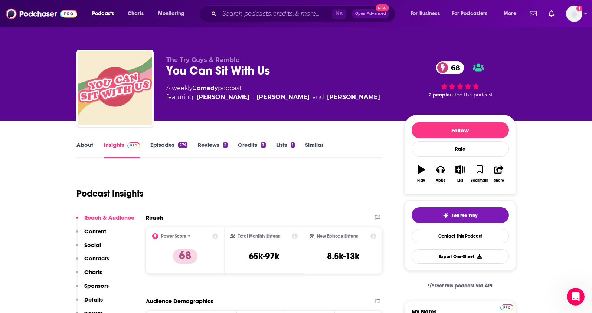
click at [83, 144] on link "About" at bounding box center [84, 149] width 17 height 17
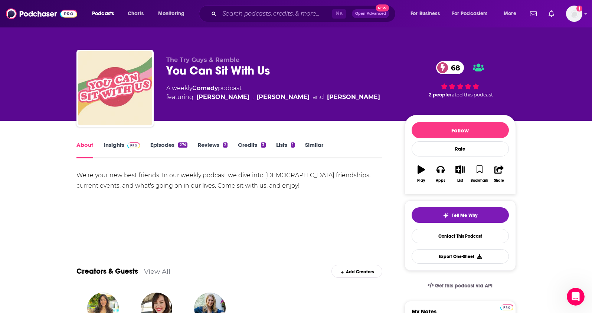
click at [109, 144] on link "Insights" at bounding box center [122, 149] width 37 height 17
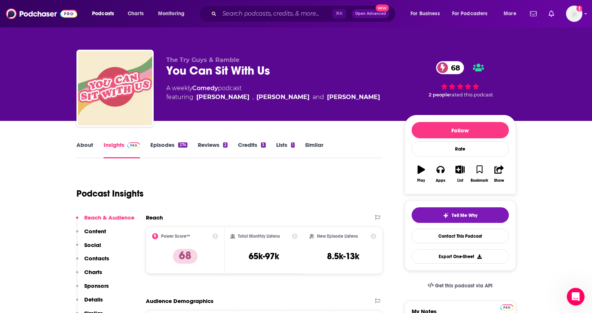
click at [84, 146] on link "About" at bounding box center [84, 149] width 17 height 17
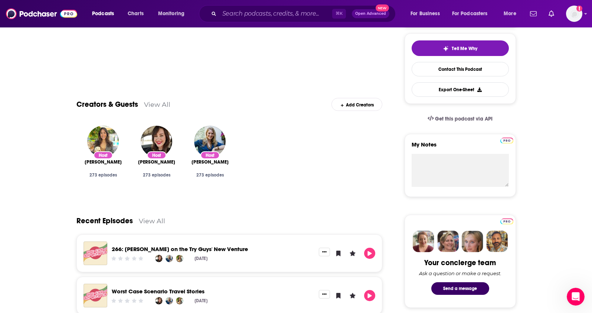
scroll to position [11, 0]
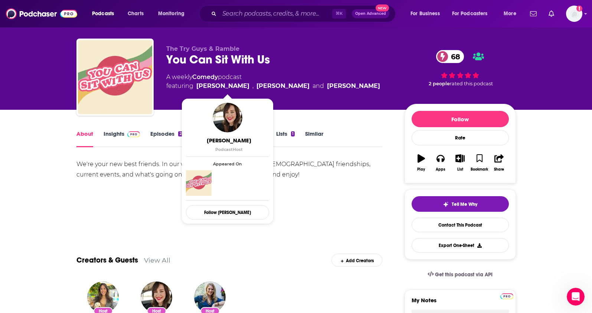
drag, startPoint x: 397, startPoint y: 85, endPoint x: 198, endPoint y: 89, distance: 199.8
click at [198, 89] on div "The Try Guys & Ramble You Can Sit With Us 68 A weekly Comedy podcast featuring …" at bounding box center [341, 78] width 350 height 67
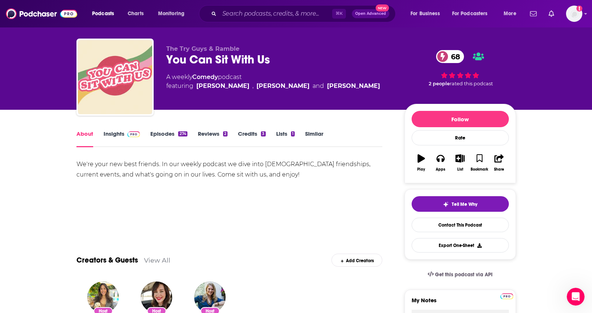
copy span "Becky Habersberger , Ariel Fulmer and Maggie Bustamante"
click at [104, 137] on link "Insights" at bounding box center [122, 138] width 37 height 17
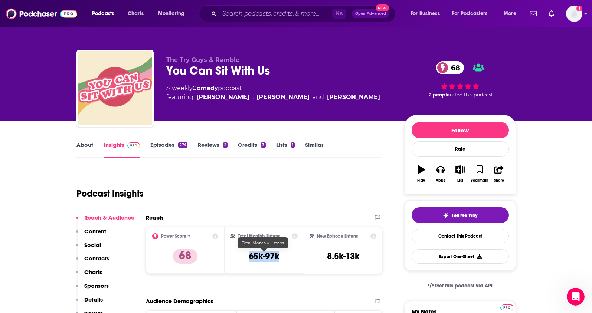
drag, startPoint x: 289, startPoint y: 257, endPoint x: 247, endPoint y: 257, distance: 41.6
click at [247, 257] on div "Total Monthly Listens 65k-97k" at bounding box center [264, 251] width 67 height 34
copy h3 "65k-97k"
click at [265, 179] on div "Podcast Insights" at bounding box center [226, 189] width 300 height 38
click at [93, 256] on p "Contacts" at bounding box center [96, 258] width 25 height 7
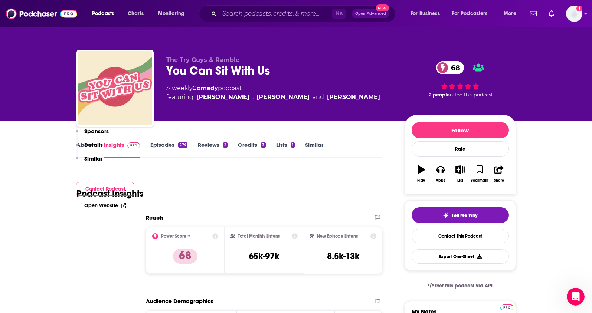
scroll to position [637, 0]
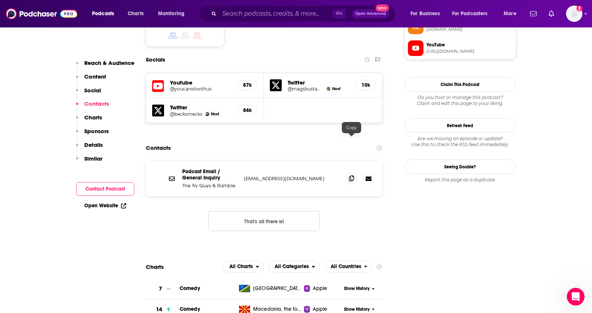
click at [351, 176] on icon at bounding box center [351, 179] width 5 height 6
click at [242, 15] on input "Search podcasts, credits, & more..." at bounding box center [275, 14] width 113 height 12
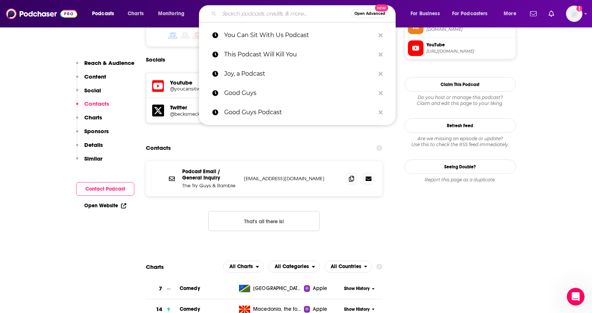
paste input "The Unplanned Podcast with Matt & Abby"
type input "The Unplanned Podcast with Matt & Abby"
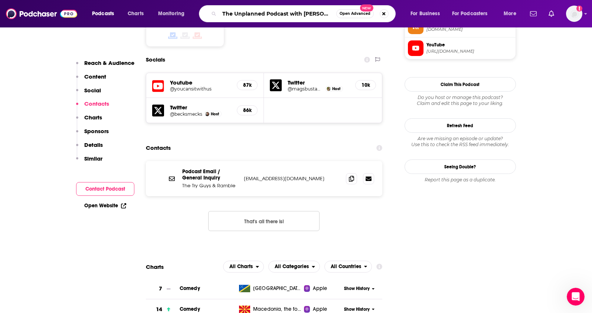
scroll to position [0, 4]
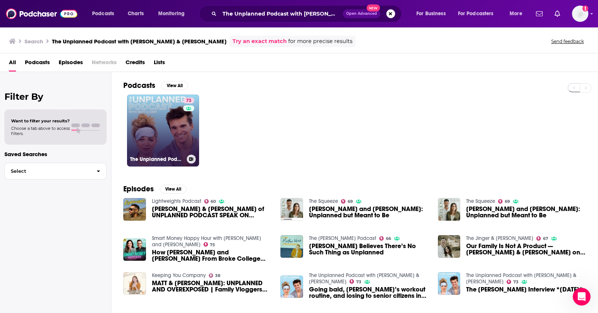
click at [164, 124] on link "73 The Unplanned Podcast with Matt & Abby" at bounding box center [163, 131] width 72 height 72
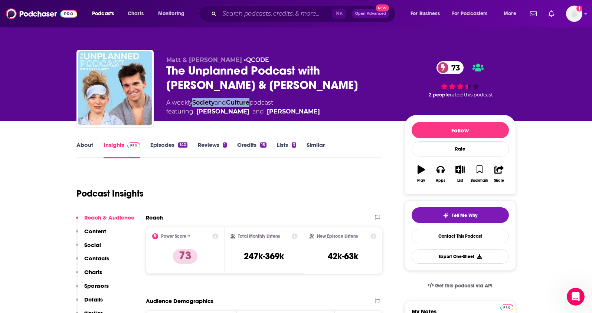
drag, startPoint x: 254, startPoint y: 102, endPoint x: 195, endPoint y: 102, distance: 59.0
click at [195, 102] on div "A weekly Society and Culture podcast featuring Abby Howard and Matt Howard" at bounding box center [243, 107] width 154 height 18
copy div "Society and Culture"
drag, startPoint x: 290, startPoint y: 260, endPoint x: 244, endPoint y: 260, distance: 46.4
click at [244, 260] on div "Total Monthly Listens 247k-369k" at bounding box center [264, 251] width 67 height 34
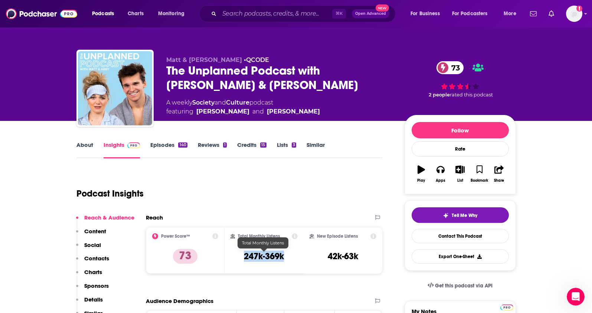
copy h3 "247k-369k"
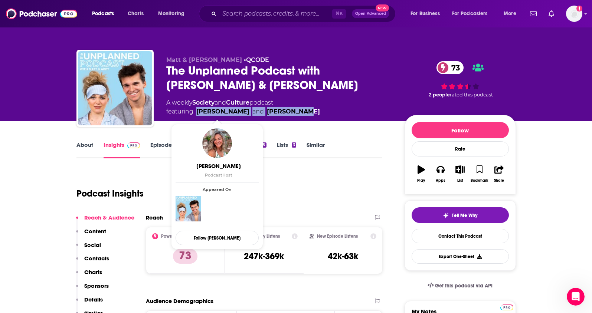
drag, startPoint x: 304, startPoint y: 110, endPoint x: 196, endPoint y: 112, distance: 107.3
click at [196, 112] on div "A weekly Society and Culture podcast featuring Abby Howard and Matt Howard" at bounding box center [279, 107] width 227 height 18
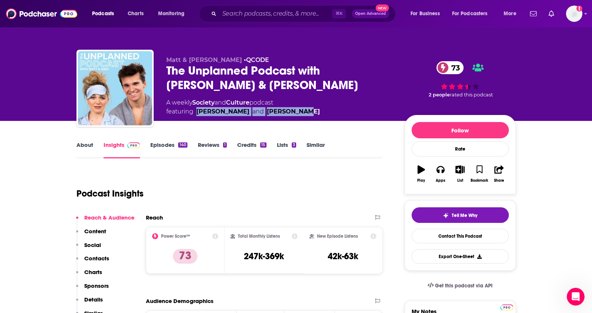
copy span "Abby Howard and Matt Howard"
click at [93, 260] on p "Contacts" at bounding box center [96, 258] width 25 height 7
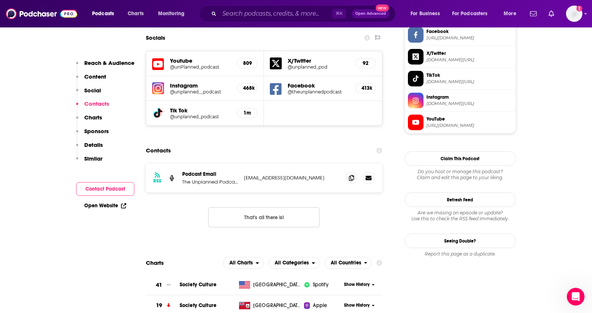
scroll to position [653, 0]
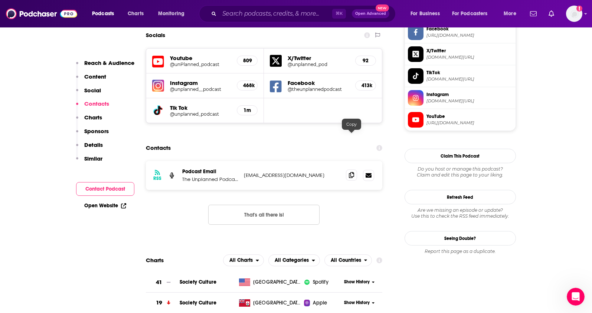
click at [353, 172] on icon at bounding box center [351, 175] width 5 height 6
click at [228, 18] on input "Search podcasts, credits, & more..." at bounding box center [275, 14] width 113 height 12
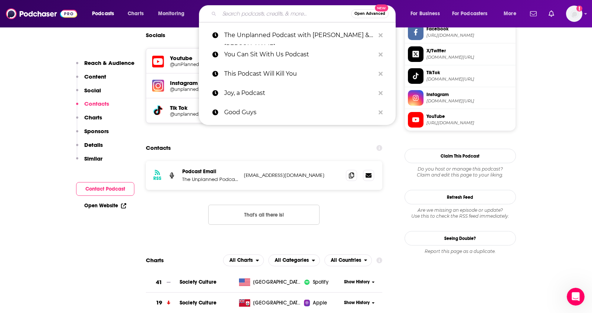
paste input "Nikki Glaser Podcast"
type input "Nikki Glaser Podcast"
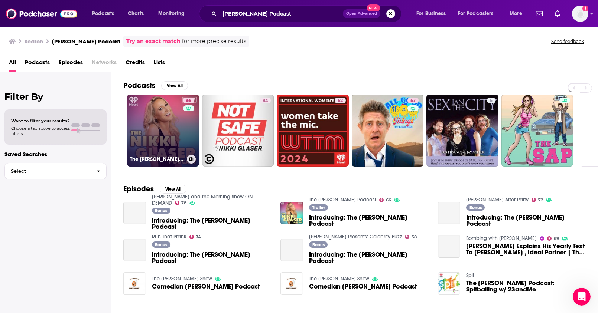
click at [159, 124] on link "66 The Nikki Glaser Podcast" at bounding box center [163, 131] width 72 height 72
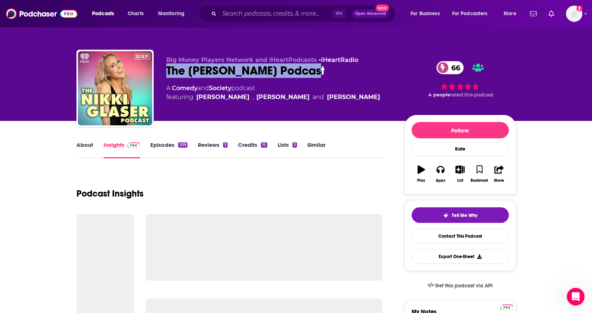
drag, startPoint x: 313, startPoint y: 69, endPoint x: 165, endPoint y: 74, distance: 148.6
click at [165, 74] on div "Big Money Players Network and iHeartPodcasts • iHeartRadio The Nikki Glaser Pod…" at bounding box center [296, 90] width 440 height 80
copy h2 "The Nikki Glaser Podcast"
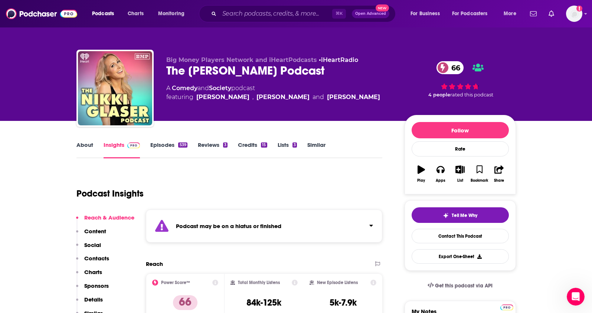
click at [218, 13] on div "⌘ K Open Advanced New" at bounding box center [297, 13] width 197 height 17
click at [225, 13] on input "Search podcasts, credits, & more..." at bounding box center [275, 14] width 113 height 12
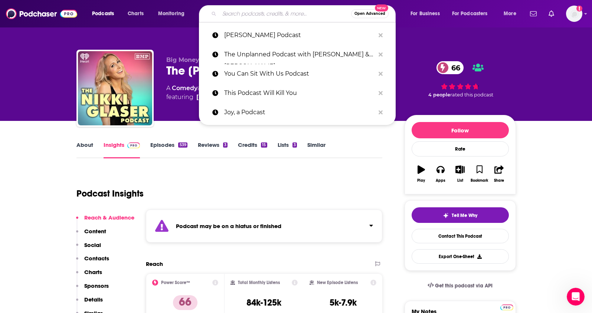
paste input "The Pocket with Chris Griffin Podcast"
type input "The Pocket with Chris Griffin Podcast"
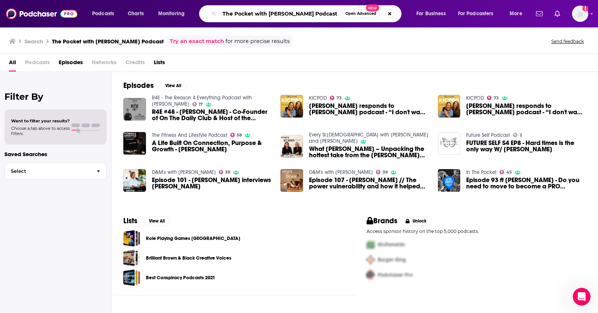
drag, startPoint x: 308, startPoint y: 13, endPoint x: 333, endPoint y: 14, distance: 24.9
click at [333, 14] on input "The Pocket with Chris Griffin Podcast" at bounding box center [280, 14] width 123 height 12
type input "The Pocket with Chris Griffin"
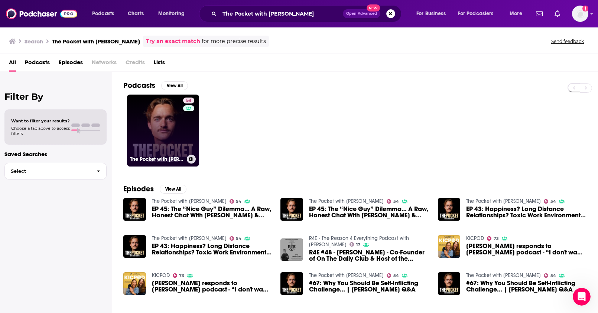
click at [165, 122] on link "54 The Pocket with Chris Griffin" at bounding box center [163, 131] width 72 height 72
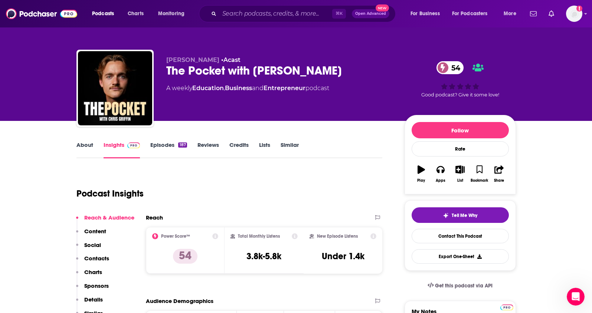
click at [78, 147] on link "About" at bounding box center [84, 149] width 17 height 17
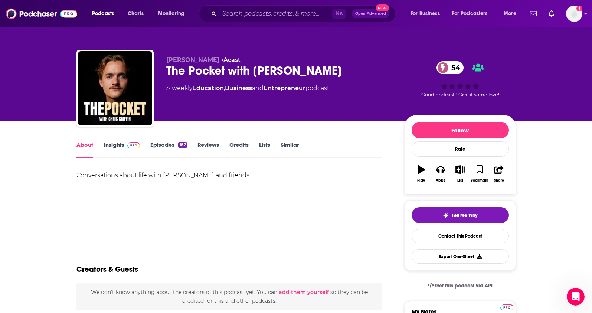
click at [113, 146] on link "Insights" at bounding box center [122, 149] width 37 height 17
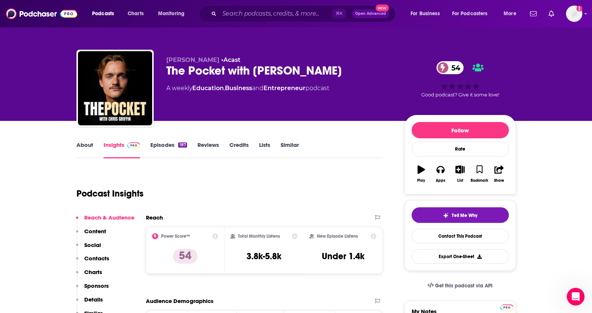
click at [97, 258] on p "Contacts" at bounding box center [96, 258] width 25 height 7
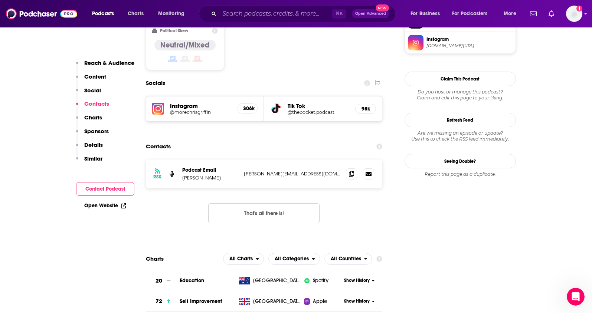
scroll to position [612, 0]
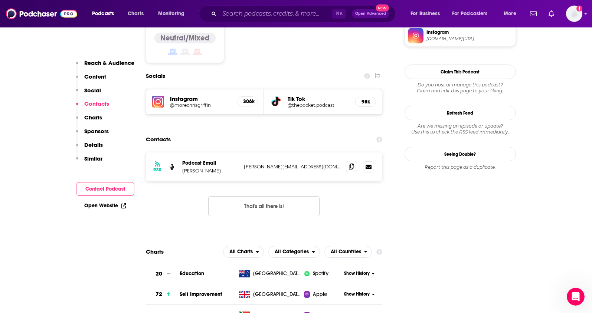
click at [350, 161] on span at bounding box center [351, 166] width 11 height 11
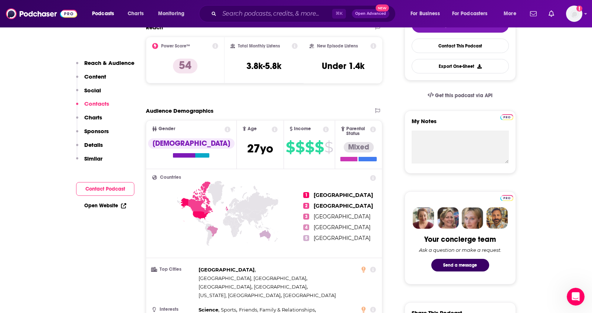
scroll to position [0, 0]
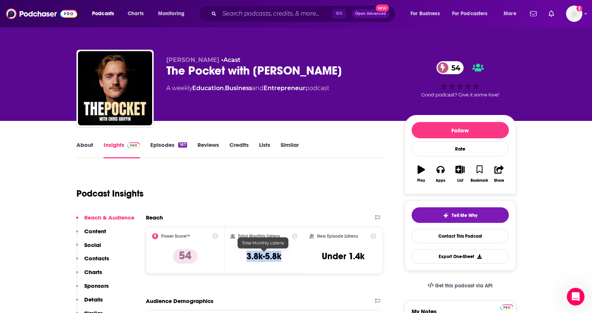
drag, startPoint x: 288, startPoint y: 258, endPoint x: 235, endPoint y: 259, distance: 53.1
click at [235, 259] on div "Total Monthly Listens 3.8k-5.8k" at bounding box center [264, 251] width 67 height 34
copy h3 "3.8k-5.8k"
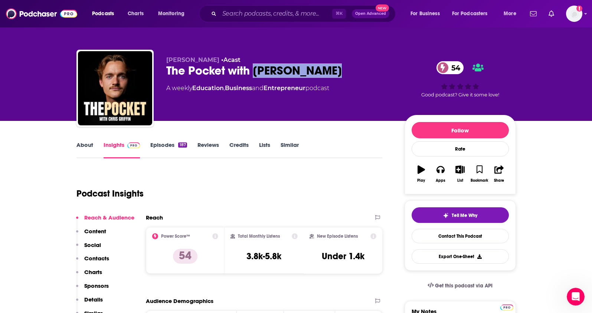
drag, startPoint x: 323, startPoint y: 72, endPoint x: 255, endPoint y: 72, distance: 68.0
click at [255, 72] on div "The Pocket with Chris Griffin 54" at bounding box center [279, 70] width 227 height 14
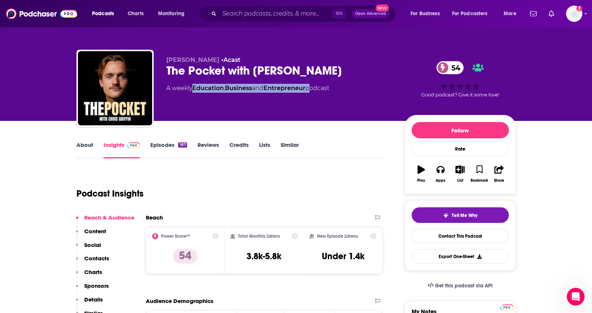
drag, startPoint x: 312, startPoint y: 90, endPoint x: 194, endPoint y: 91, distance: 118.1
click at [194, 91] on div "A weekly Education , Business and Entrepreneur podcast" at bounding box center [247, 88] width 163 height 9
click at [251, 14] on input "Search podcasts, credits, & more..." at bounding box center [275, 14] width 113 height 12
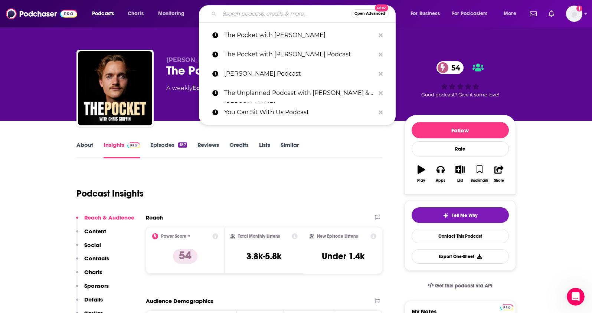
paste input "The Lady Gang Podcast"
type input "The Lady Gang Podcast"
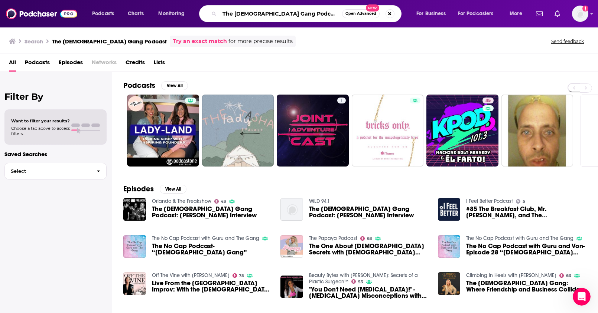
drag, startPoint x: 266, startPoint y: 14, endPoint x: 295, endPoint y: 14, distance: 29.0
click at [295, 14] on input "The Lady Gang Podcast" at bounding box center [280, 14] width 123 height 12
drag, startPoint x: 234, startPoint y: 13, endPoint x: 184, endPoint y: 8, distance: 50.0
click at [184, 8] on div "Podcasts Charts Monitoring Lady Gang Open Advanced New For Business For Podcast…" at bounding box center [308, 13] width 442 height 17
type input "Lady Gang"
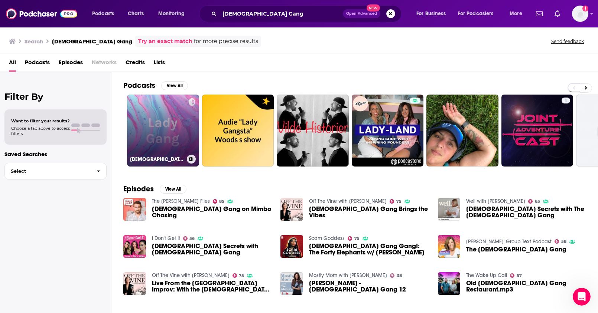
click at [172, 120] on link "Lady Gang" at bounding box center [163, 131] width 72 height 72
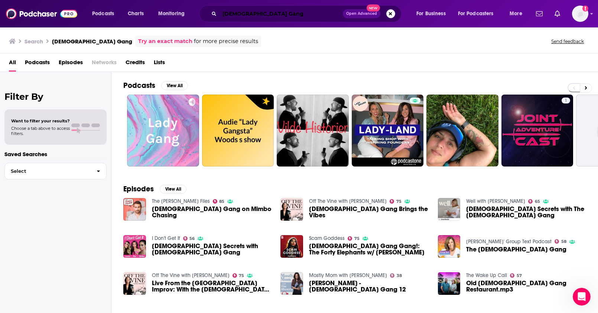
click at [237, 14] on input "Lady Gang" at bounding box center [280, 14] width 123 height 12
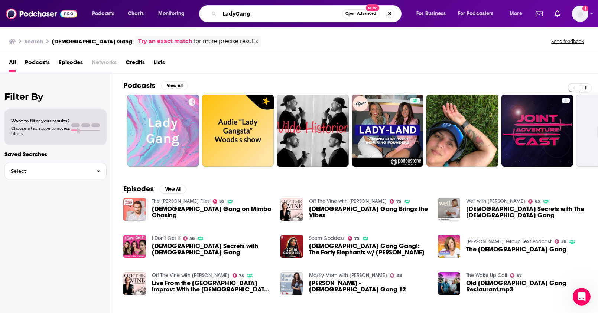
type input "LadyGang"
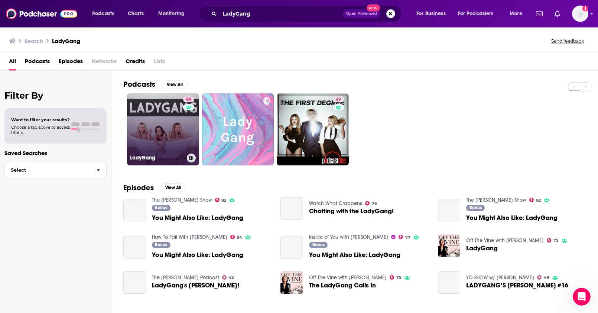
click at [174, 133] on link "69 LadyGang" at bounding box center [163, 130] width 72 height 72
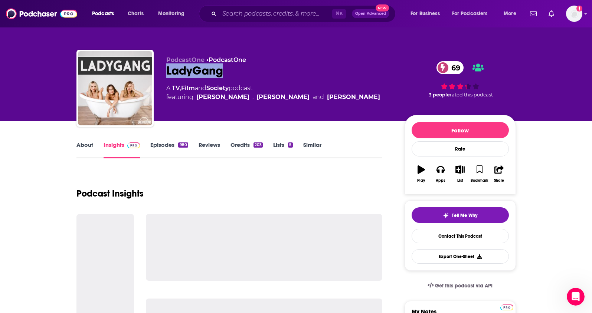
drag, startPoint x: 229, startPoint y: 73, endPoint x: 159, endPoint y: 74, distance: 70.9
click at [159, 74] on div "PodcastOne • PodcastOne LadyGang 69 A TV , Film and Society podcast featuring K…" at bounding box center [296, 90] width 440 height 80
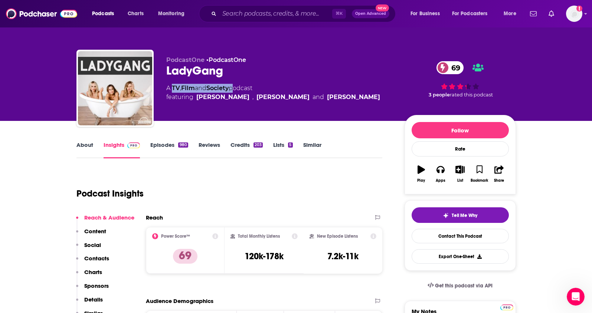
drag, startPoint x: 234, startPoint y: 88, endPoint x: 173, endPoint y: 89, distance: 60.2
click at [173, 89] on div "A TV , Film and Society podcast featuring Keltie Knight , Becca Tobin and Jac V…" at bounding box center [273, 93] width 214 height 18
drag, startPoint x: 290, startPoint y: 261, endPoint x: 233, endPoint y: 258, distance: 56.5
click at [233, 258] on div "Total Monthly Listens 120k-178k" at bounding box center [264, 251] width 67 height 34
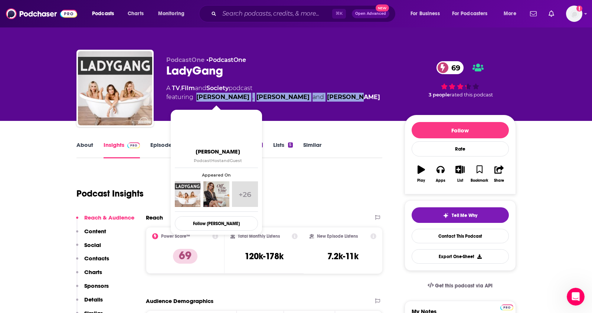
drag, startPoint x: 335, startPoint y: 95, endPoint x: 198, endPoint y: 100, distance: 137.4
click at [198, 100] on div "A TV , Film and Society podcast featuring Keltie Knight , Becca Tobin and Jac V…" at bounding box center [279, 93] width 227 height 18
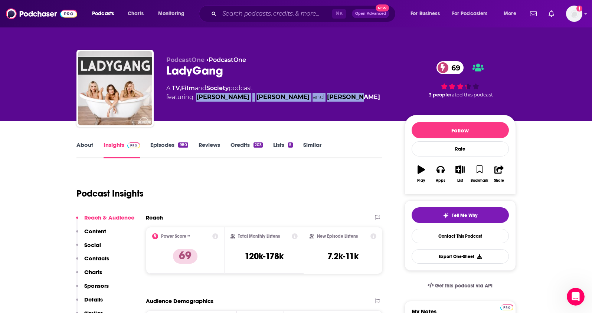
click at [94, 257] on p "Contacts" at bounding box center [96, 258] width 25 height 7
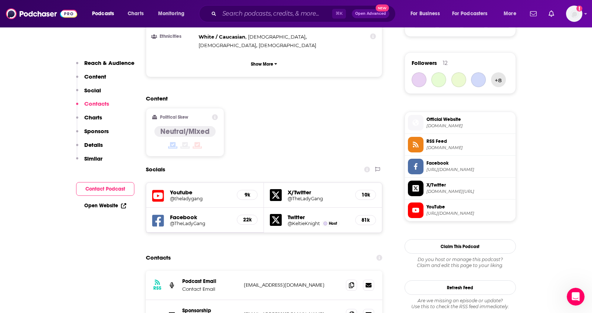
scroll to position [620, 0]
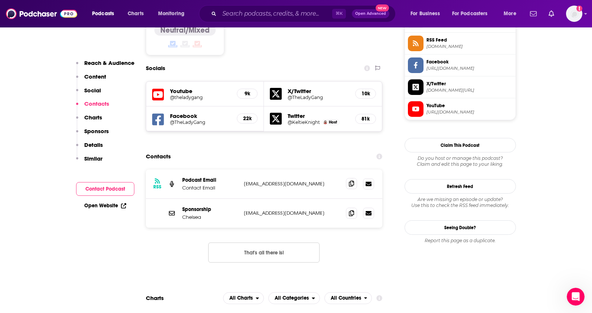
click at [353, 181] on icon at bounding box center [351, 184] width 5 height 6
click at [262, 11] on input "Search podcasts, credits, & more..." at bounding box center [275, 14] width 113 height 12
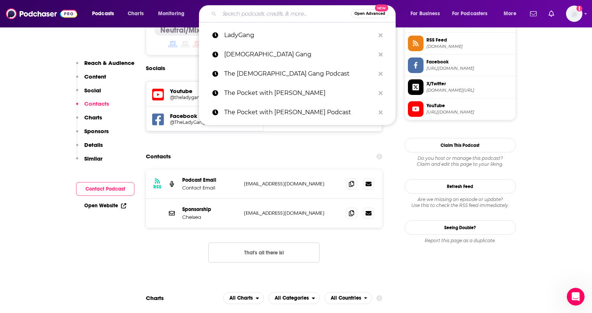
paste input "Andrew Schultz Podcast"
type input "Andrew Schultz Podcast"
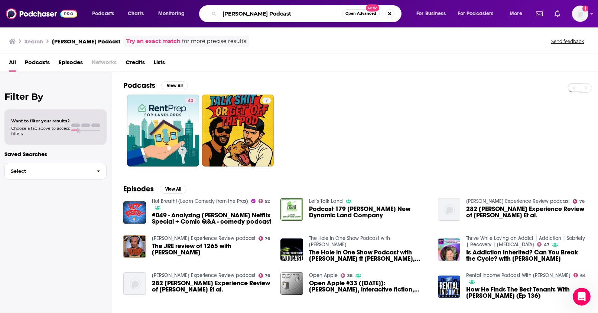
drag, startPoint x: 296, startPoint y: 14, endPoint x: 173, endPoint y: 0, distance: 124.5
click at [173, 0] on div "Podcasts Charts Monitoring Andrew Schultz Podcast Open Advanced New For Busines…" at bounding box center [299, 13] width 598 height 27
paste input "z's Flagrant with Akaash Singh"
type input "Andrew Schulz's Flagrant with Akaash Singh"
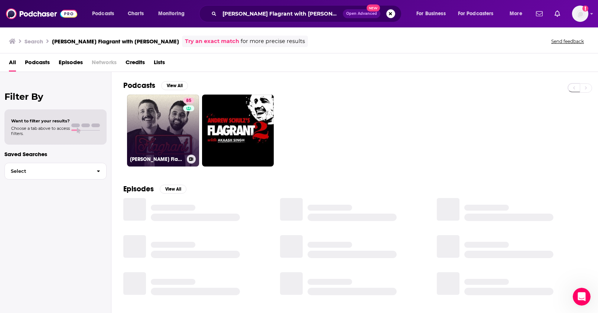
click at [153, 115] on link "85 Andrew Schulz's Flagrant with Akaash Singh" at bounding box center [163, 131] width 72 height 72
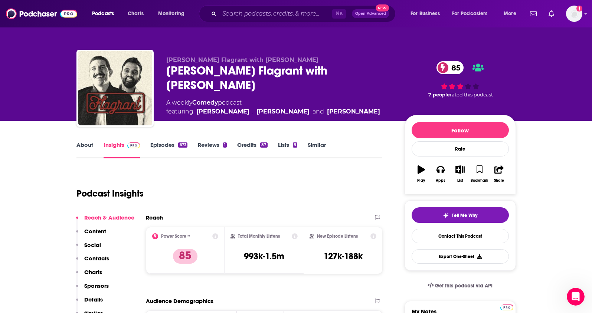
click at [86, 146] on link "About" at bounding box center [84, 149] width 17 height 17
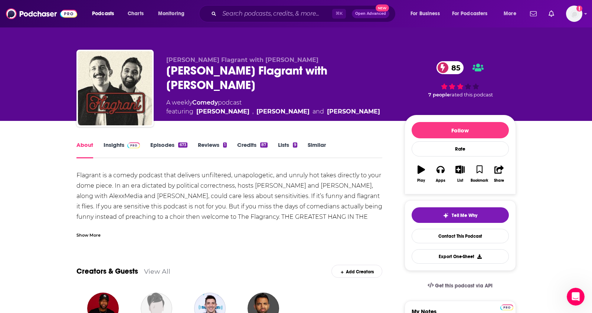
click at [118, 143] on link "Insights" at bounding box center [122, 149] width 37 height 17
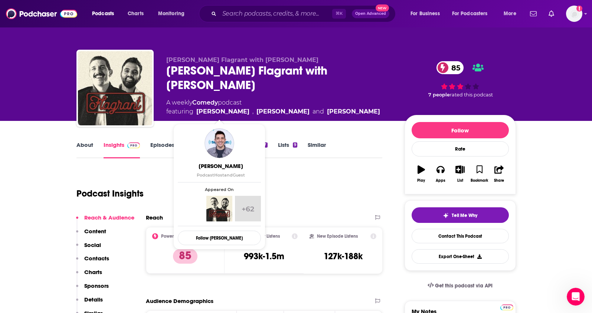
drag, startPoint x: 374, startPoint y: 109, endPoint x: 197, endPoint y: 113, distance: 176.4
click at [197, 113] on div "A weekly Comedy podcast featuring Andrew Schulz , Akaash Singh and Kazeem Famuy…" at bounding box center [279, 107] width 227 height 18
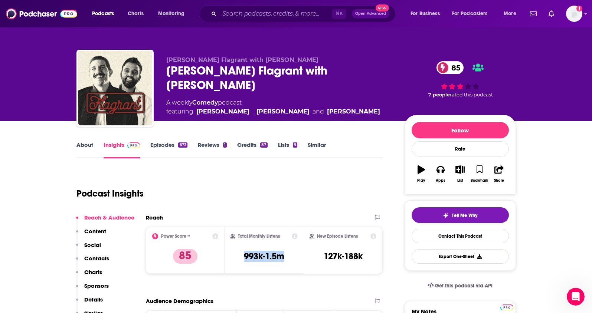
drag, startPoint x: 287, startPoint y: 261, endPoint x: 239, endPoint y: 259, distance: 47.6
click at [239, 259] on div "Total Monthly Listens 993k-1.5m" at bounding box center [264, 251] width 67 height 34
click at [101, 259] on p "Contacts" at bounding box center [96, 258] width 25 height 7
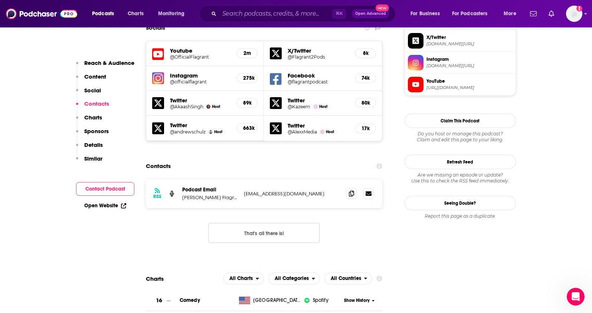
scroll to position [678, 0]
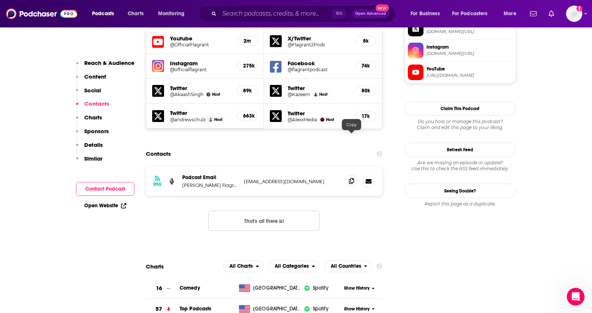
click at [353, 178] on icon at bounding box center [351, 181] width 5 height 6
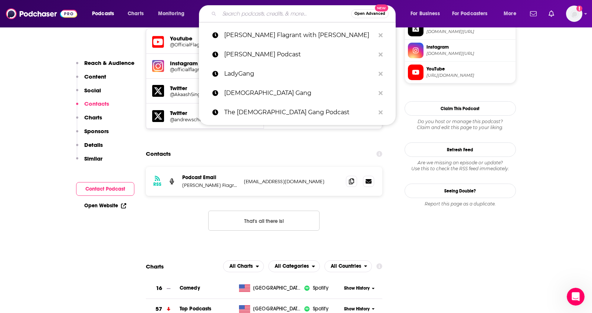
click at [222, 13] on input "Search podcasts, credits, & more..." at bounding box center [285, 14] width 132 height 12
paste input "Against All Odds Podcast"
type input "Against All Odds Podcast"
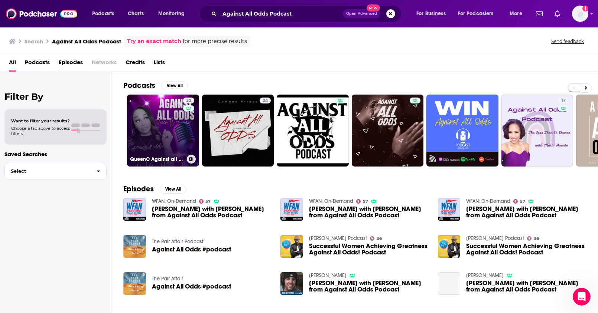
click at [177, 135] on link "32 QueenC Against all Odds Podcast" at bounding box center [163, 131] width 72 height 72
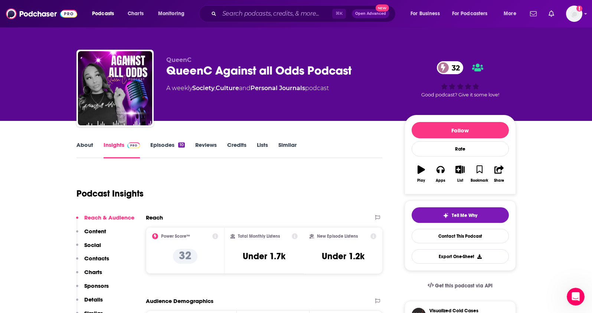
click at [199, 94] on div "QueenC QueenC Against all Odds Podcast 32 A weekly Society , Culture and Person…" at bounding box center [279, 85] width 227 height 59
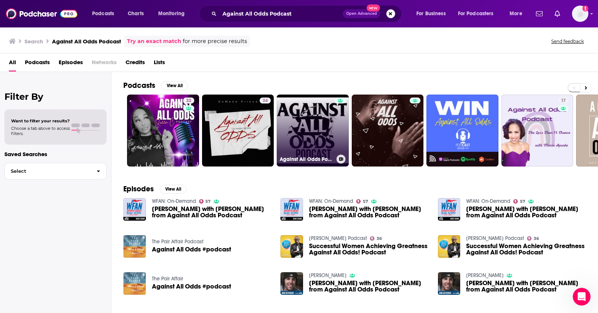
click at [308, 112] on link "Against All Odds Podcast" at bounding box center [313, 131] width 72 height 72
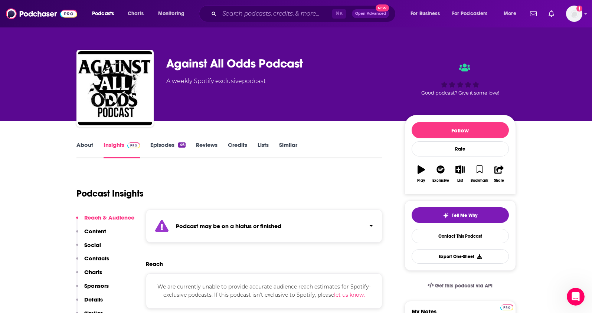
click at [86, 140] on div "About Insights Episodes 46 Reviews Credits Lists Similar" at bounding box center [229, 149] width 306 height 18
click at [84, 149] on link "About" at bounding box center [84, 149] width 17 height 17
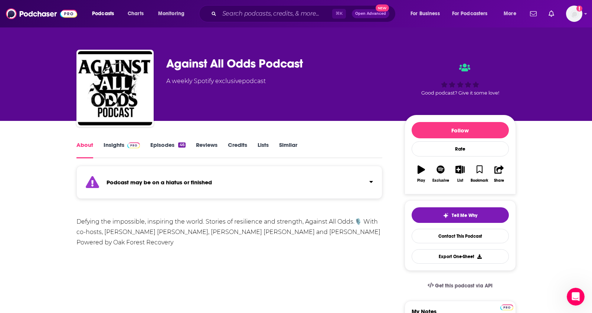
click at [104, 146] on link "Insights" at bounding box center [122, 149] width 37 height 17
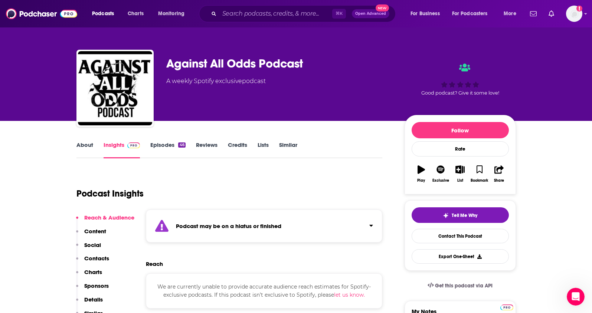
click at [101, 260] on p "Contacts" at bounding box center [96, 258] width 25 height 7
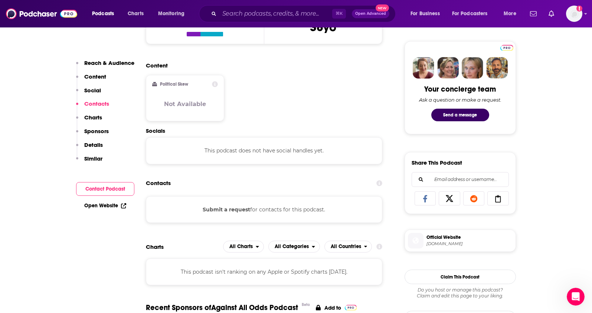
scroll to position [414, 0]
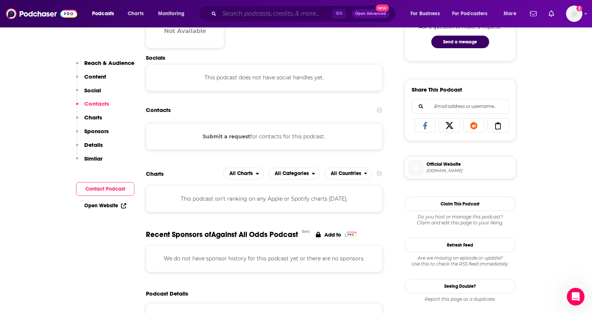
click at [230, 15] on input "Search podcasts, credits, & more..." at bounding box center [275, 14] width 113 height 12
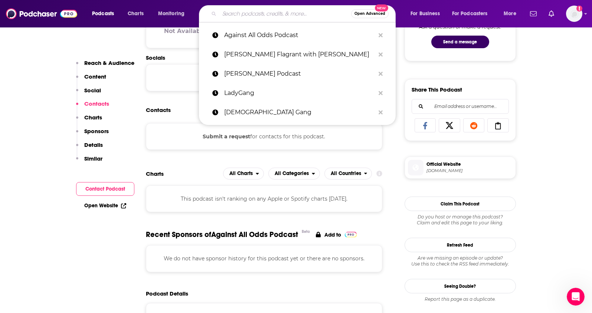
paste input "Love in the Wild"
type input "Love in the Wild"
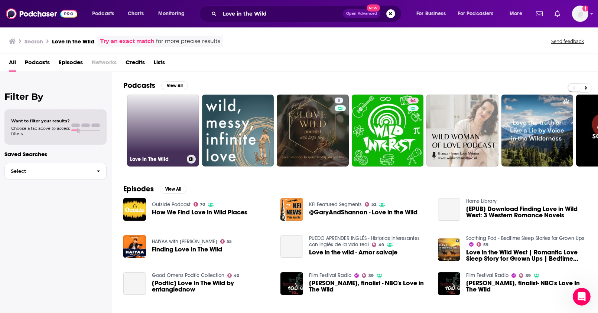
click at [153, 113] on link "Love In The Wild" at bounding box center [163, 131] width 72 height 72
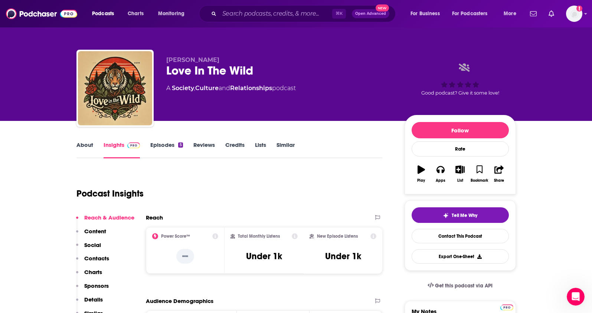
click at [173, 88] on div "A Society , Culture and Relationships podcast" at bounding box center [231, 88] width 130 height 9
drag, startPoint x: 286, startPoint y: 257, endPoint x: 235, endPoint y: 257, distance: 51.2
click at [235, 257] on div "Total Monthly Listens Under 1k" at bounding box center [264, 251] width 67 height 34
